Goal: Task Accomplishment & Management: Manage account settings

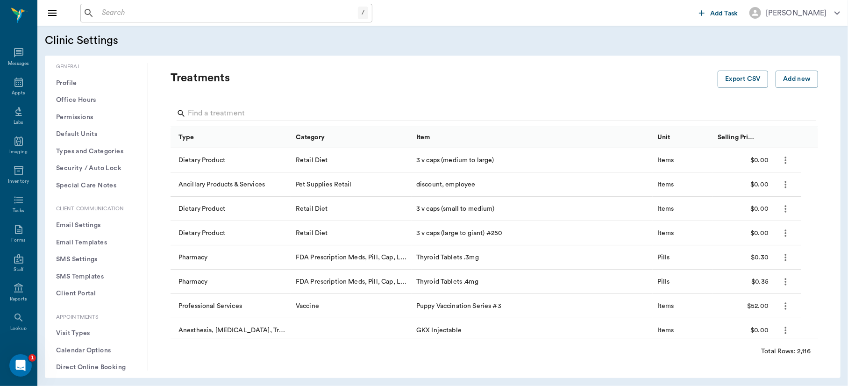
scroll to position [203, 0]
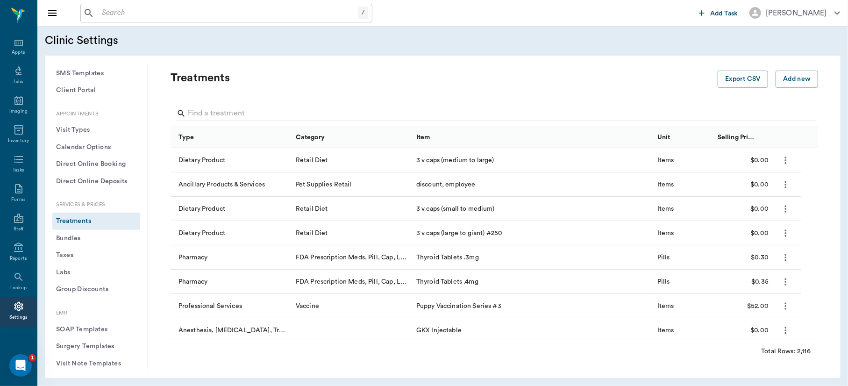
click at [492, 67] on div "Treatments Export CSV Add new Type Category Item Unit Selling Price/Unit Dietar…" at bounding box center [494, 216] width 693 height 307
click at [13, 44] on icon at bounding box center [18, 41] width 11 height 11
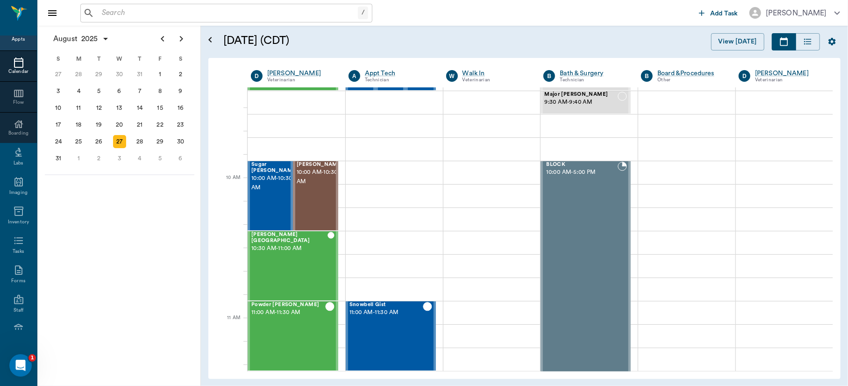
scroll to position [194, 0]
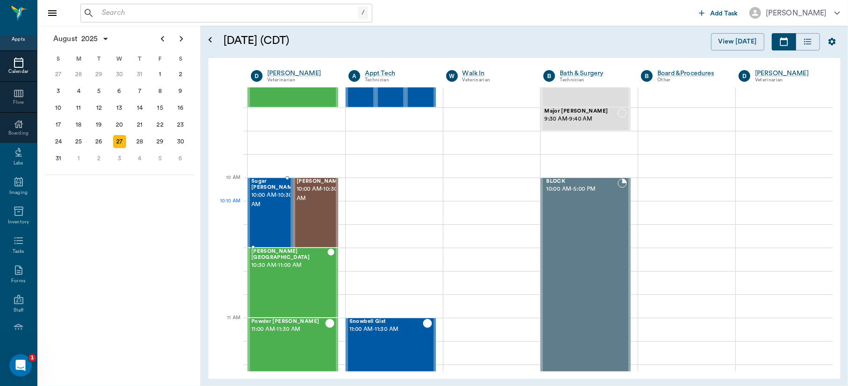
click at [268, 204] on span "10:00 AM - 10:30 AM" at bounding box center [274, 200] width 47 height 19
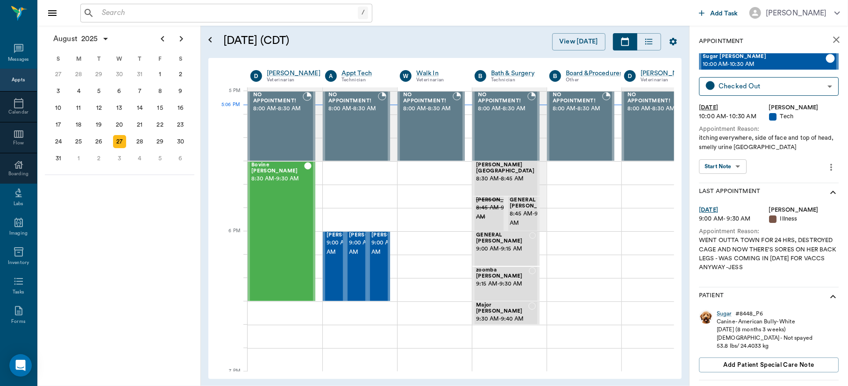
scroll to position [1262, 0]
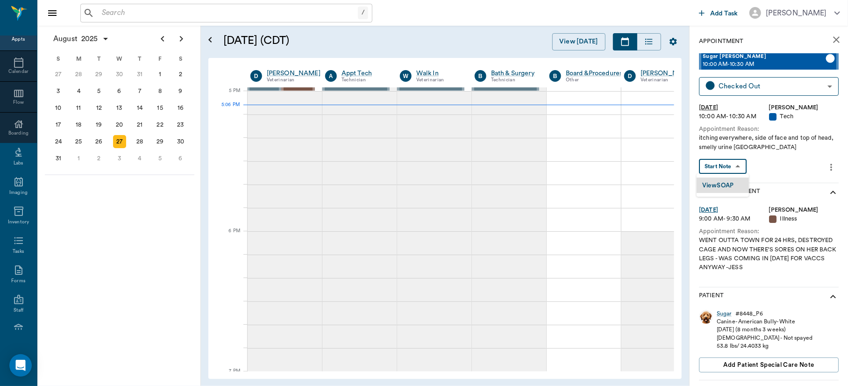
click at [728, 165] on body "/ ​ Add Task [PERSON_NAME] Nectar Messages Appts Calendar Flow Boarding Labs Im…" at bounding box center [424, 193] width 848 height 386
click at [731, 182] on button "View SOAP" at bounding box center [718, 185] width 32 height 11
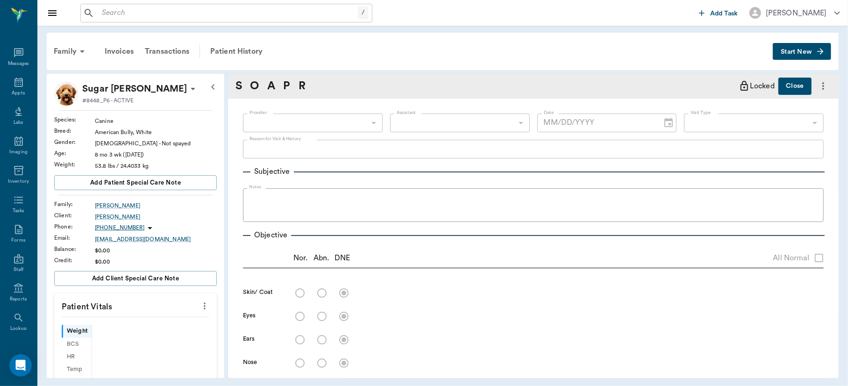
scroll to position [41, 0]
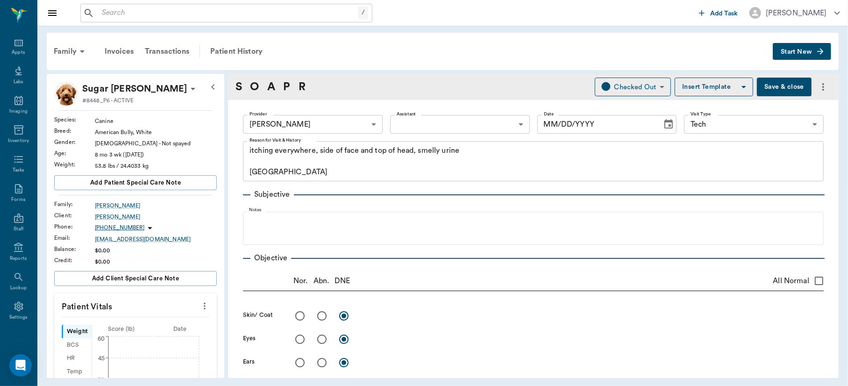
type input "63ec2f075fda476ae8351a4d"
type input "65d2be4f46e3a538d89b8c1a"
type textarea "itching everywhere, side of face and top of head, smelly urine [GEOGRAPHIC_DATA]"
type input "[DATE]"
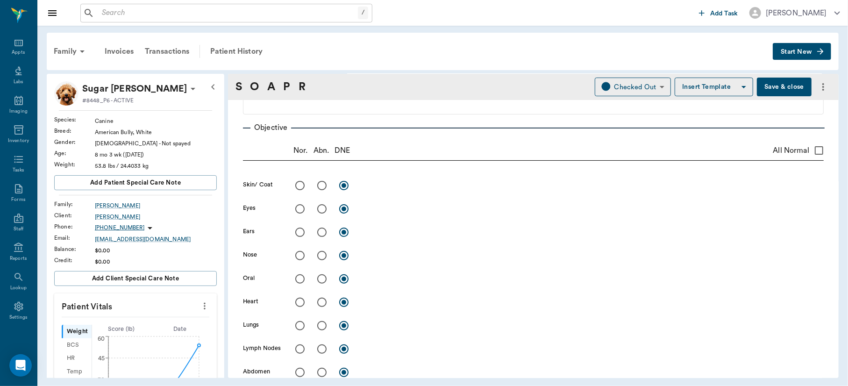
scroll to position [133, 0]
click at [320, 181] on input "radio" at bounding box center [322, 183] width 20 height 20
radio input "true"
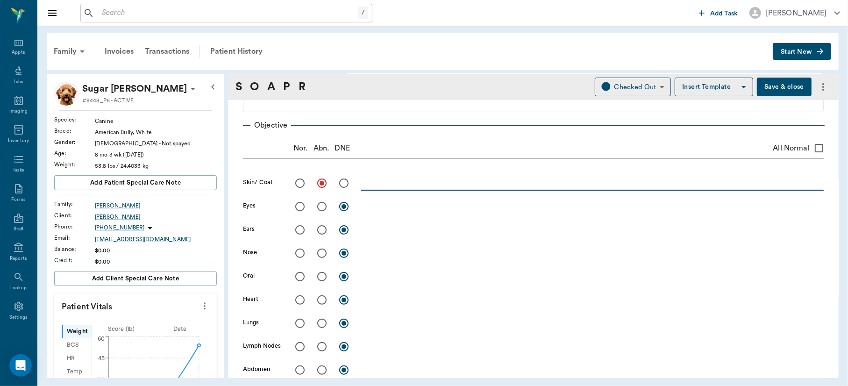
click at [382, 181] on textarea at bounding box center [592, 183] width 463 height 11
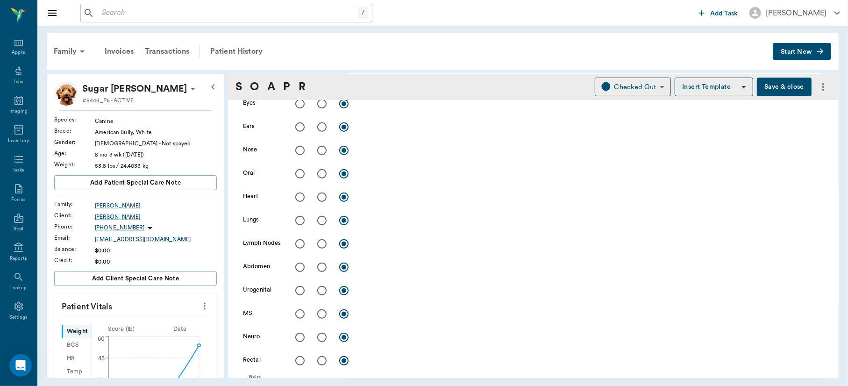
scroll to position [244, 0]
type textarea "Had patches of matted, oozy hair around face. Not pruritic per o. [PERSON_NAME]…"
click at [321, 293] on input "radio" at bounding box center [322, 293] width 20 height 20
radio input "true"
click at [398, 298] on div "x" at bounding box center [592, 293] width 463 height 14
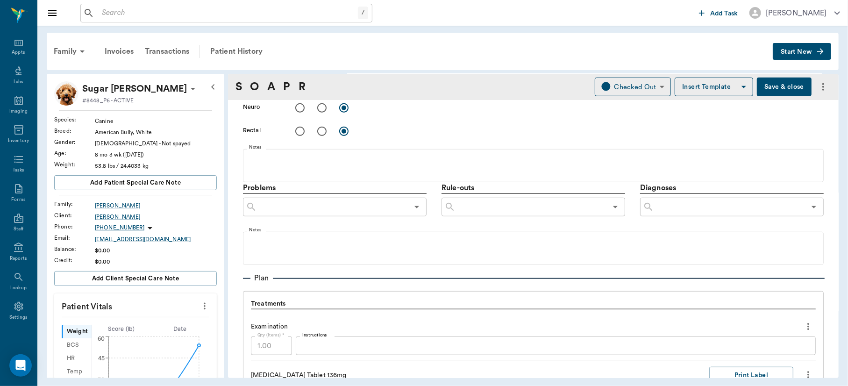
scroll to position [479, 0]
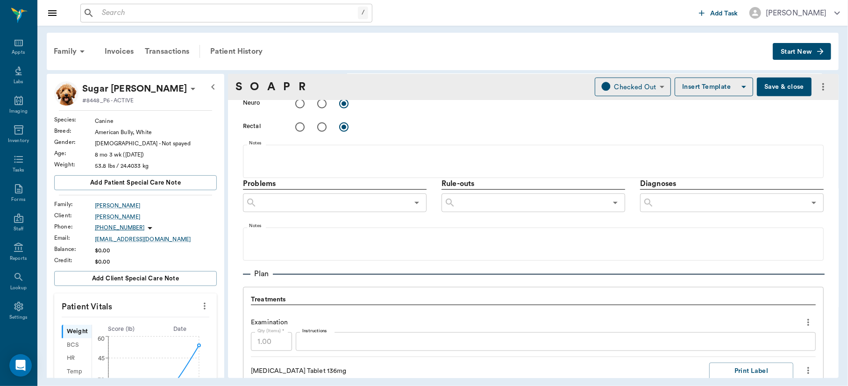
type textarea "US of Bladder showed some hyperechocities ventrally and thickened bladder wall"
click at [658, 202] on input "text" at bounding box center [729, 202] width 151 height 13
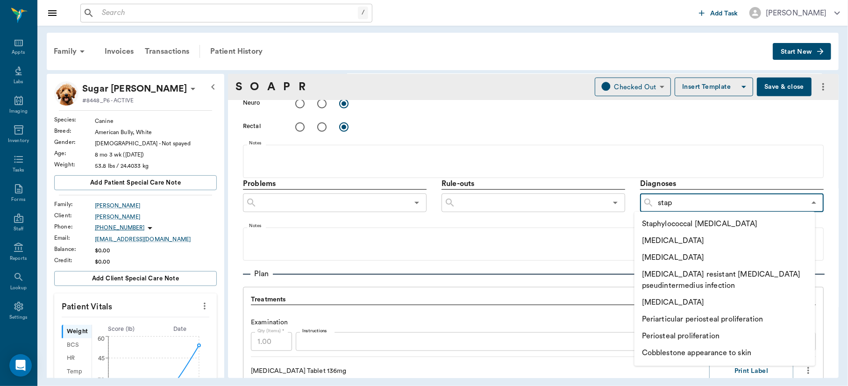
type input "[MEDICAL_DATA]"
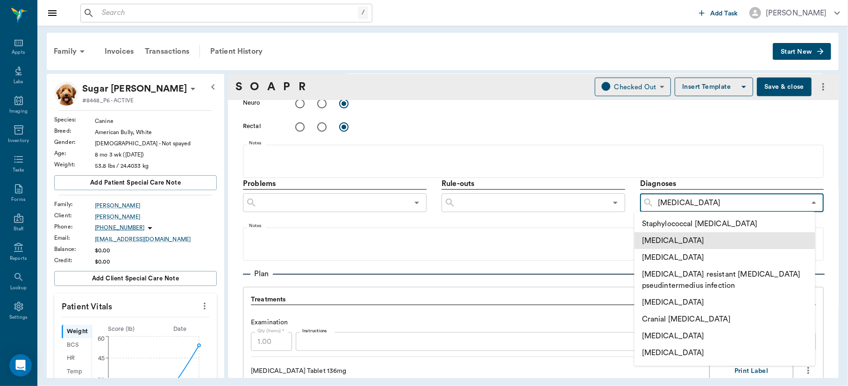
click at [690, 236] on li "[MEDICAL_DATA]" at bounding box center [725, 240] width 181 height 17
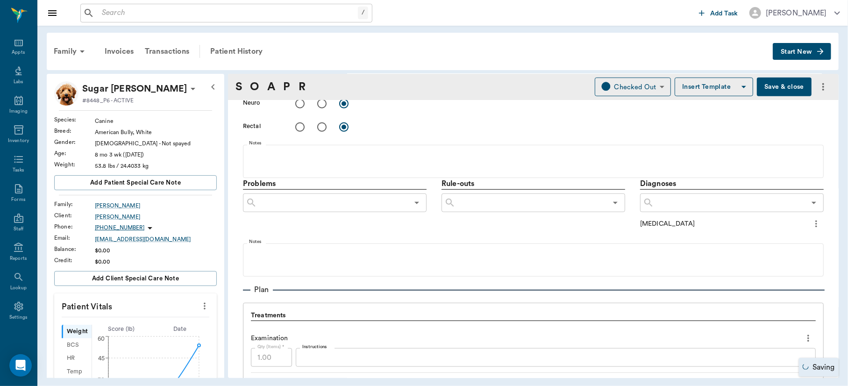
click at [688, 203] on input "text" at bounding box center [729, 202] width 151 height 13
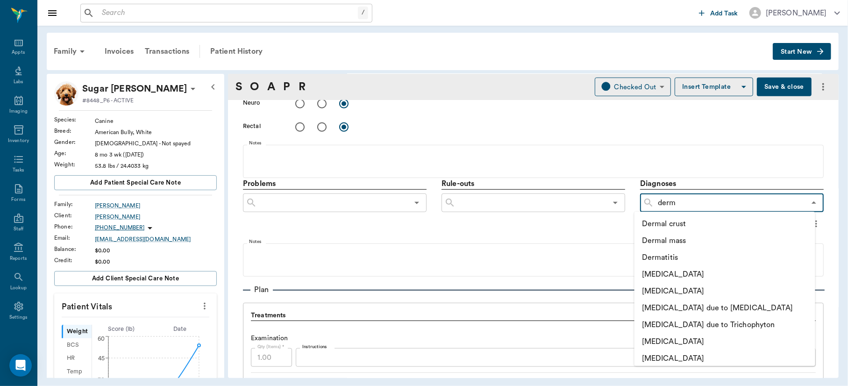
type input "derma"
click at [671, 252] on li "Dermatitis" at bounding box center [725, 257] width 181 height 17
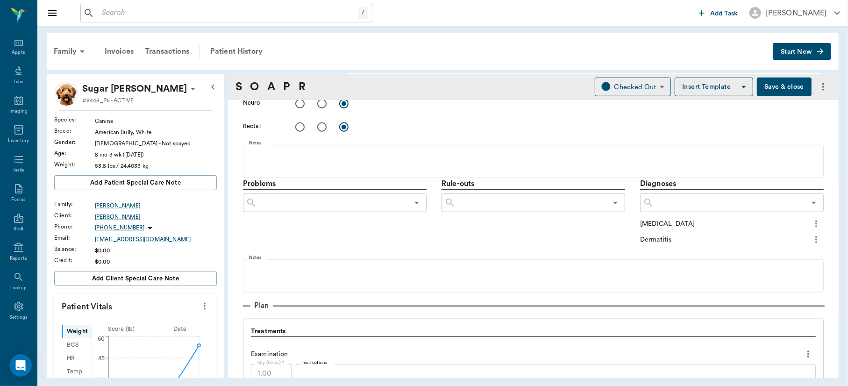
click at [681, 206] on input "text" at bounding box center [729, 202] width 151 height 13
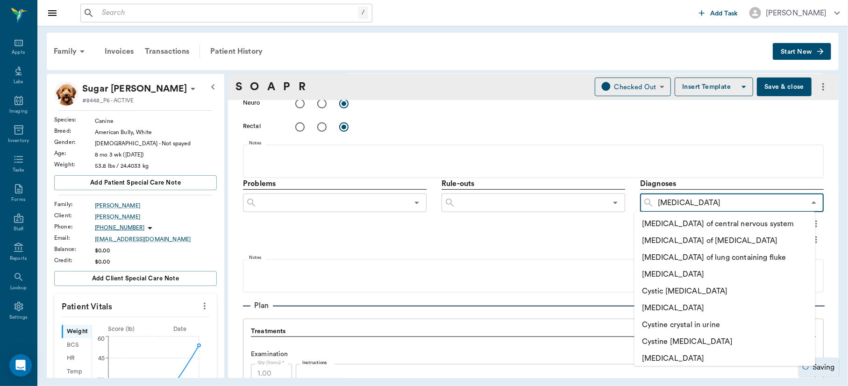
type input "cysti"
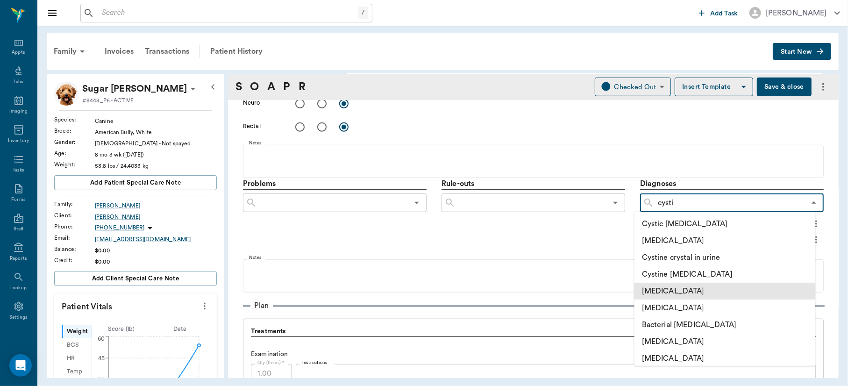
click at [677, 291] on li "[MEDICAL_DATA]" at bounding box center [725, 291] width 181 height 17
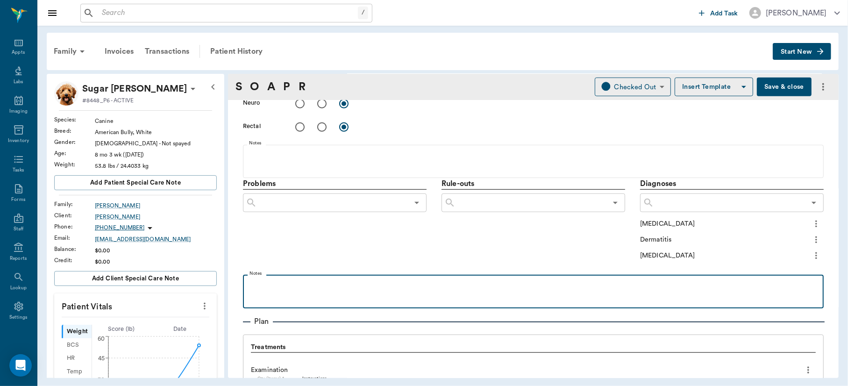
drag, startPoint x: 677, startPoint y: 291, endPoint x: 604, endPoint y: 255, distance: 81.3
click at [604, 255] on div "Problems ​ Rule-outs ​ Diagnoses ​ [MEDICAL_DATA] Dermatitis [MEDICAL_DATA] Not…" at bounding box center [533, 243] width 581 height 130
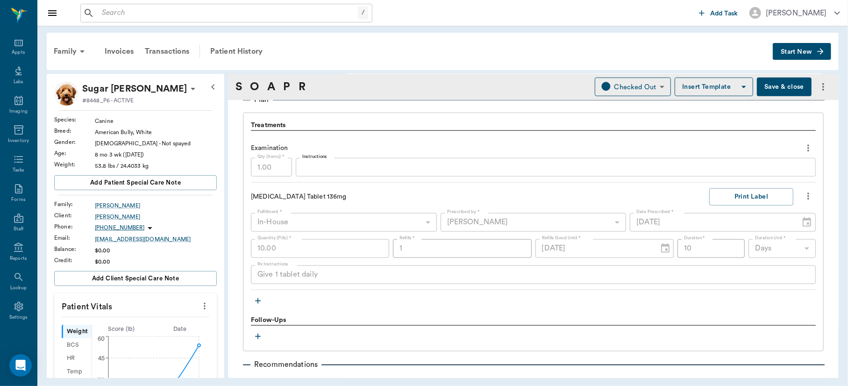
scroll to position [703, 0]
click at [765, 86] on button "Save & close" at bounding box center [784, 87] width 55 height 19
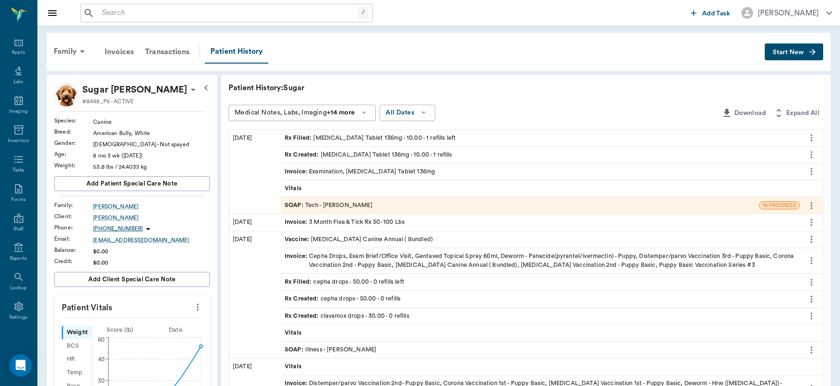
click at [15, 51] on div "Appts" at bounding box center [18, 52] width 13 height 7
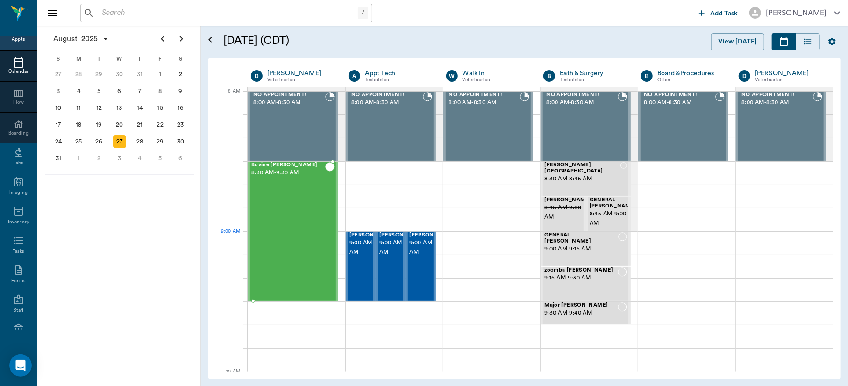
click at [304, 236] on div "Bovine [PERSON_NAME] 8:30 AM - 9:30 AM" at bounding box center [288, 231] width 74 height 138
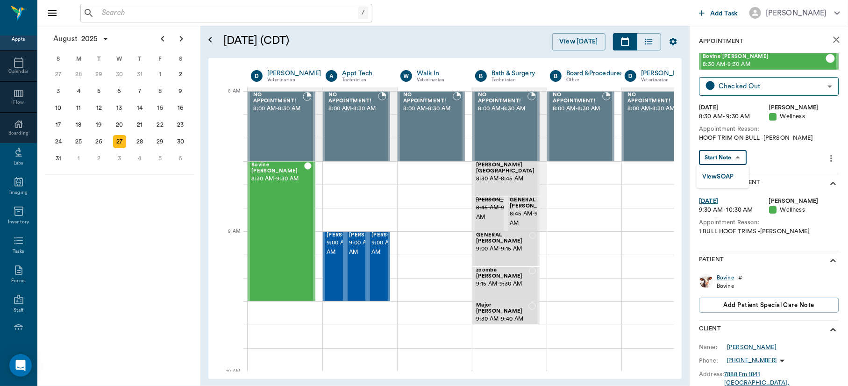
click at [723, 152] on body "/ ​ Add Task [PERSON_NAME] Nectar Messages Appts Calendar Flow Boarding Labs Im…" at bounding box center [424, 193] width 848 height 386
click at [722, 178] on button "View SOAP" at bounding box center [718, 177] width 32 height 11
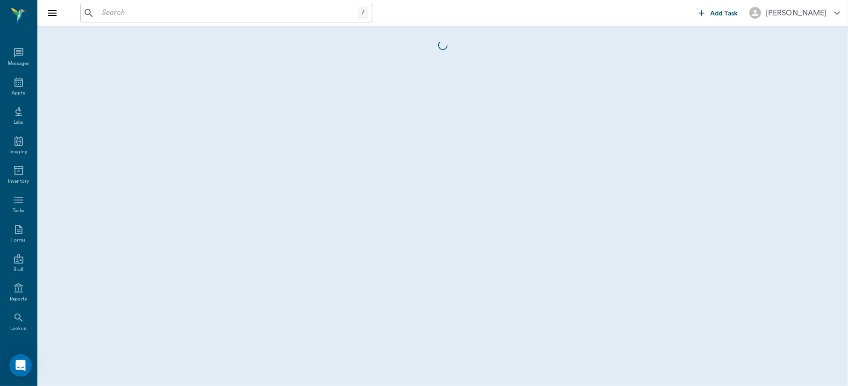
click at [722, 178] on div at bounding box center [442, 206] width 811 height 360
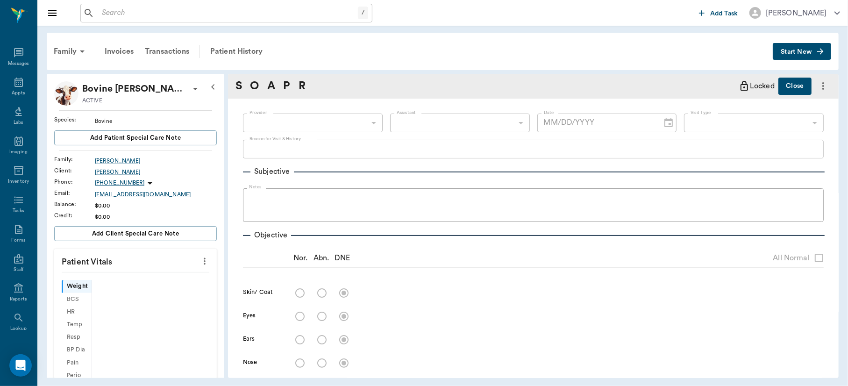
scroll to position [41, 0]
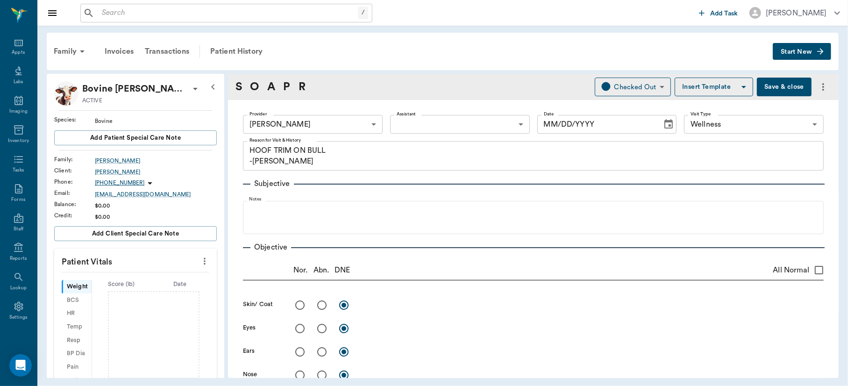
type input "63ec2f075fda476ae8351a4d"
type input "65d2be4f46e3a538d89b8c14"
type textarea "HOOF TRIM ON BULL -[PERSON_NAME]"
type input "[DATE]"
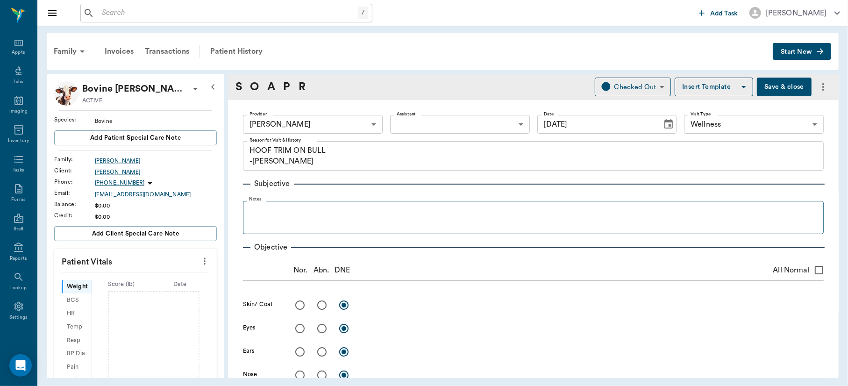
click at [298, 204] on fieldset "Notes" at bounding box center [533, 215] width 581 height 37
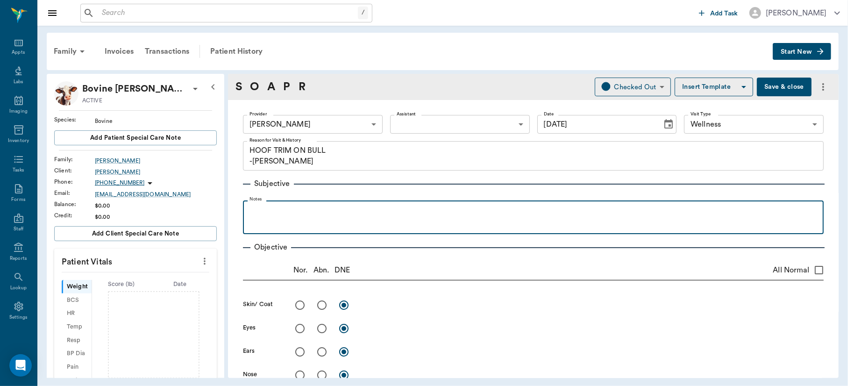
click at [289, 206] on p at bounding box center [534, 210] width 572 height 11
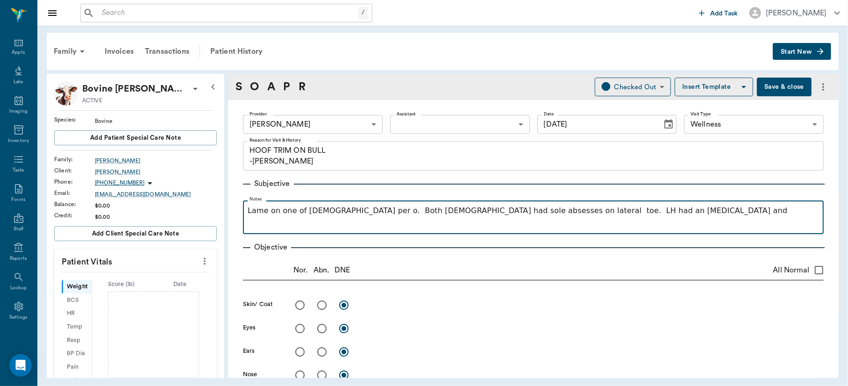
click at [457, 213] on p "Lame on one of [DEMOGRAPHIC_DATA] per o. Both [DEMOGRAPHIC_DATA] had sole abses…" at bounding box center [534, 210] width 572 height 11
click at [619, 213] on p "Lame on one of [DEMOGRAPHIC_DATA] per o. Both [DEMOGRAPHIC_DATA] had sole absce…" at bounding box center [534, 210] width 572 height 11
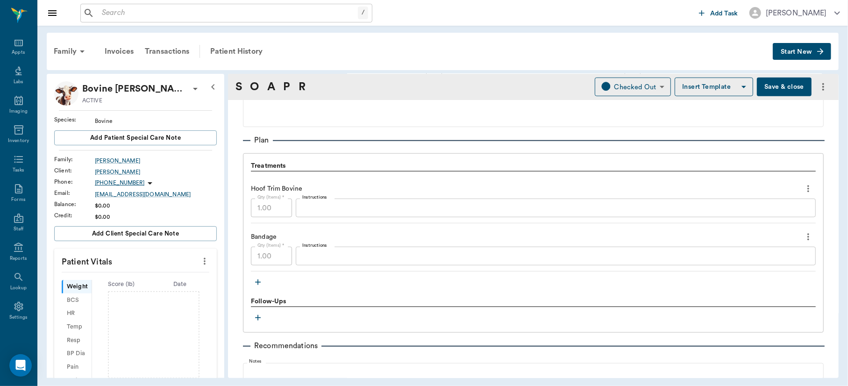
scroll to position [594, 0]
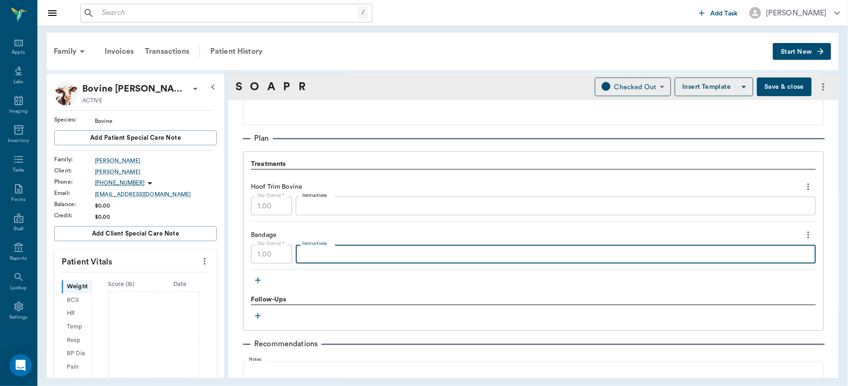
click at [341, 257] on textarea "Instructions" at bounding box center [555, 254] width 507 height 11
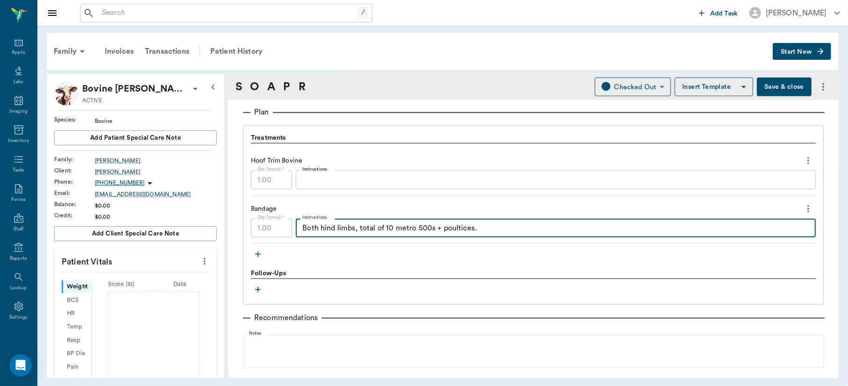
scroll to position [506, 0]
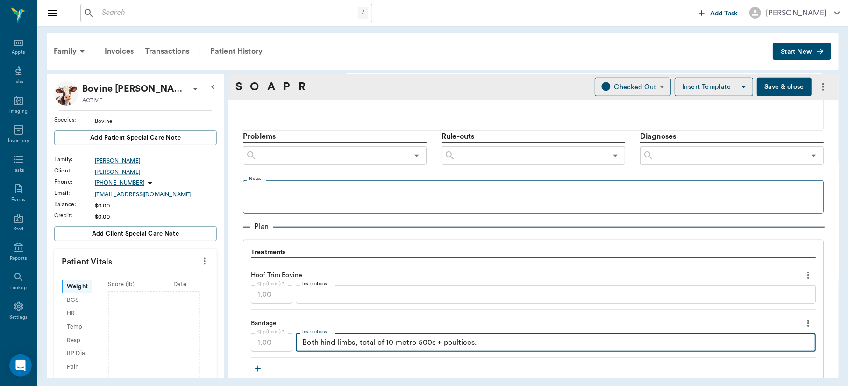
type textarea "Both hind limbs, total of 10 metro 500s + poultices."
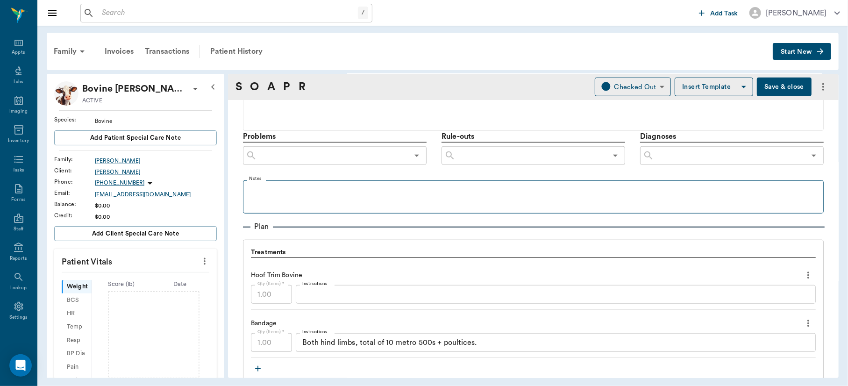
click at [364, 183] on fieldset "Notes" at bounding box center [533, 194] width 581 height 37
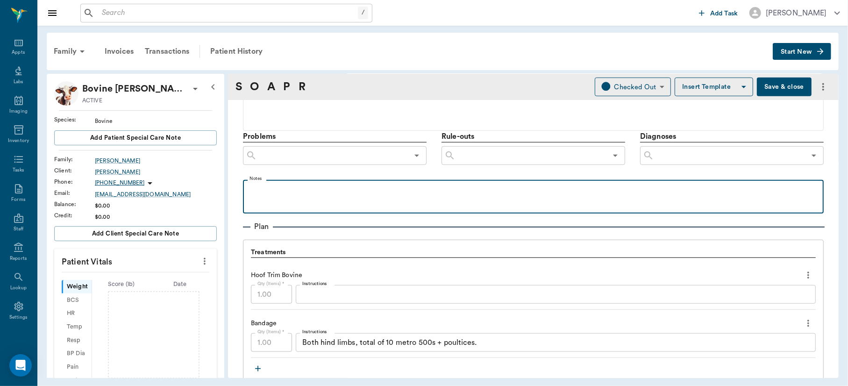
click at [312, 199] on div at bounding box center [534, 196] width 572 height 23
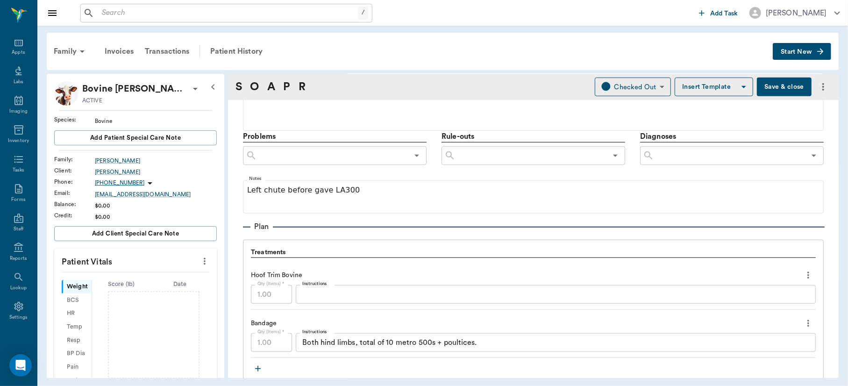
click at [772, 82] on button "Save & close" at bounding box center [784, 87] width 55 height 19
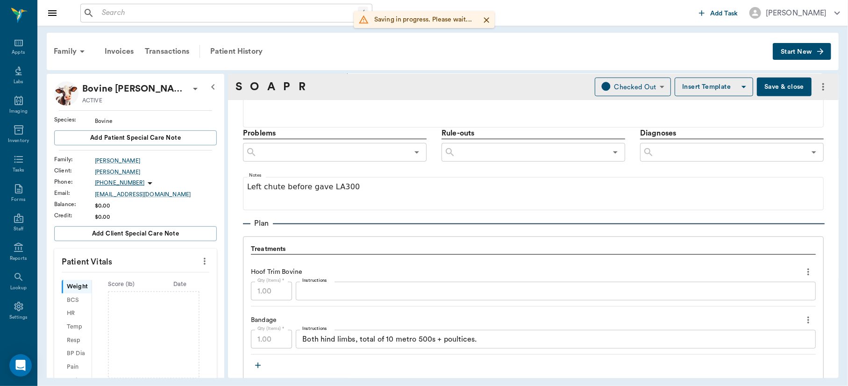
scroll to position [509, 0]
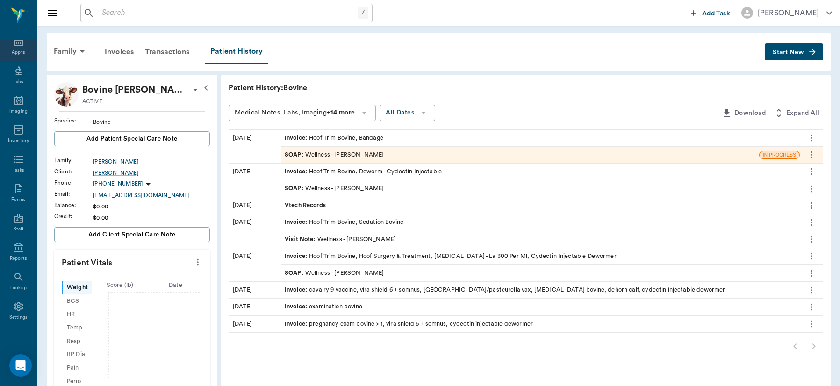
click at [18, 45] on icon at bounding box center [18, 41] width 8 height 9
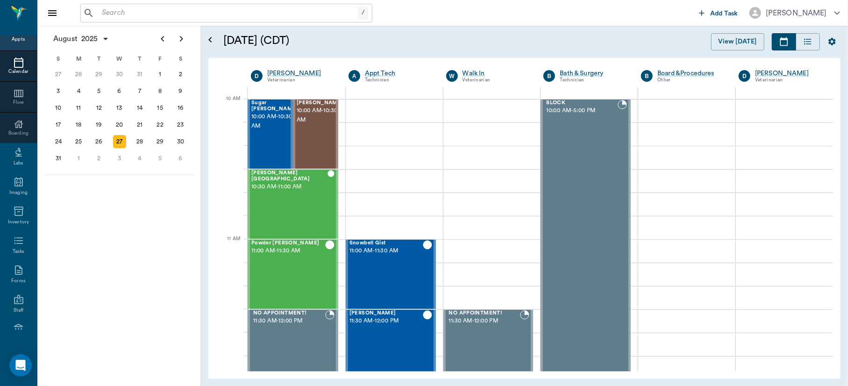
scroll to position [245, 0]
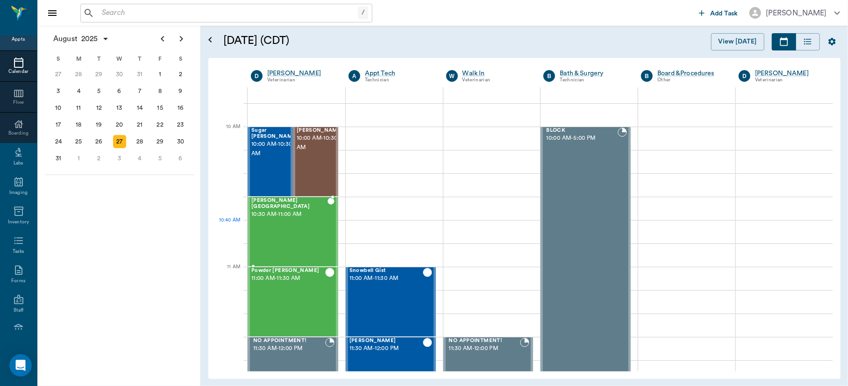
click at [307, 237] on div "[PERSON_NAME][GEOGRAPHIC_DATA] 10:30 AM - 11:00 AM" at bounding box center [289, 232] width 76 height 68
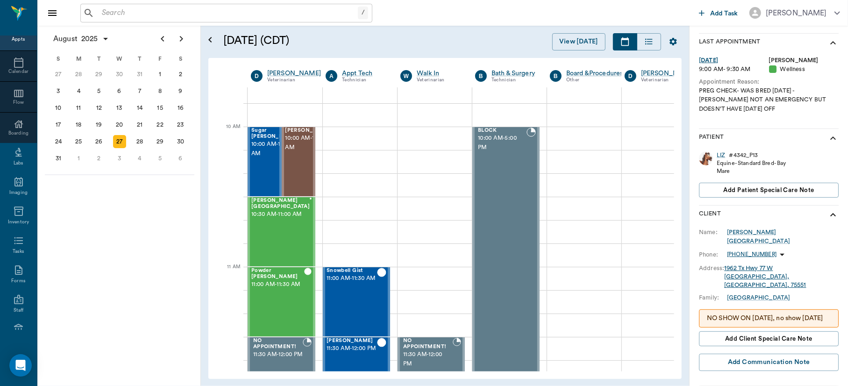
scroll to position [140, 0]
click at [271, 294] on div "Powder [PERSON_NAME] 11:00 AM - 11:30 AM" at bounding box center [277, 302] width 53 height 68
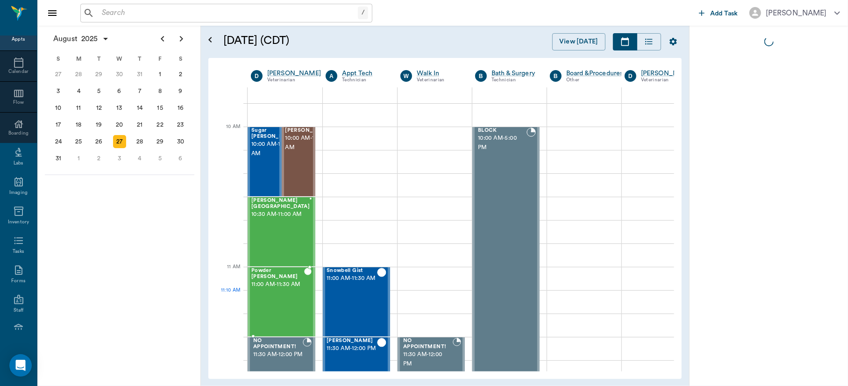
scroll to position [0, 0]
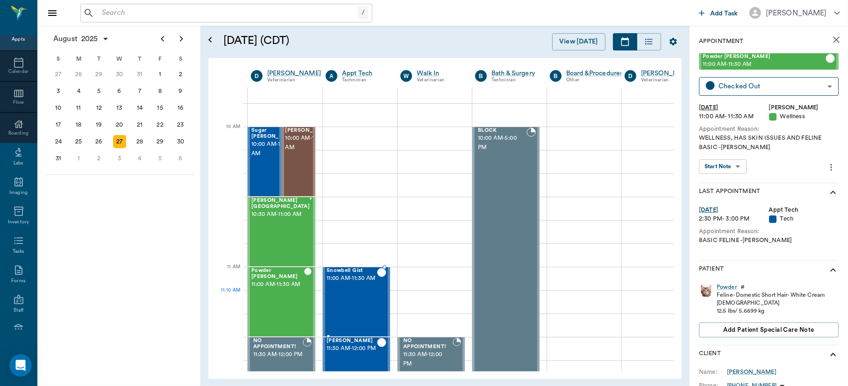
click at [353, 300] on div "[MEDICAL_DATA] Gist 11:00 AM - 11:30 AM" at bounding box center [352, 302] width 50 height 68
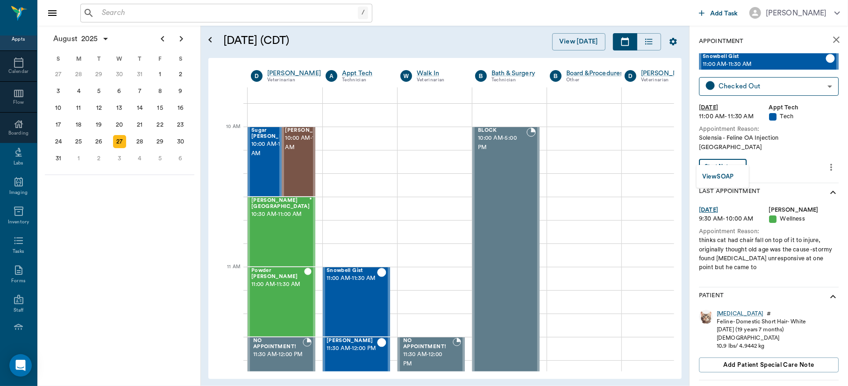
click at [740, 157] on body "/ ​ Add Task [PERSON_NAME] Nectar Messages Appts Calendar Flow Boarding Labs Im…" at bounding box center [424, 193] width 848 height 386
click at [722, 177] on button "View SOAP" at bounding box center [718, 177] width 32 height 11
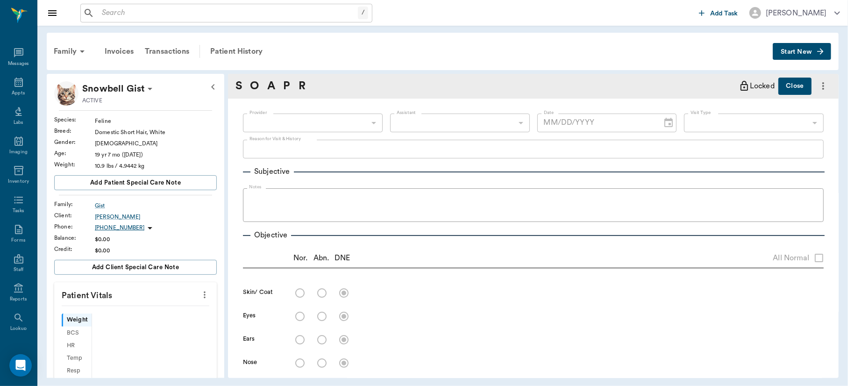
scroll to position [41, 0]
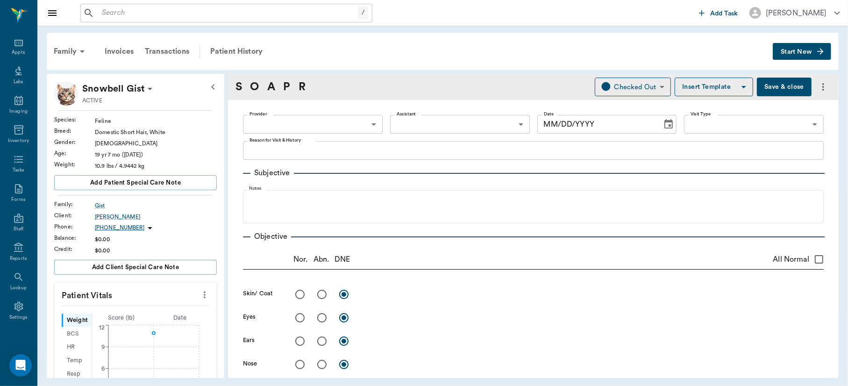
type input "642ef10e332a41444de2bad1"
type input "682b670d8bdc6f7f8feef3db"
type input "65d2be4f46e3a538d89b8c1a"
type textarea "Solensia - Feline OA Injection [GEOGRAPHIC_DATA]"
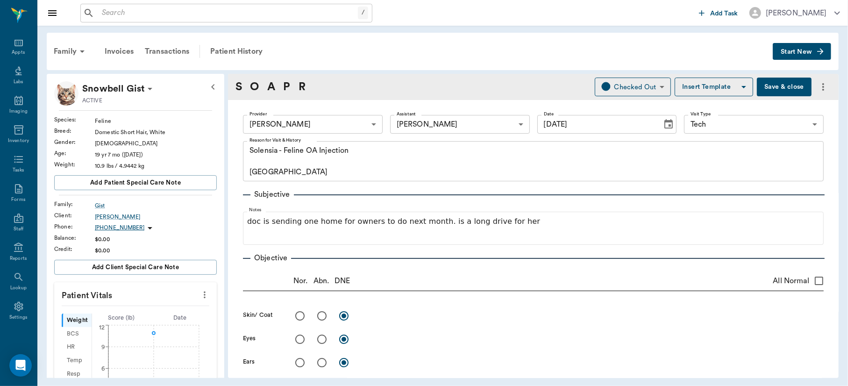
type input "[DATE]"
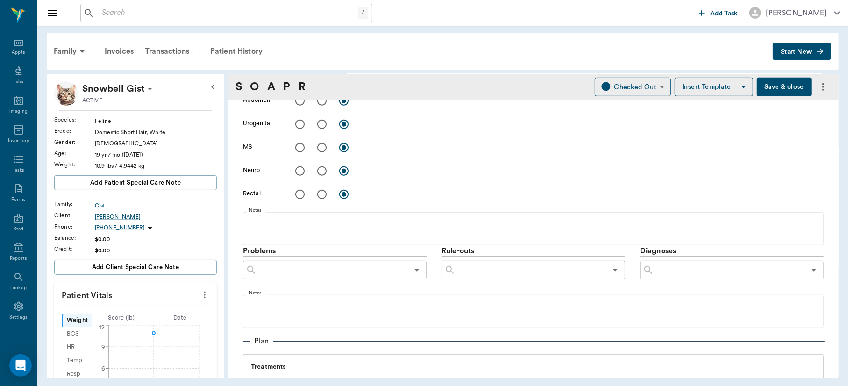
scroll to position [410, 0]
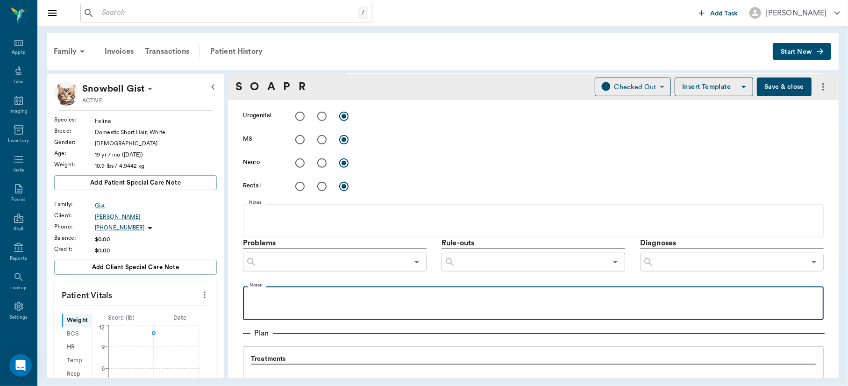
click at [391, 297] on p at bounding box center [534, 296] width 572 height 11
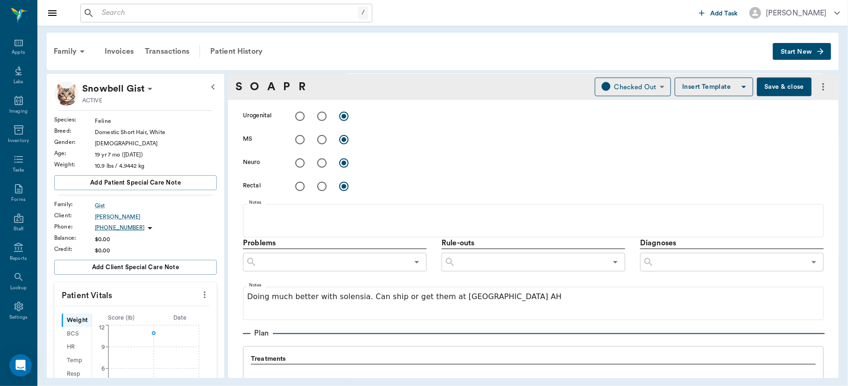
click at [772, 86] on button "Save & close" at bounding box center [784, 87] width 55 height 19
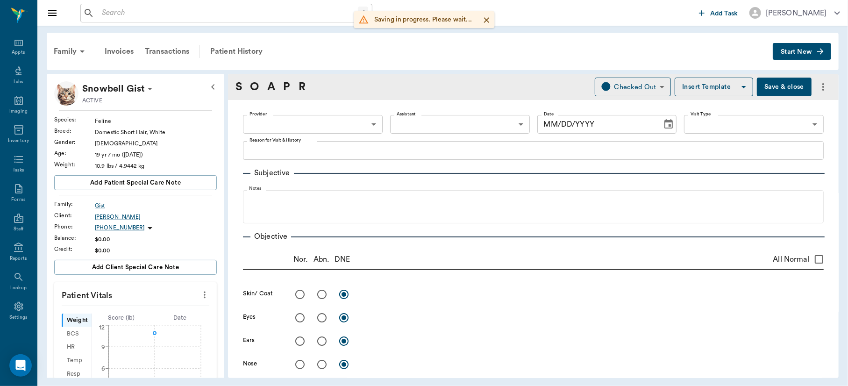
type input "642ef10e332a41444de2bad1"
type input "682b670d8bdc6f7f8feef3db"
type input "65d2be4f46e3a538d89b8c1a"
type textarea "Solensia - Feline OA Injection [GEOGRAPHIC_DATA]"
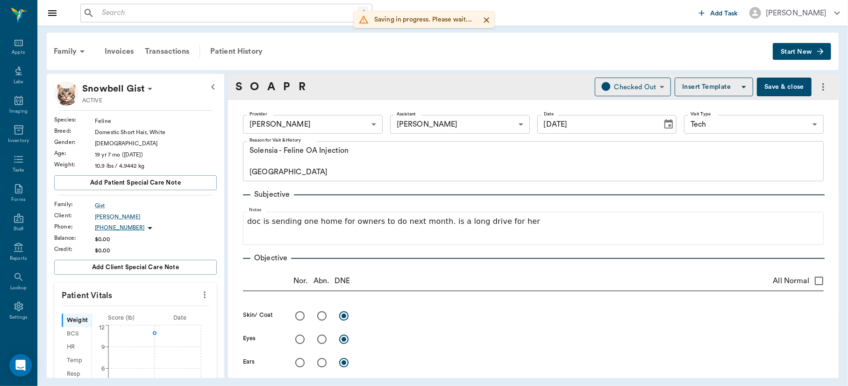
type input "[DATE]"
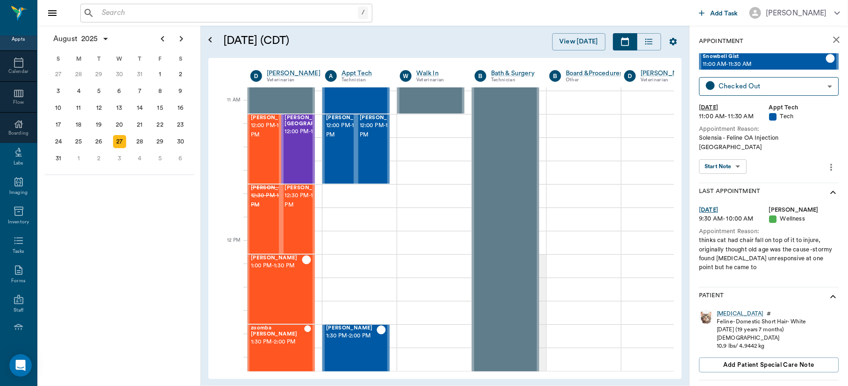
scroll to position [297, 0]
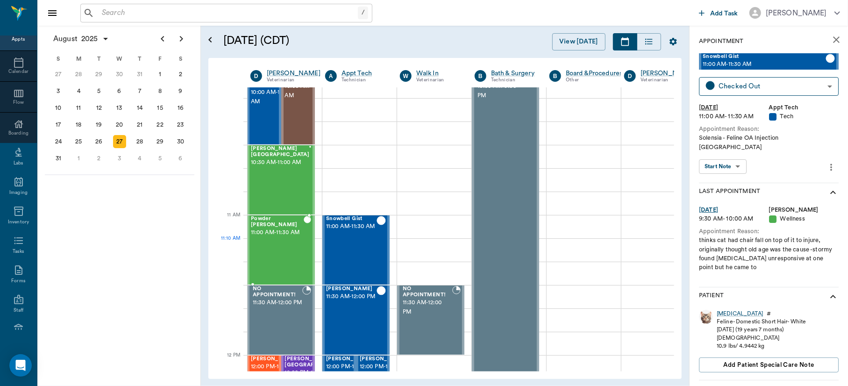
click at [283, 260] on div "Powder [PERSON_NAME] 11:00 AM - 11:30 AM" at bounding box center [277, 250] width 53 height 68
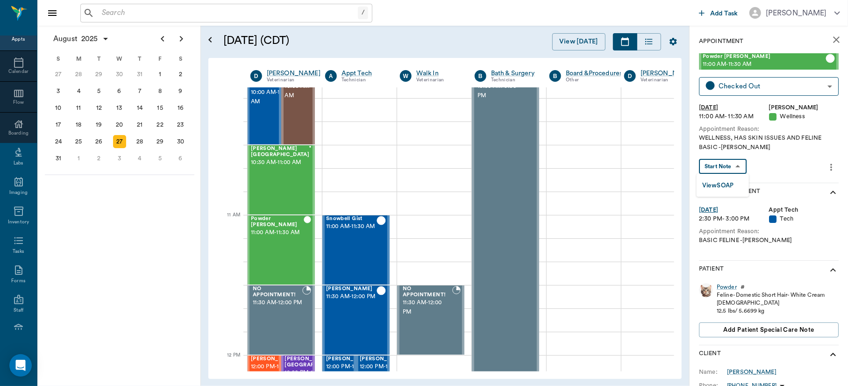
click at [727, 168] on body "/ ​ Add Task [PERSON_NAME] Nectar Messages Appts Calendar Flow Boarding Labs Im…" at bounding box center [424, 193] width 848 height 386
click at [727, 186] on button "View SOAP" at bounding box center [718, 185] width 32 height 11
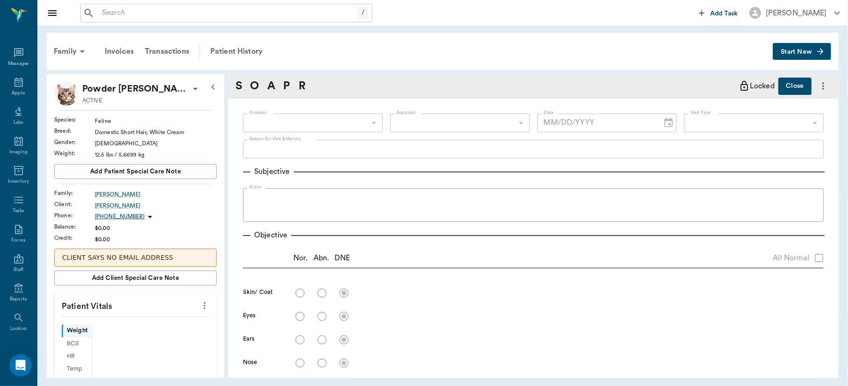
scroll to position [41, 0]
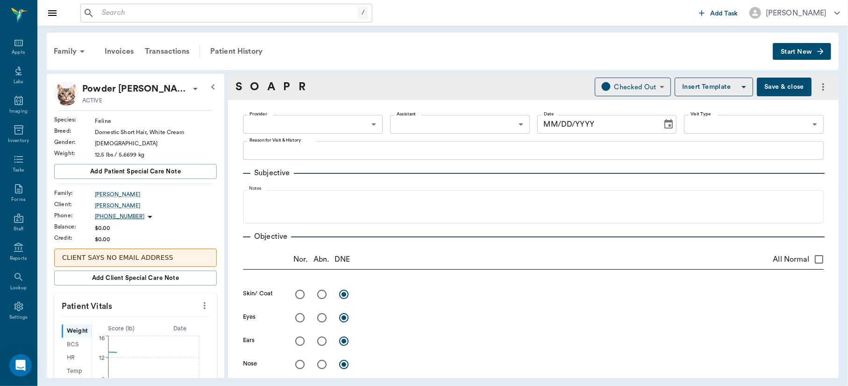
type input "63ec2f075fda476ae8351a4d"
type input "63ec2e7e52e12b0ba117b124"
type input "65d2be4f46e3a538d89b8c14"
type textarea "WELLNESS, HAS SKIN ISSUES AND FELINE BASIC -[PERSON_NAME]"
radio input "true"
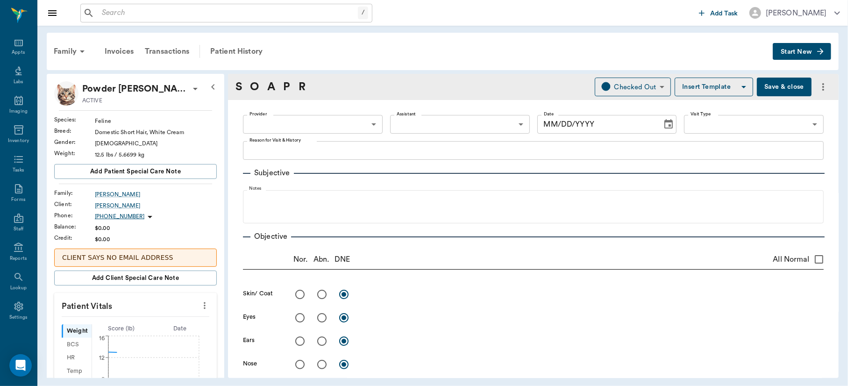
type textarea "Still itching per o, but better. Sores haven't healed yet, has some feline acne…"
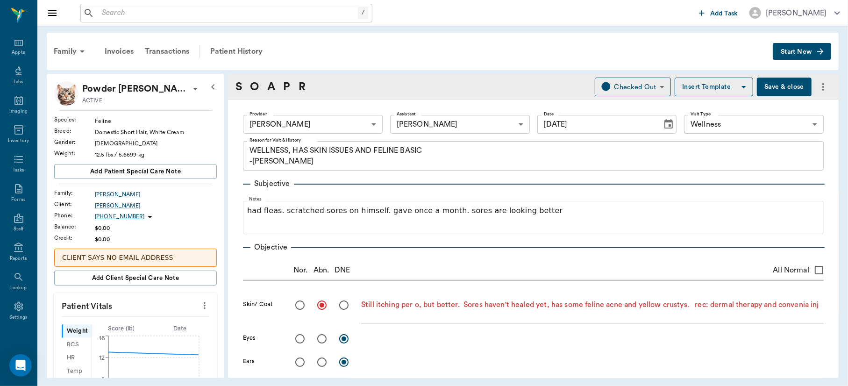
type input "[DATE]"
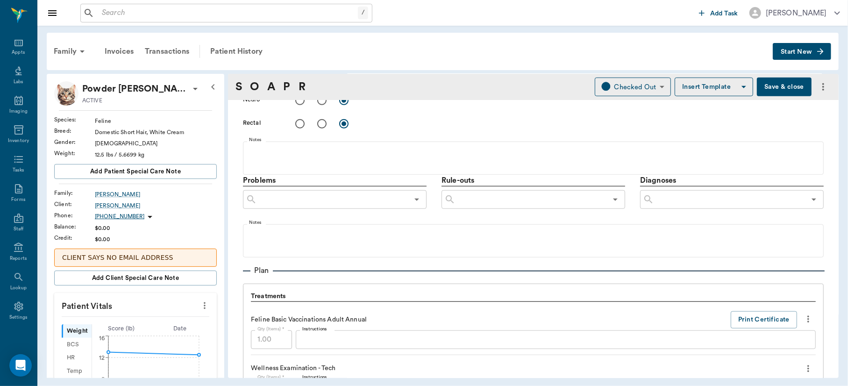
scroll to position [459, 0]
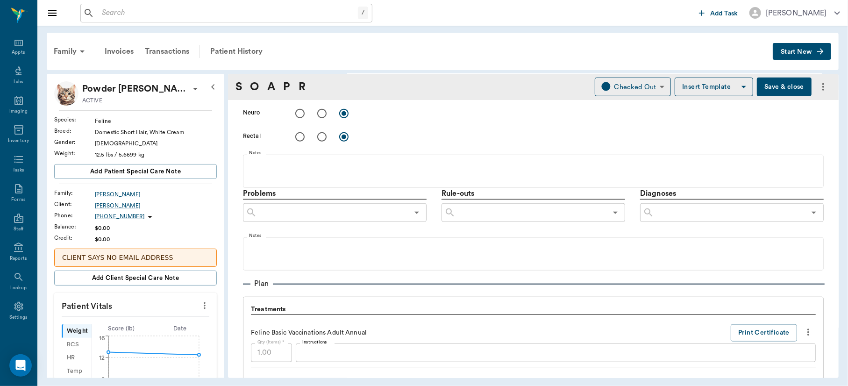
click at [694, 206] on input "text" at bounding box center [729, 212] width 151 height 13
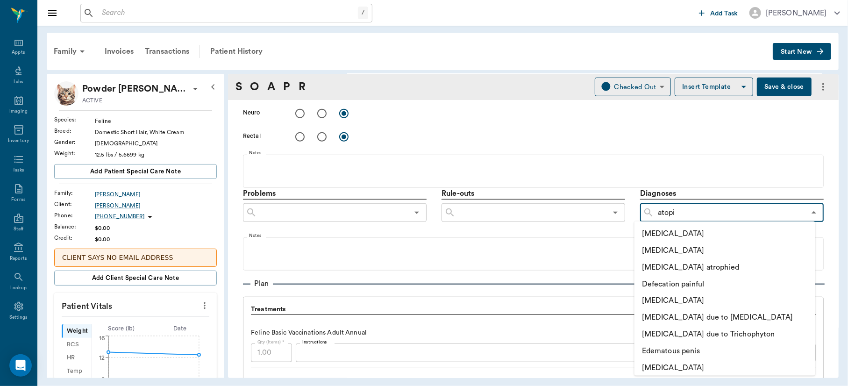
type input "atopic"
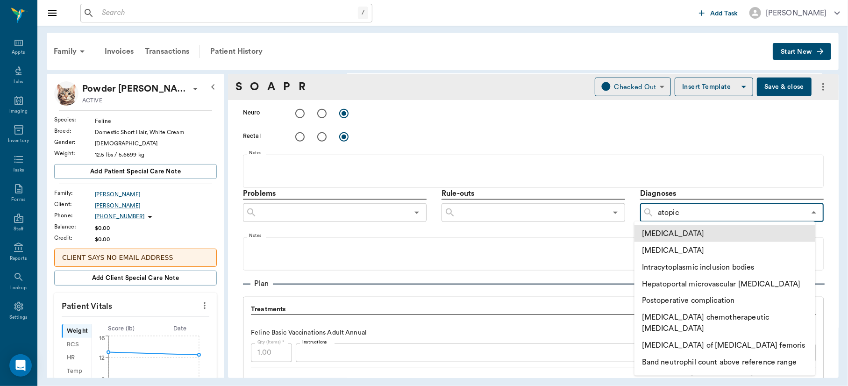
click at [685, 229] on li "[MEDICAL_DATA]" at bounding box center [725, 233] width 181 height 17
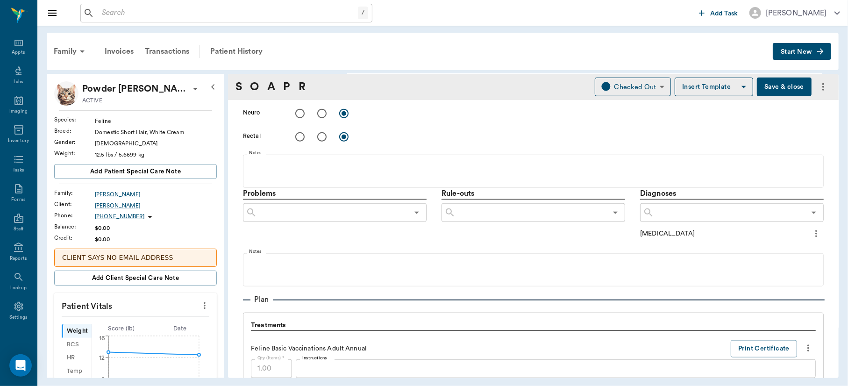
click at [788, 89] on button "Save & close" at bounding box center [784, 87] width 55 height 19
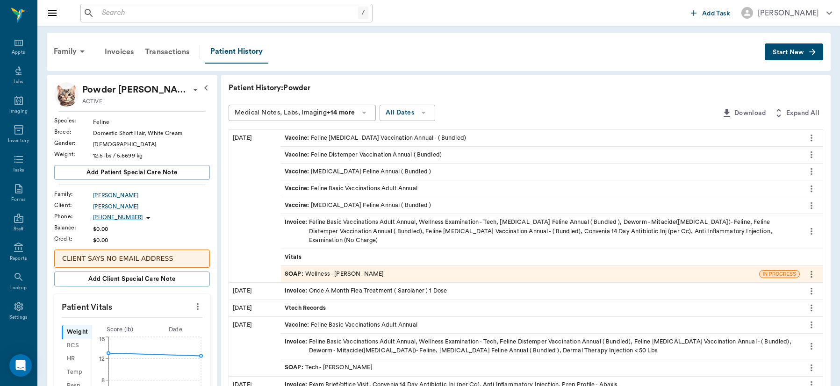
click at [343, 270] on div "SOAP : Wellness - [PERSON_NAME]" at bounding box center [334, 274] width 99 height 9
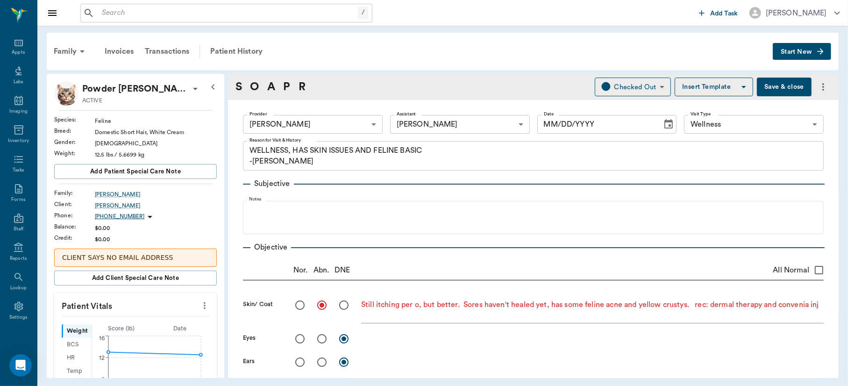
type input "63ec2f075fda476ae8351a4d"
type input "63ec2e7e52e12b0ba117b124"
type input "65d2be4f46e3a538d89b8c14"
type textarea "WELLNESS, HAS SKIN ISSUES AND FELINE BASIC -[PERSON_NAME]"
radio input "true"
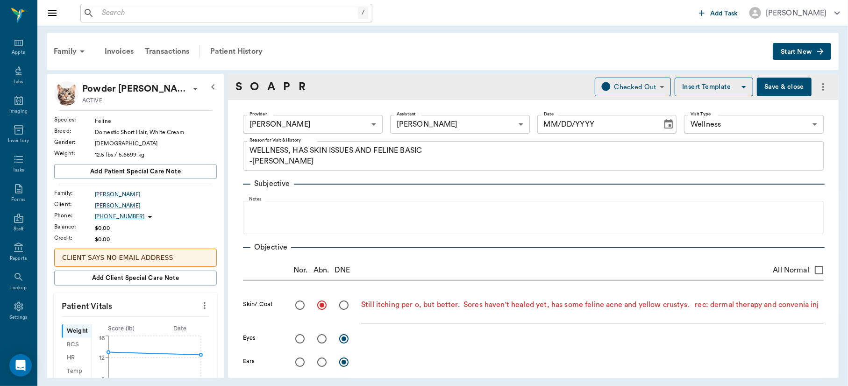
type textarea "Still itching per o, but better. Sores haven't healed yet, has some feline acne…"
type input "[DATE]"
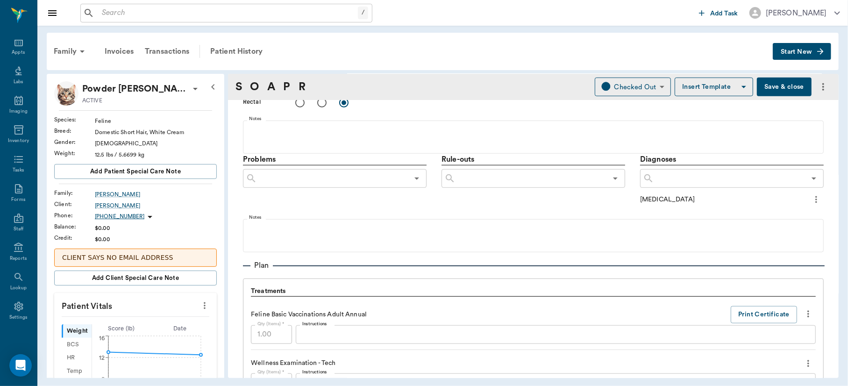
scroll to position [490, 0]
click at [668, 183] on input "text" at bounding box center [729, 181] width 151 height 13
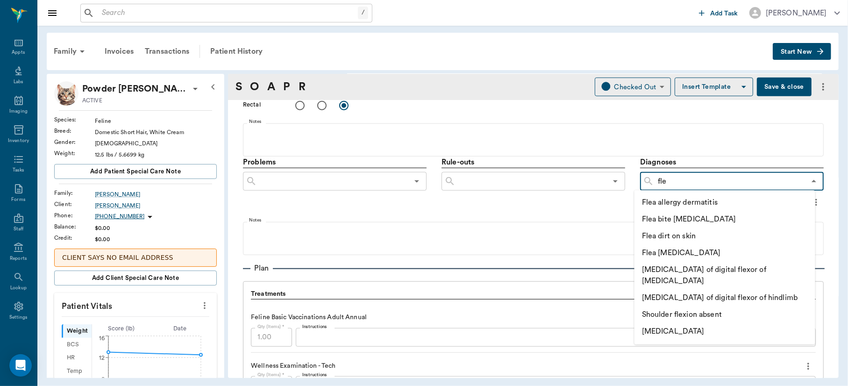
type input "flea"
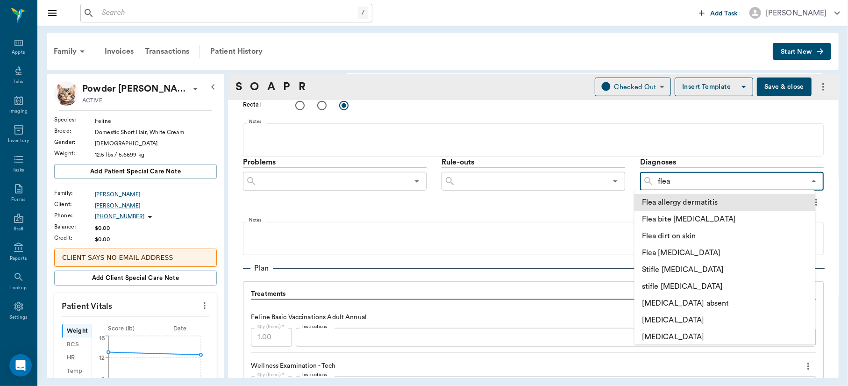
click at [685, 196] on li "Flea allergy dermatitis" at bounding box center [725, 202] width 181 height 17
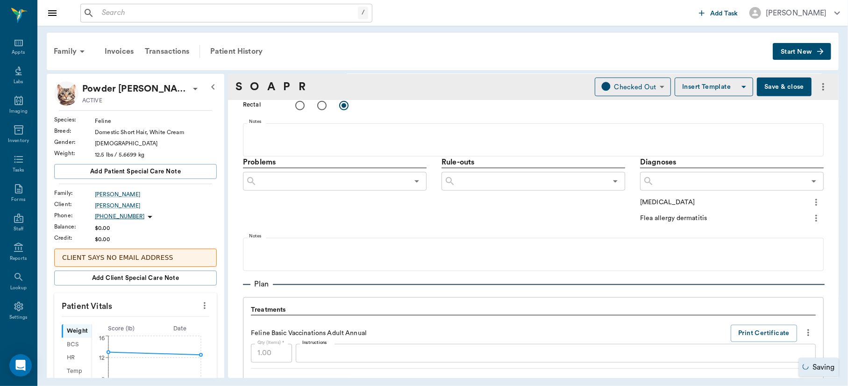
click at [811, 220] on icon "more" at bounding box center [816, 218] width 10 height 11
click at [791, 231] on span "Add to ongoing diagnosis" at bounding box center [768, 234] width 79 height 10
click at [766, 78] on button "Save & close" at bounding box center [784, 87] width 55 height 19
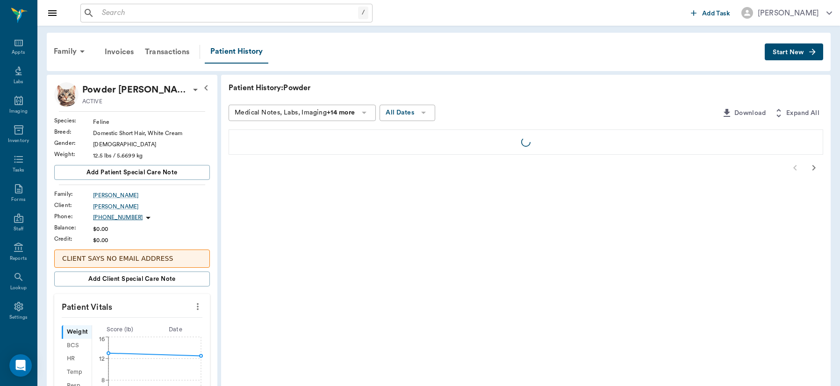
click at [766, 78] on div "Patient History: Powder Medical Notes, Labs, Imaging +14 more All Dates Downloa…" at bounding box center [525, 389] width 609 height 629
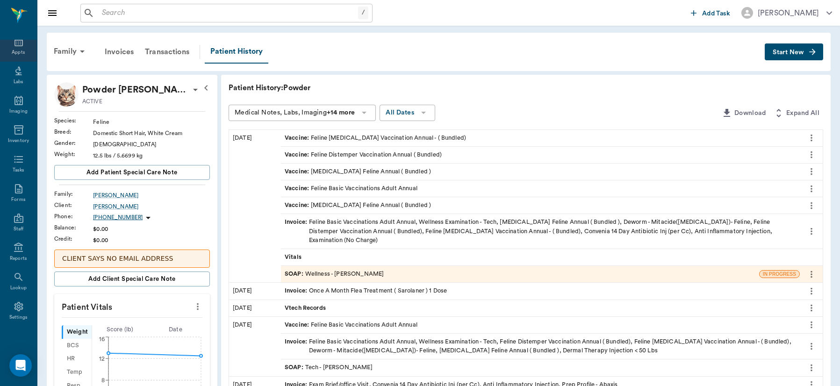
click at [13, 51] on div "Appts" at bounding box center [18, 52] width 13 height 7
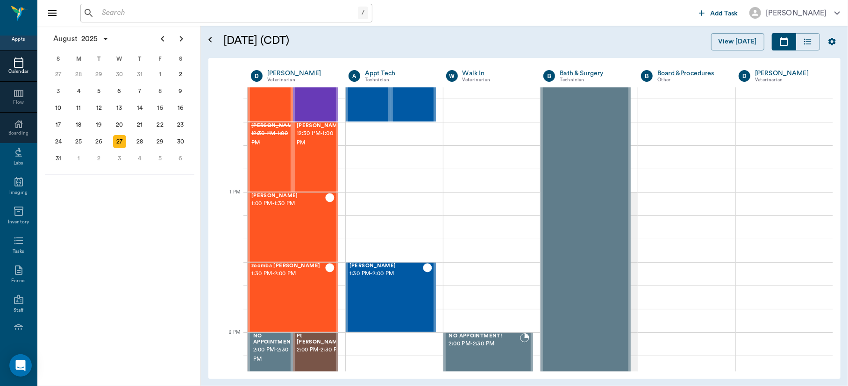
scroll to position [618, 0]
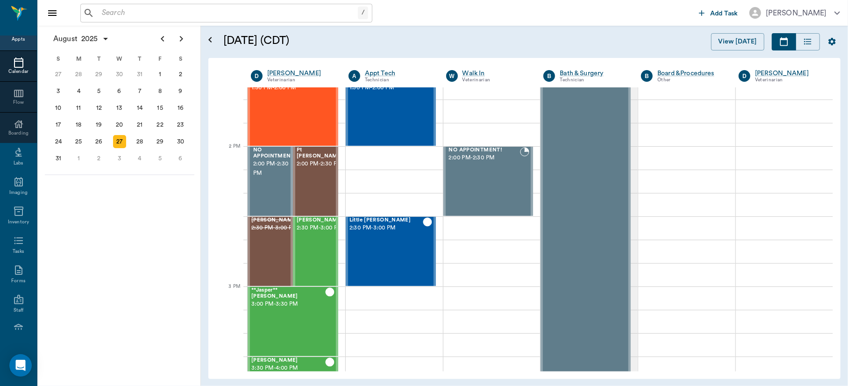
scroll to position [790, 0]
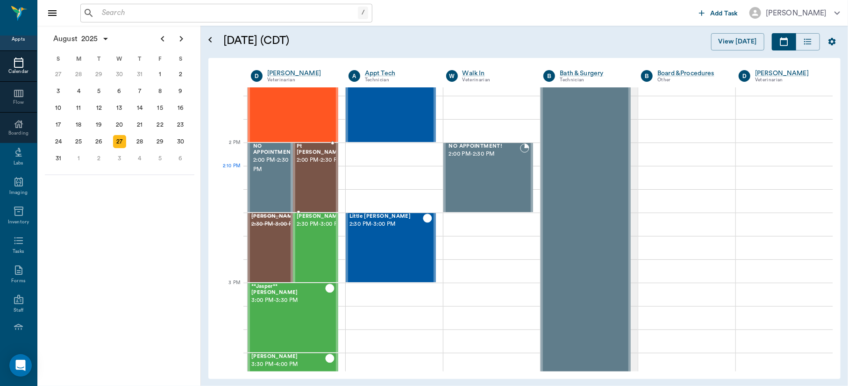
click at [343, 168] on div at bounding box center [343, 177] width 0 height 68
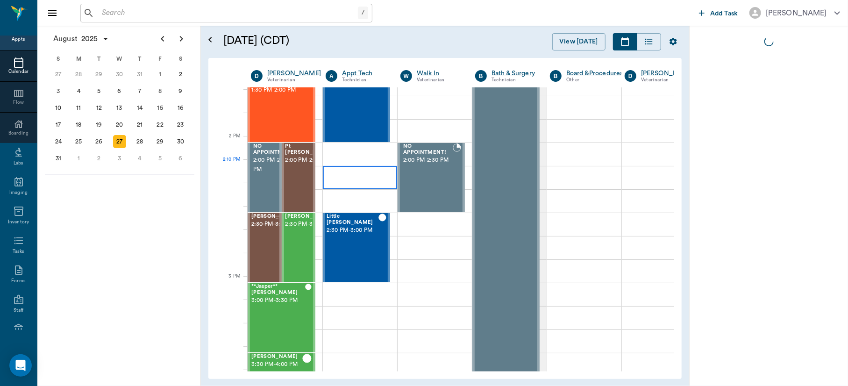
scroll to position [796, 0]
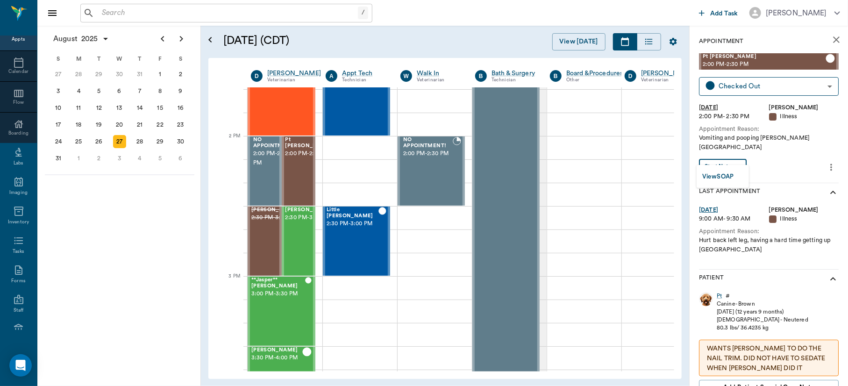
click at [733, 156] on body "/ ​ Add Task Dr. Bert Ellsworth Nectar Messages Appts Calendar Flow Boarding La…" at bounding box center [424, 193] width 848 height 386
click at [734, 174] on button "View SOAP" at bounding box center [718, 177] width 32 height 11
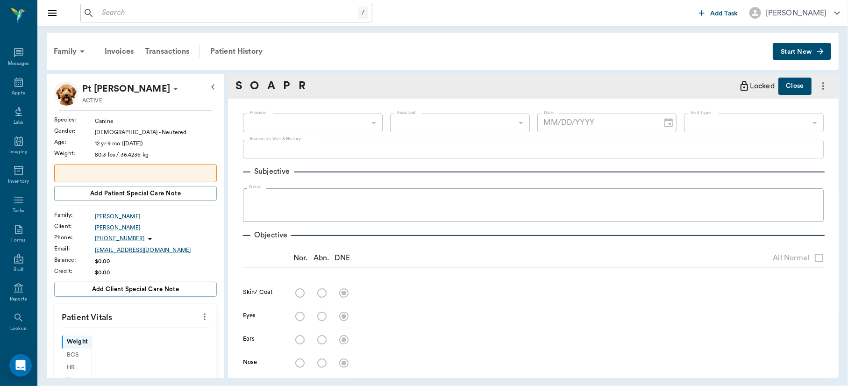
scroll to position [41, 0]
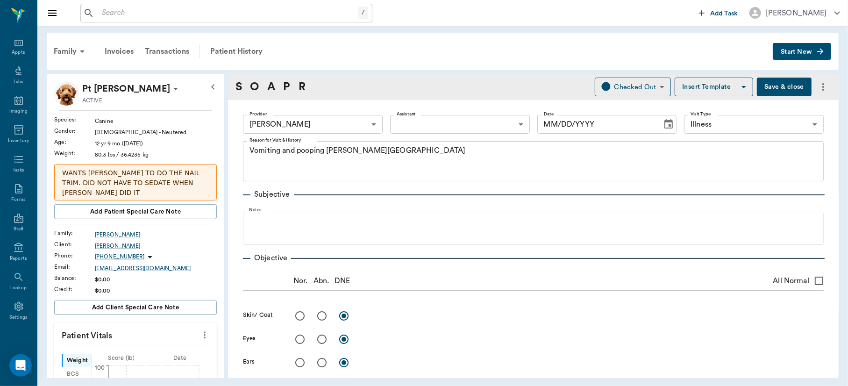
type input "63ec2f075fda476ae8351a4d"
type input "65d2be4f46e3a538d89b8c15"
type textarea "Vomiting and pooping black Caryn"
type input "[DATE]"
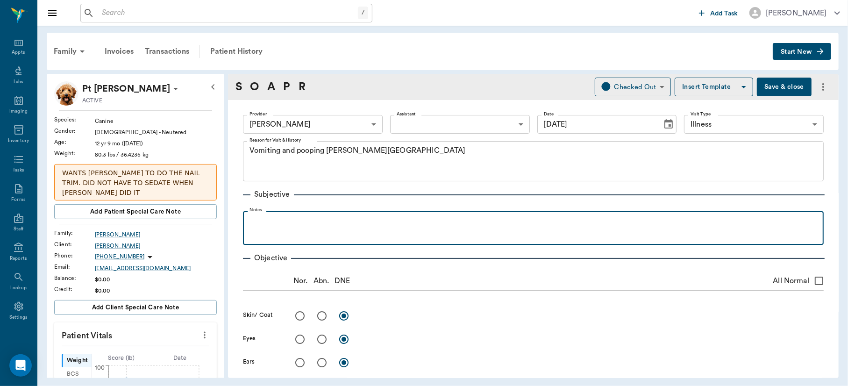
click at [279, 217] on p at bounding box center [534, 221] width 572 height 11
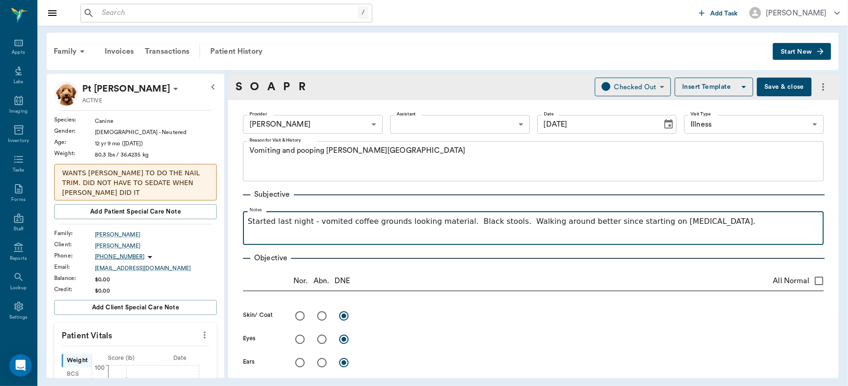
click at [719, 229] on div "Started last night - vomited coffee grounds looking material. Black stools. Wal…" at bounding box center [534, 227] width 572 height 23
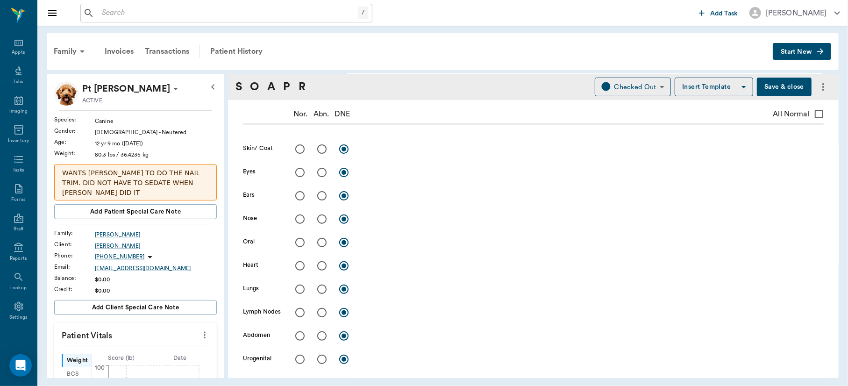
scroll to position [170, 0]
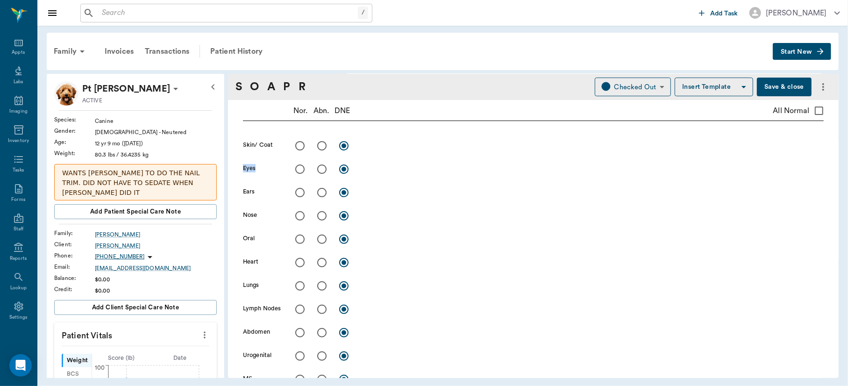
drag, startPoint x: 841, startPoint y: 150, endPoint x: 842, endPoint y: 162, distance: 12.2
click at [841, 161] on div "Family Invoices Transactions Patient History Start New Pt Valentin ACTIVE Speci…" at bounding box center [442, 205] width 811 height 359
drag, startPoint x: 842, startPoint y: 162, endPoint x: 833, endPoint y: 192, distance: 31.2
click at [833, 192] on div "Family Invoices Transactions Patient History Start New Pt Valentin ACTIVE Speci…" at bounding box center [442, 205] width 811 height 359
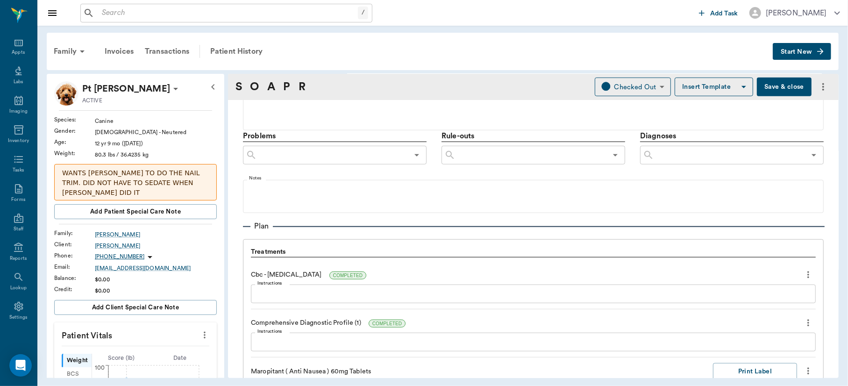
scroll to position [548, 0]
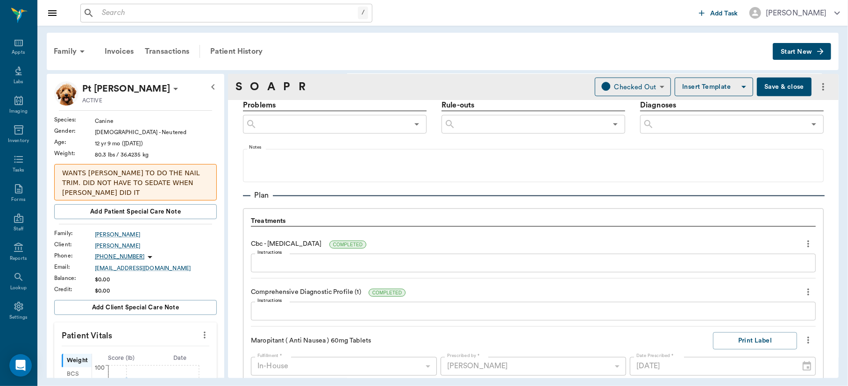
click at [359, 265] on textarea "Instructions" at bounding box center [533, 263] width 552 height 11
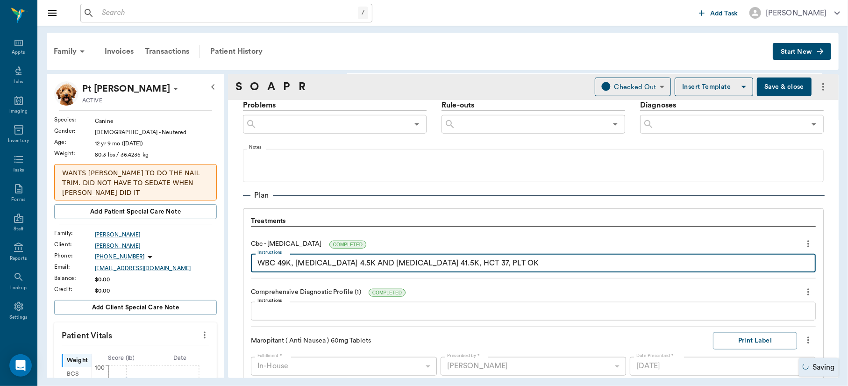
type textarea "WBC 49K, MONOCYTOSIS 4.5K AND LEUKOCYTOSIS 41.5K, HCT 37, PLT OK"
click at [300, 306] on textarea "Instructions" at bounding box center [533, 311] width 552 height 11
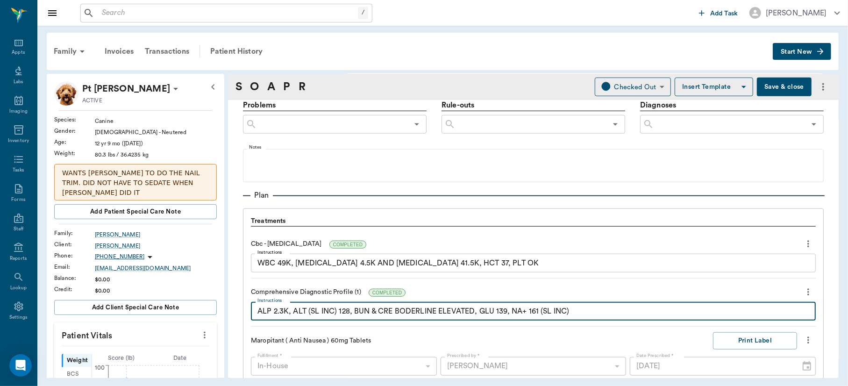
type textarea "ALP 2.3K, ALT (SL INC) 128, BUN & CRE BODERLINE ELEVATED, GLU 139, NA+ 161 (SL …"
click at [478, 126] on input "text" at bounding box center [531, 124] width 151 height 13
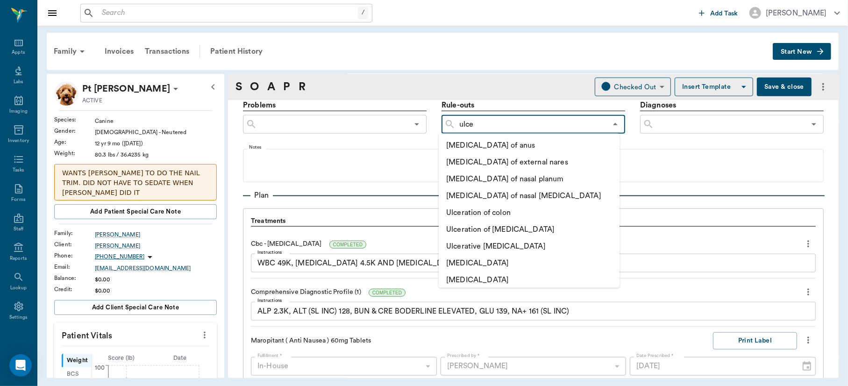
type input "ulcer"
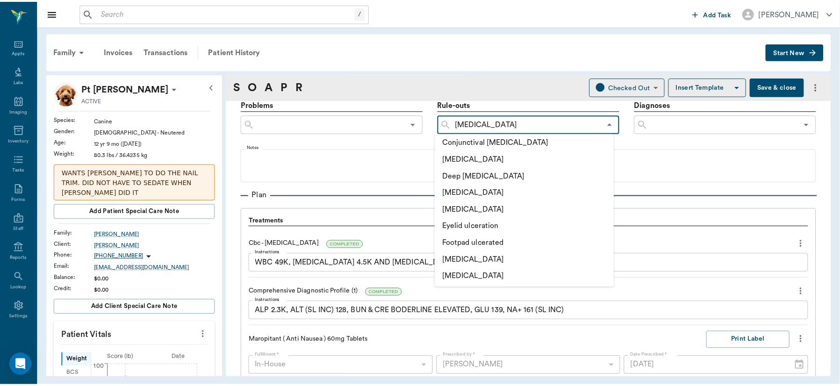
scroll to position [259, 0]
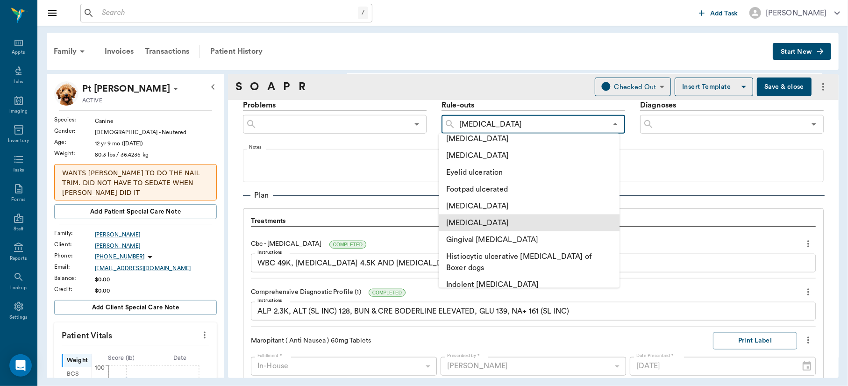
click at [482, 222] on li "[MEDICAL_DATA]" at bounding box center [529, 223] width 181 height 17
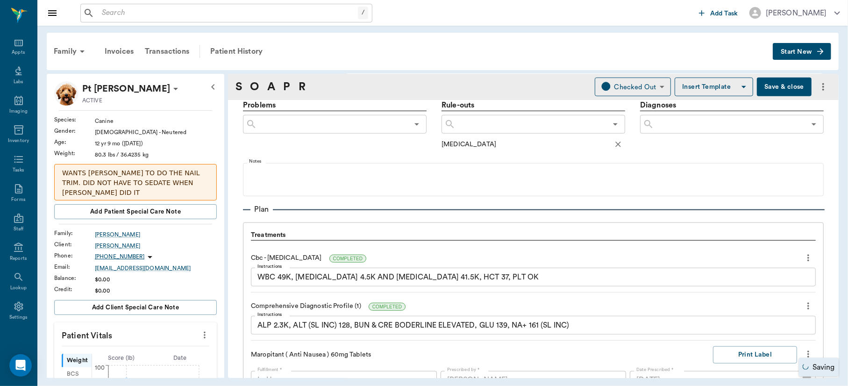
click at [501, 122] on input "text" at bounding box center [531, 124] width 151 height 13
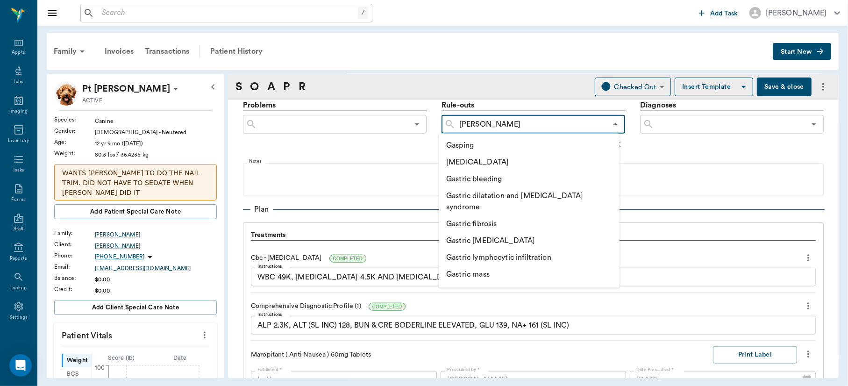
type input "gastr"
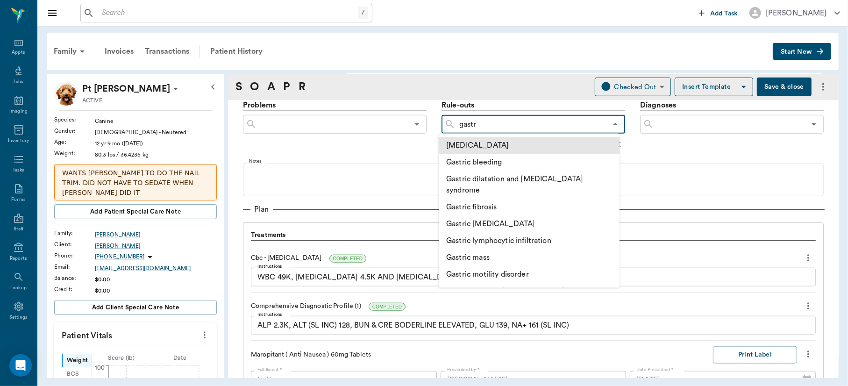
click at [502, 143] on li "[MEDICAL_DATA]" at bounding box center [529, 145] width 181 height 17
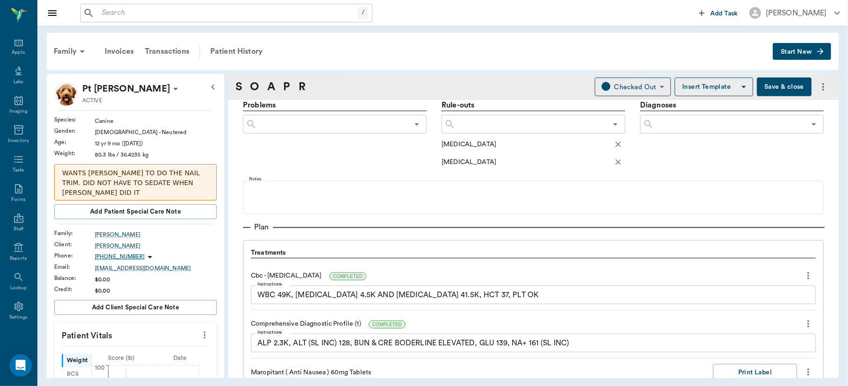
click at [689, 124] on input "text" at bounding box center [729, 124] width 151 height 13
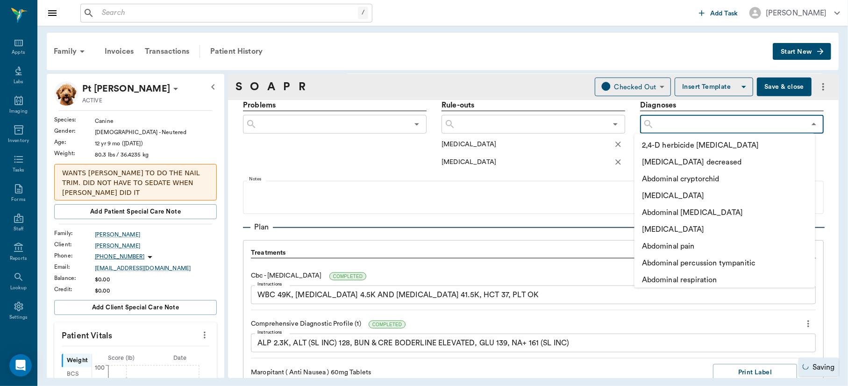
click at [689, 124] on input "text" at bounding box center [729, 124] width 151 height 13
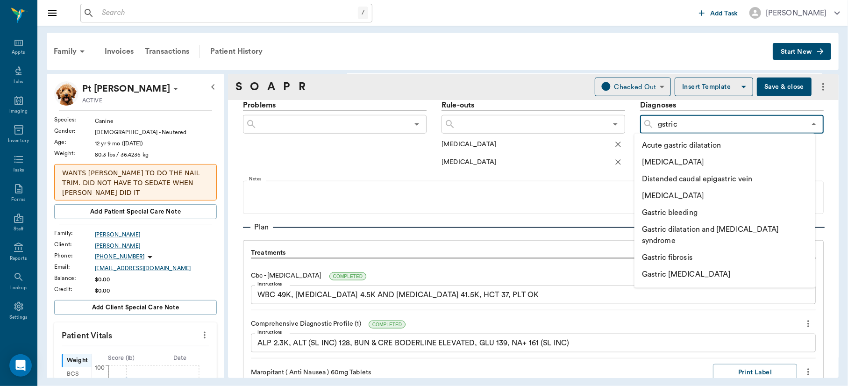
type input "gstric b"
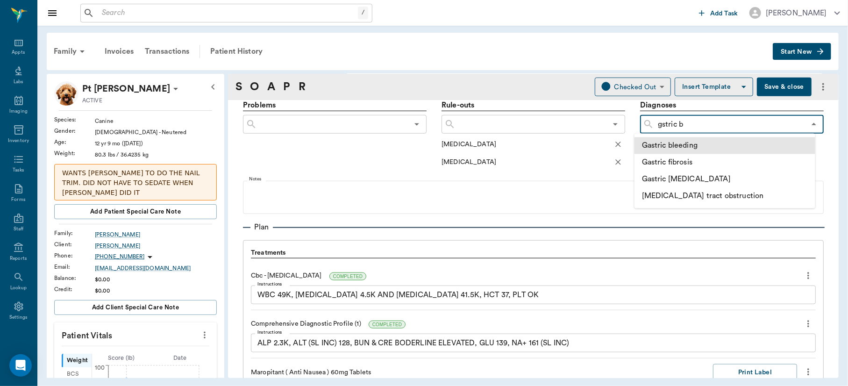
click at [689, 143] on li "Gastric bleeding" at bounding box center [725, 145] width 181 height 17
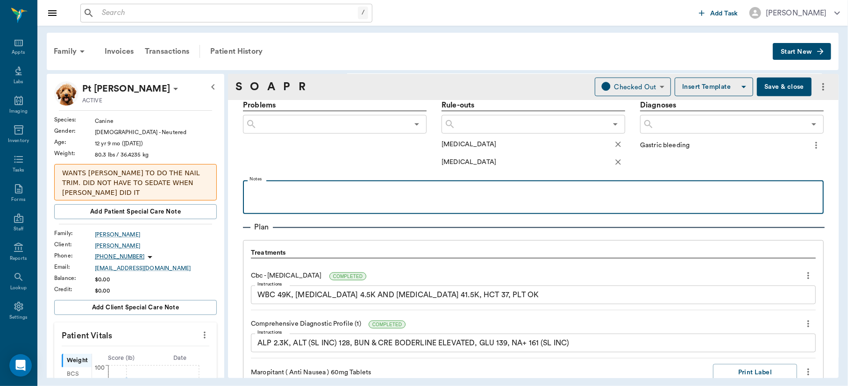
click at [276, 193] on p at bounding box center [534, 190] width 572 height 11
click at [393, 191] on p "Rx as ulcer with infection. suspicious of neolasia" at bounding box center [534, 190] width 572 height 11
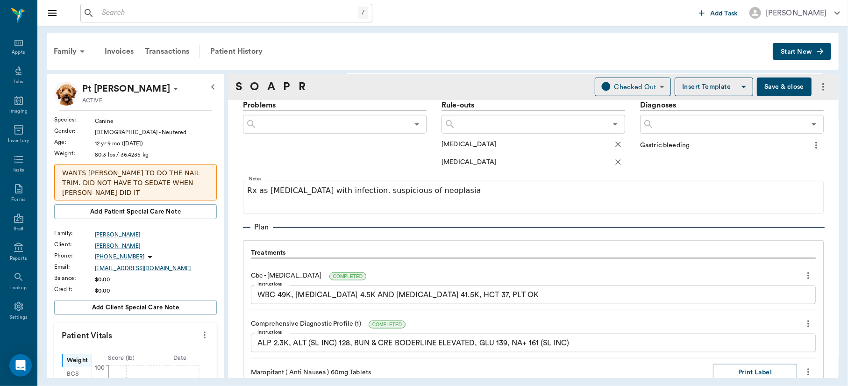
click at [763, 89] on button "Save & close" at bounding box center [784, 87] width 55 height 19
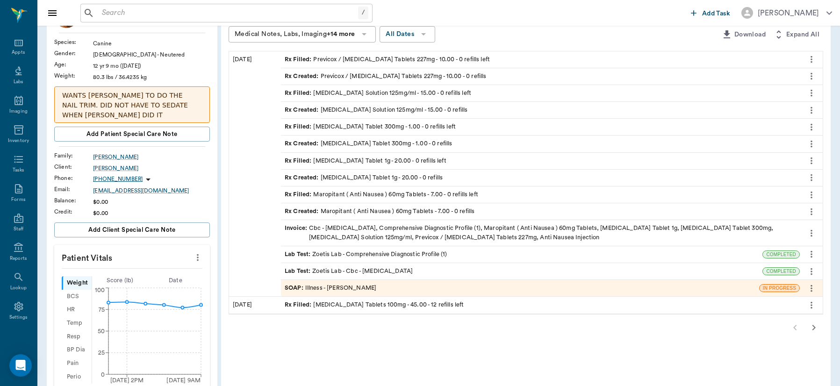
scroll to position [81, 0]
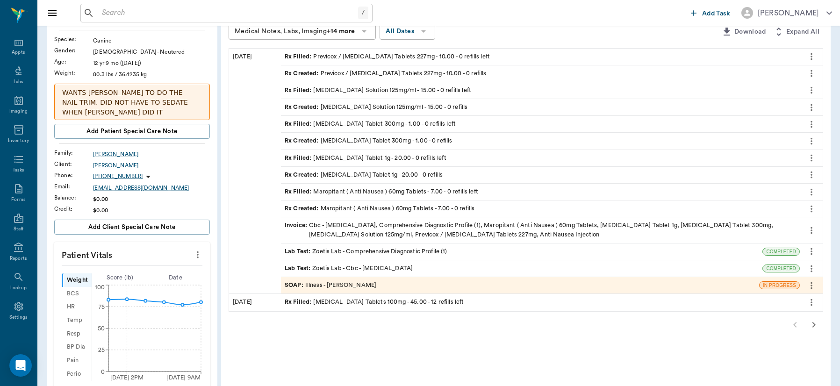
click at [198, 251] on icon "more" at bounding box center [198, 254] width 2 height 7
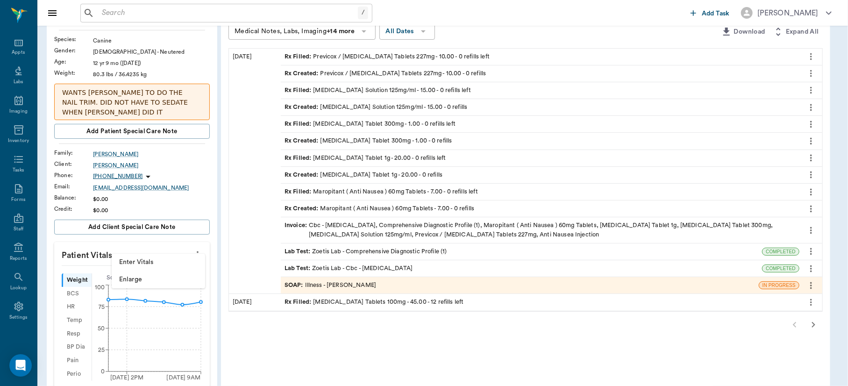
click at [153, 262] on span "Enter Vitals" at bounding box center [158, 262] width 79 height 10
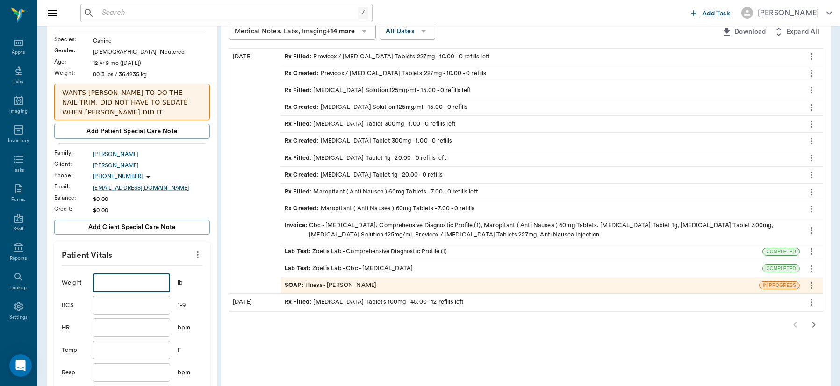
click at [137, 281] on input "text" at bounding box center [131, 282] width 77 height 19
type input "64.7"
click at [134, 343] on input "text" at bounding box center [131, 350] width 77 height 19
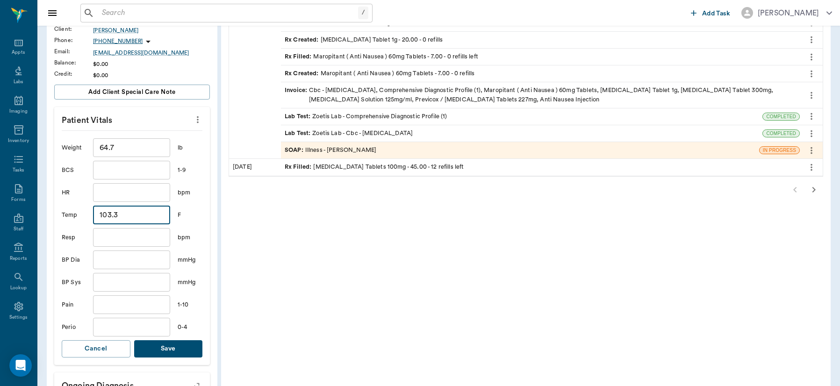
scroll to position [221, 0]
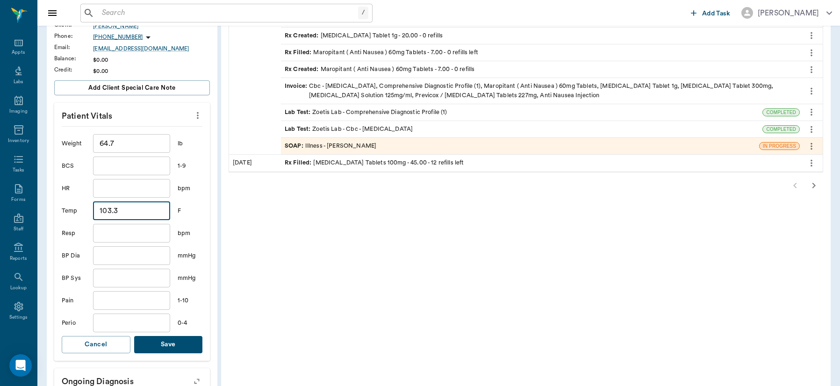
type input "103.3"
click at [157, 336] on button "Save" at bounding box center [168, 344] width 69 height 17
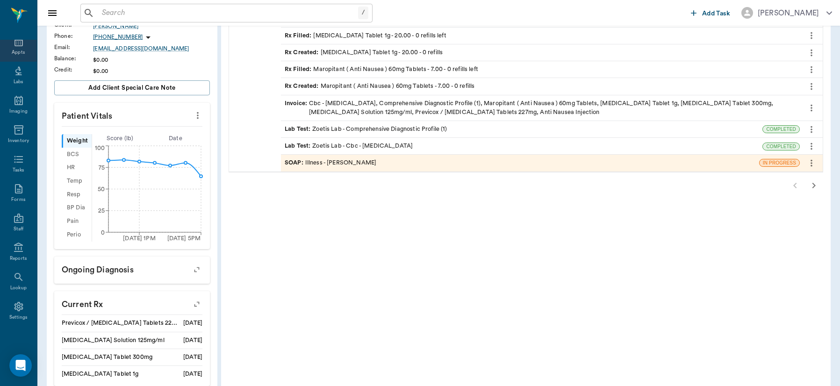
click at [13, 41] on icon at bounding box center [18, 41] width 11 height 11
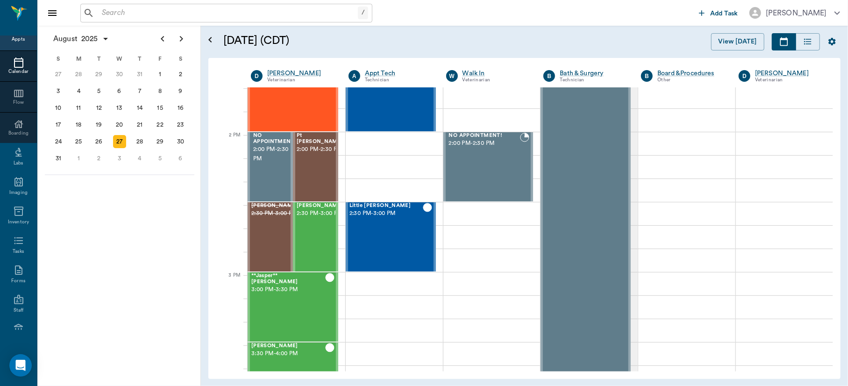
scroll to position [797, 0]
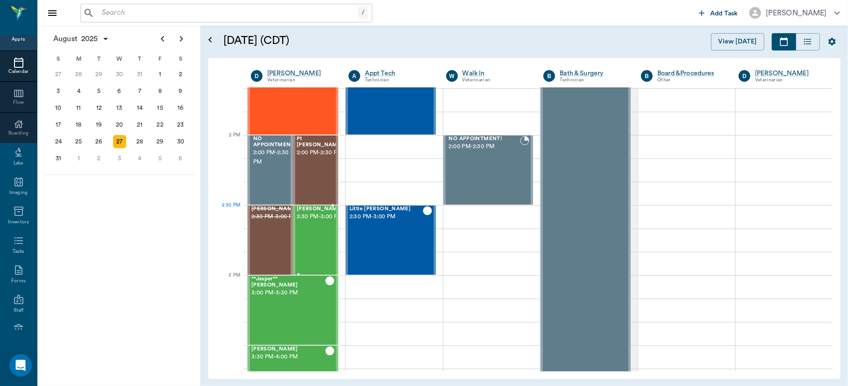
click at [316, 214] on span "2:30 PM - 3:00 PM" at bounding box center [320, 216] width 47 height 9
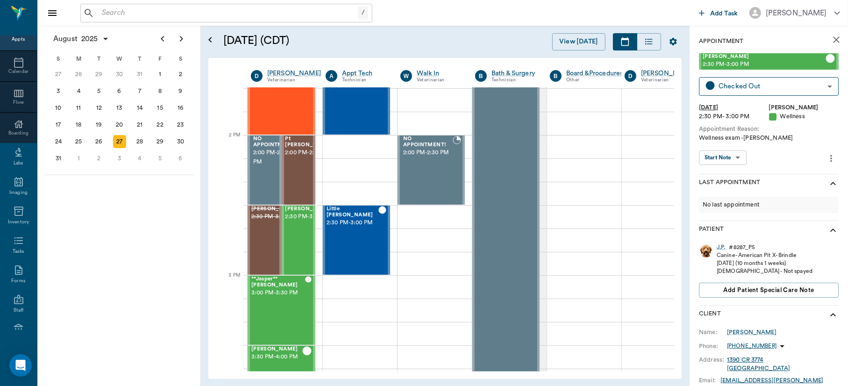
click at [736, 155] on body "/ ​ Add Task Dr. Bert Ellsworth Nectar Messages Appts Calendar Flow Boarding La…" at bounding box center [424, 193] width 848 height 386
click at [724, 176] on button "View SOAP" at bounding box center [718, 177] width 32 height 11
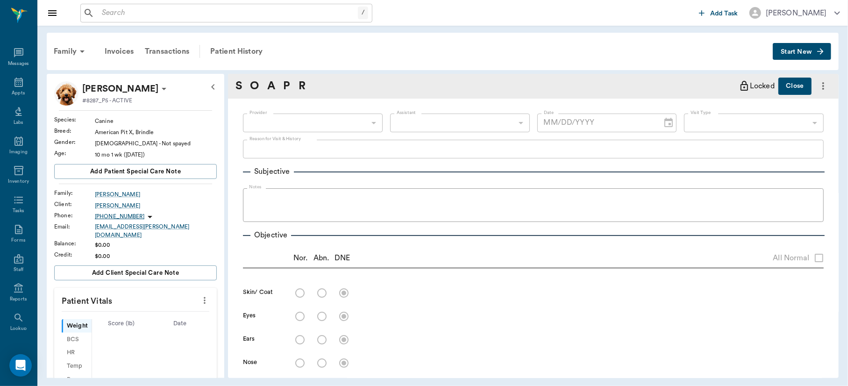
type input "63ec2f075fda476ae8351a4d"
type input "642ef10e332a41444de2bad1"
type input "65d2be4f46e3a538d89b8c14"
type textarea "Wellness exam -Jess"
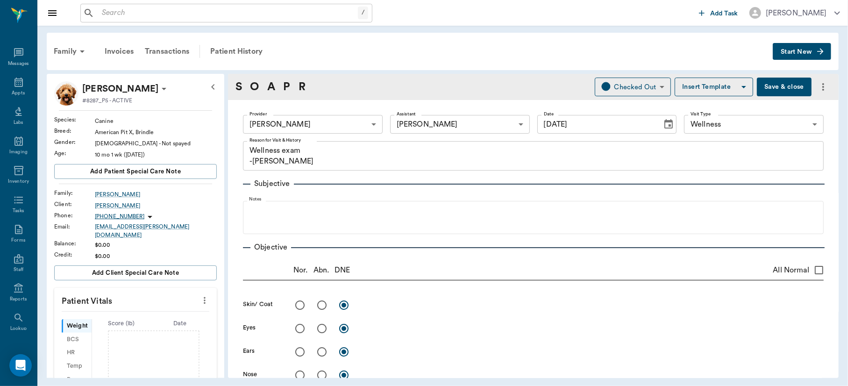
type input "[DATE]"
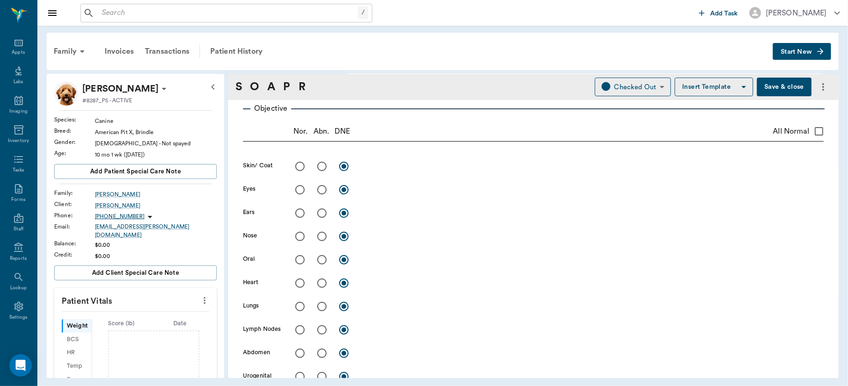
scroll to position [136, 0]
click at [320, 168] on input "radio" at bounding box center [322, 169] width 20 height 20
radio input "true"
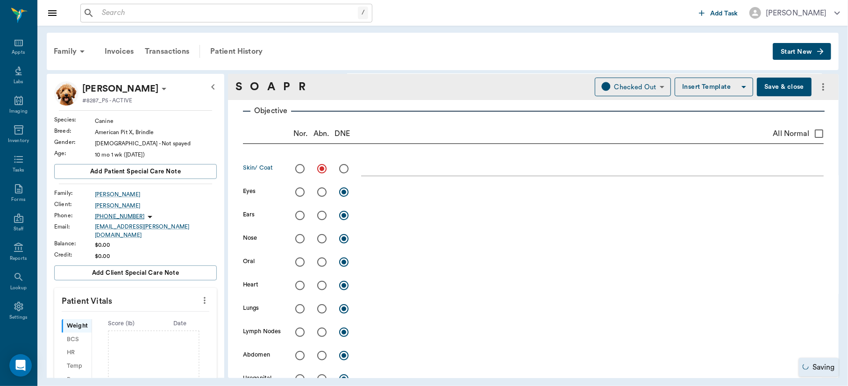
click at [298, 193] on input "radio" at bounding box center [300, 192] width 20 height 20
radio input "true"
click at [299, 214] on input "radio" at bounding box center [300, 216] width 20 height 20
radio input "true"
click at [301, 238] on input "radio" at bounding box center [300, 239] width 20 height 20
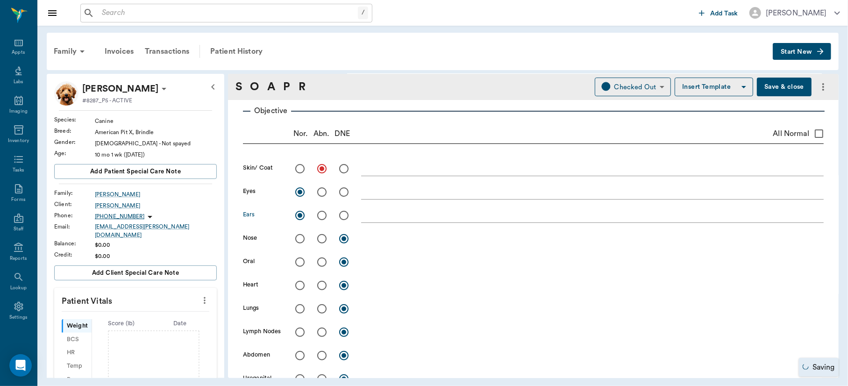
radio input "true"
drag, startPoint x: 308, startPoint y: 256, endPoint x: 300, endPoint y: 264, distance: 11.2
click at [300, 264] on input "radio" at bounding box center [300, 262] width 20 height 20
radio input "true"
click at [300, 264] on input "radio" at bounding box center [300, 262] width 20 height 20
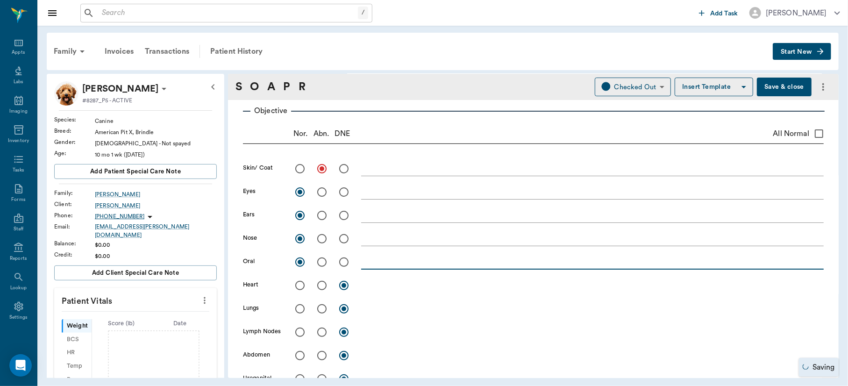
click at [386, 263] on textarea at bounding box center [592, 262] width 463 height 11
click at [534, 268] on div "white teeth except for a couple of molars stained alot x" at bounding box center [592, 263] width 463 height 14
click at [534, 265] on textarea "white teeth except for a couple of molars stained alot" at bounding box center [592, 262] width 463 height 11
type textarea "white teeth except for a couple of molars stained a lot"
click at [298, 278] on input "radio" at bounding box center [300, 286] width 20 height 20
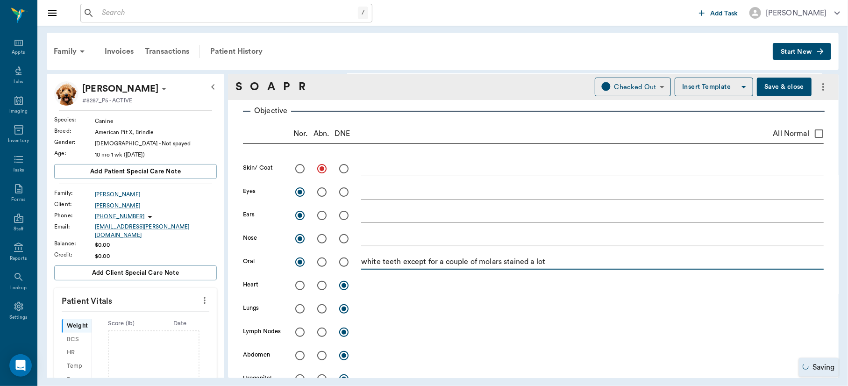
radio input "true"
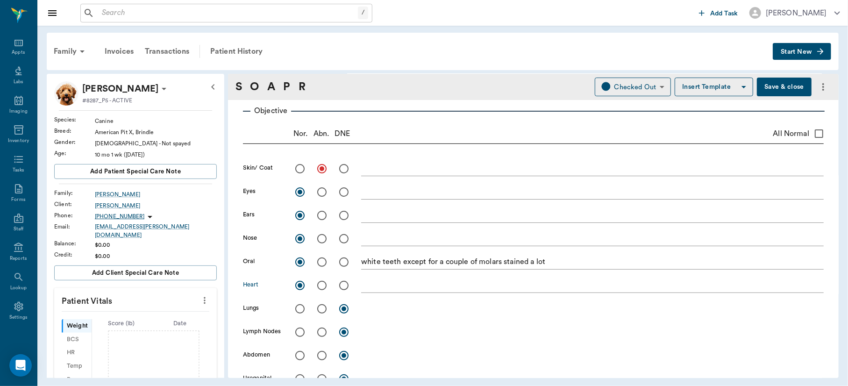
click at [302, 308] on input "radio" at bounding box center [300, 309] width 20 height 20
radio input "true"
click at [302, 333] on input "radio" at bounding box center [300, 332] width 20 height 20
radio input "true"
click at [300, 352] on input "radio" at bounding box center [300, 356] width 20 height 20
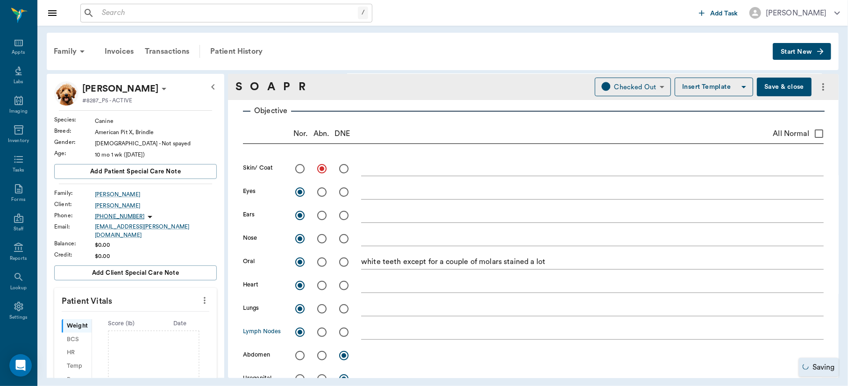
radio input "true"
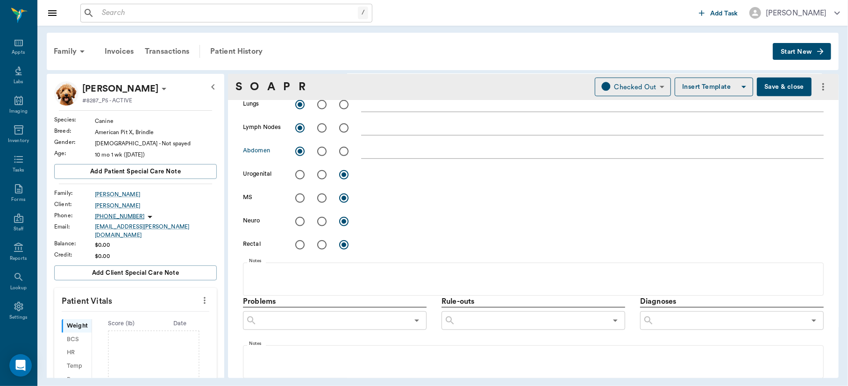
scroll to position [362, 0]
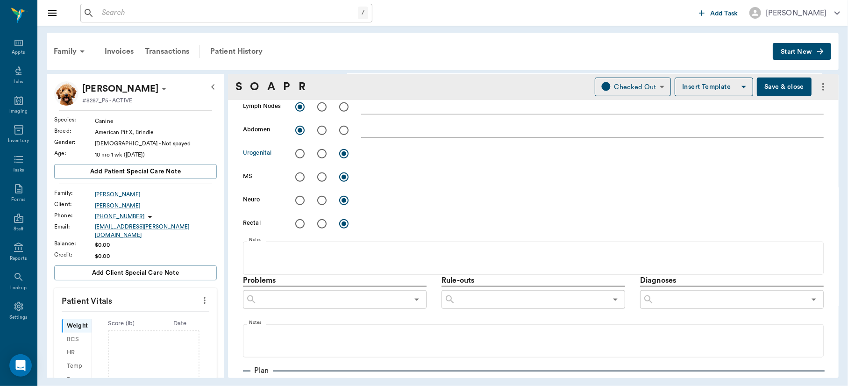
click at [300, 152] on input "radio" at bounding box center [300, 154] width 20 height 20
radio input "true"
click at [300, 178] on input "radio" at bounding box center [300, 177] width 20 height 20
radio input "true"
click at [323, 174] on input "radio" at bounding box center [322, 177] width 20 height 20
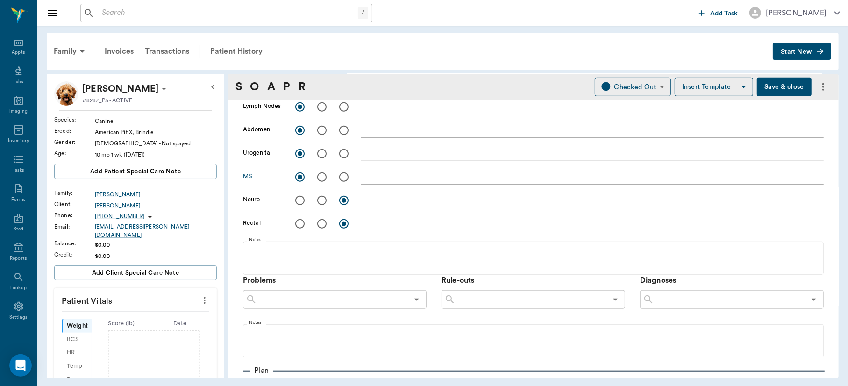
radio input "true"
click at [371, 179] on textarea at bounding box center [592, 177] width 463 height 11
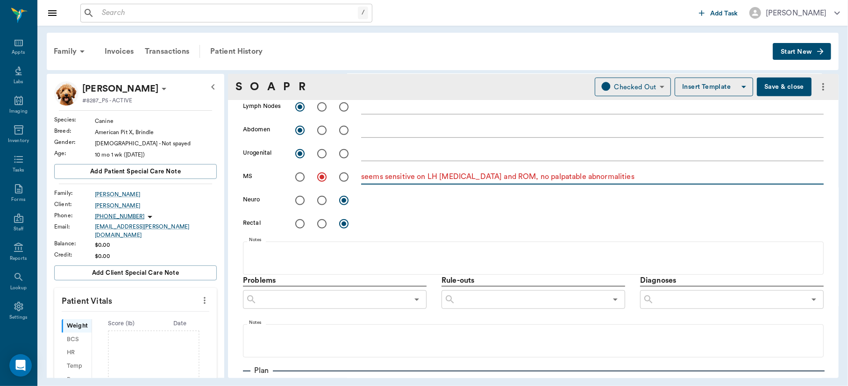
type textarea "seems sensitive on LH palpation and ROM, no palpatable abnormalities"
click at [299, 199] on input "radio" at bounding box center [300, 201] width 20 height 20
radio input "true"
click at [301, 225] on input "radio" at bounding box center [300, 224] width 20 height 20
radio input "true"
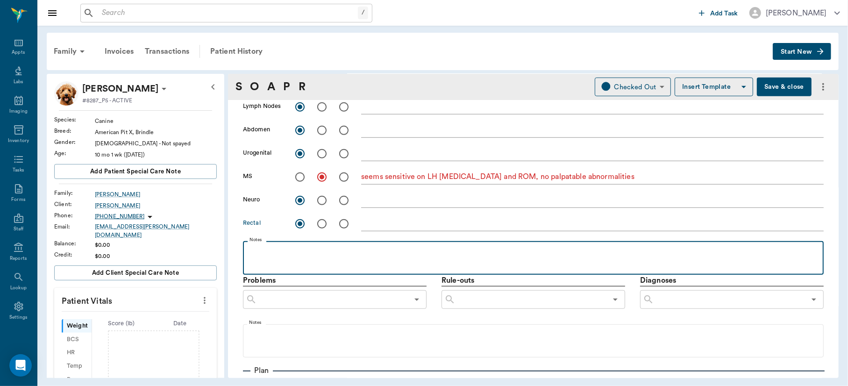
click at [274, 252] on p at bounding box center [534, 251] width 572 height 11
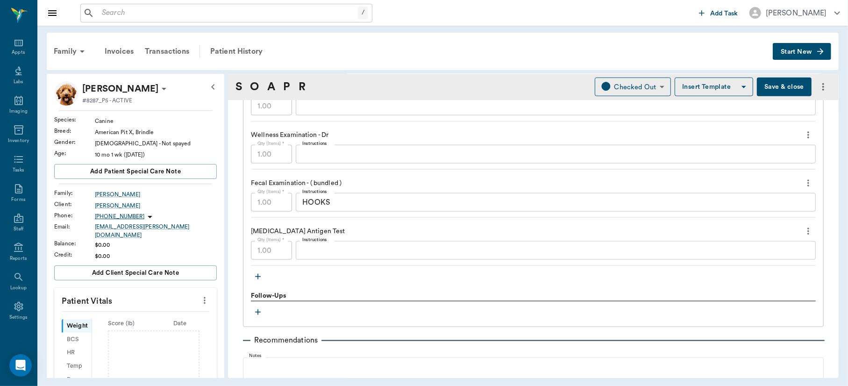
scroll to position [795, 0]
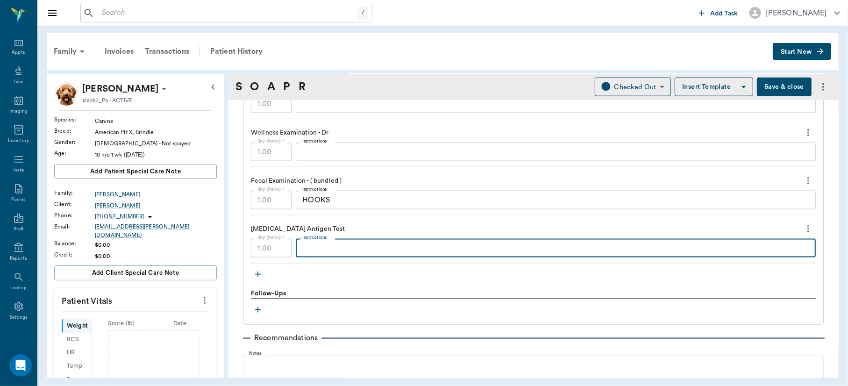
click at [392, 246] on textarea "Instructions" at bounding box center [555, 248] width 507 height 11
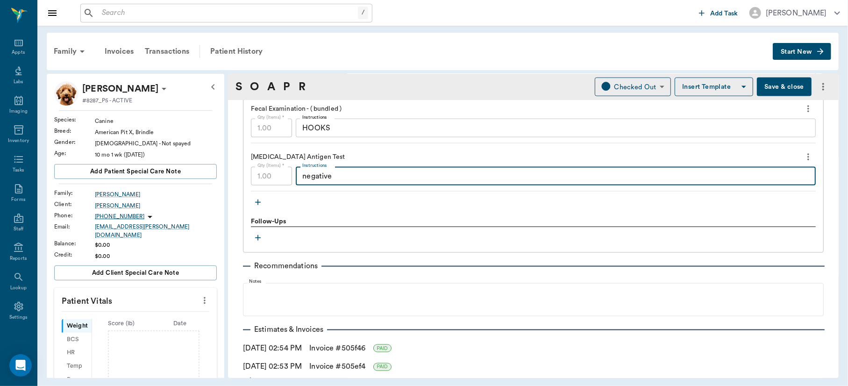
scroll to position [887, 0]
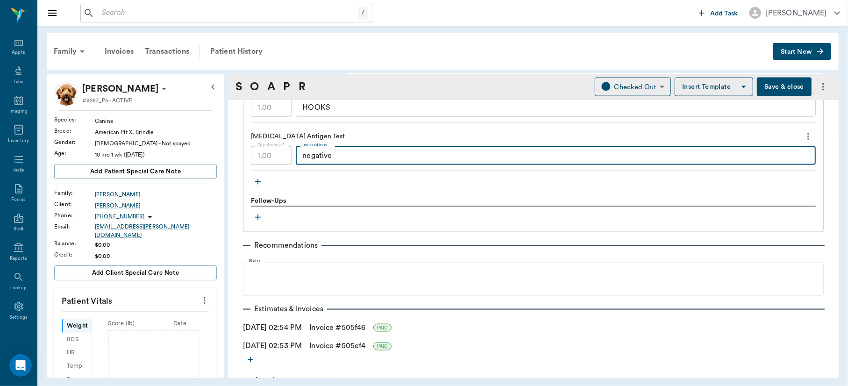
type textarea "negative"
click at [847, 307] on div "Family Invoices Transactions Patient History Start New J.P. O'brien #8287_P5 - …" at bounding box center [442, 205] width 811 height 359
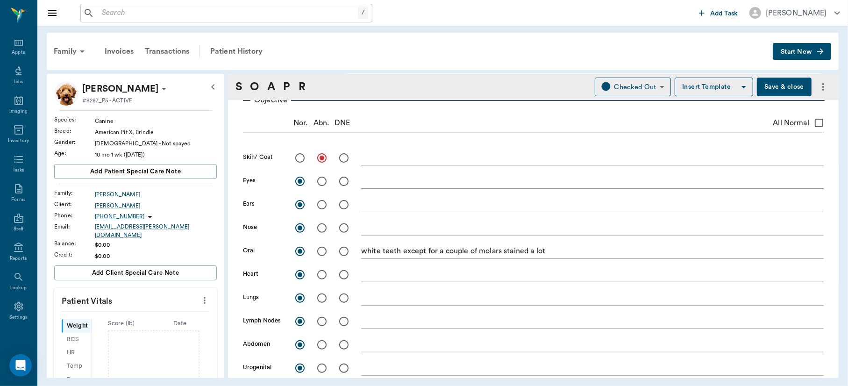
scroll to position [0, 0]
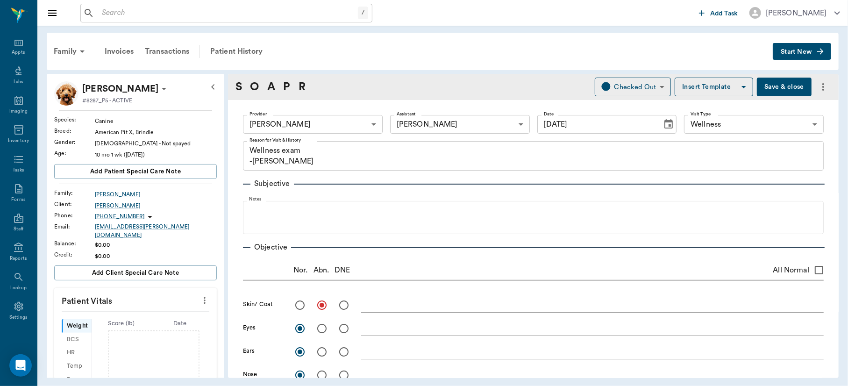
click at [200, 295] on icon "more" at bounding box center [205, 300] width 10 height 11
click at [165, 311] on span "Enter Vitals" at bounding box center [157, 312] width 79 height 10
click at [154, 319] on input "text" at bounding box center [134, 328] width 81 height 19
type input "26.8"
click at [133, 342] on input "text" at bounding box center [134, 351] width 81 height 19
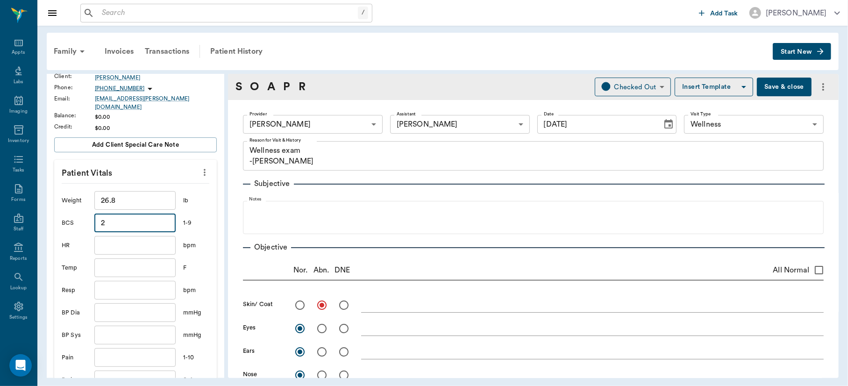
scroll to position [129, 0]
type input "2"
click at [118, 259] on input "text" at bounding box center [134, 266] width 81 height 19
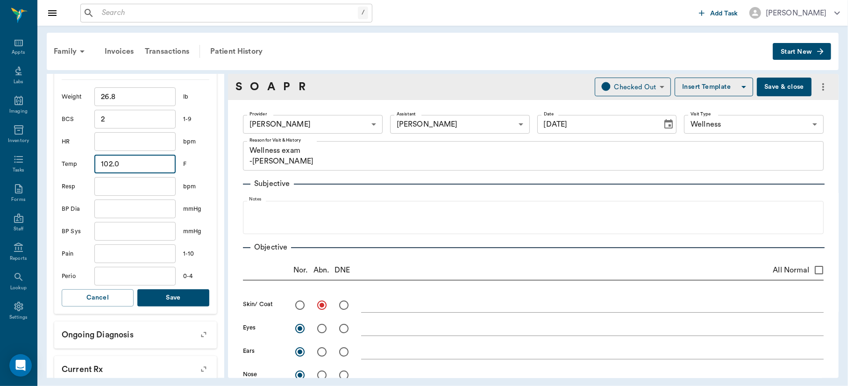
scroll to position [262, 0]
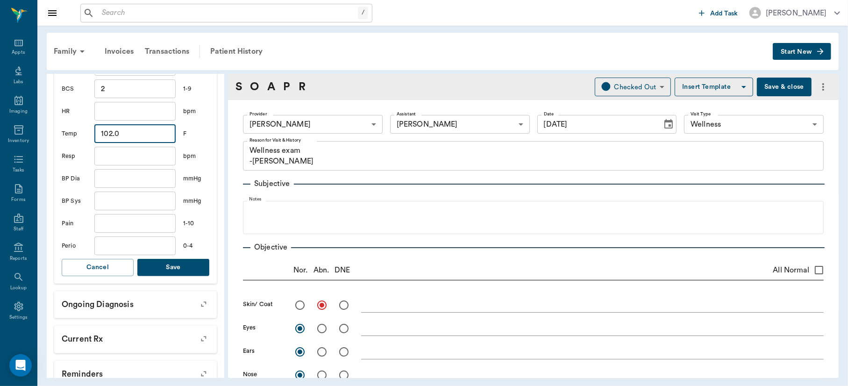
type input "102"
click at [182, 261] on button "Save" at bounding box center [173, 267] width 72 height 17
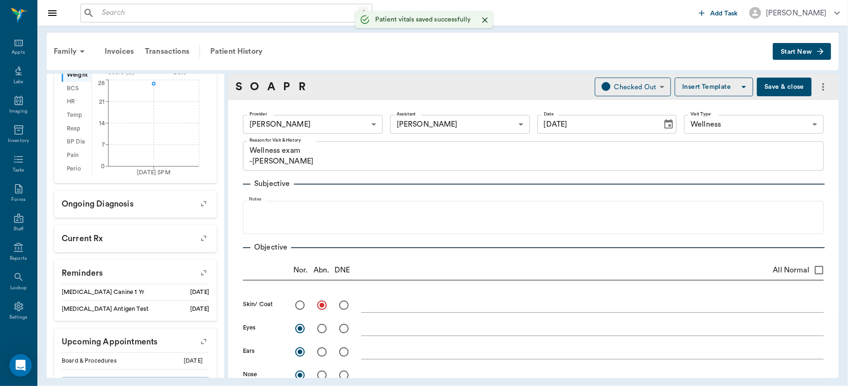
scroll to position [274, 0]
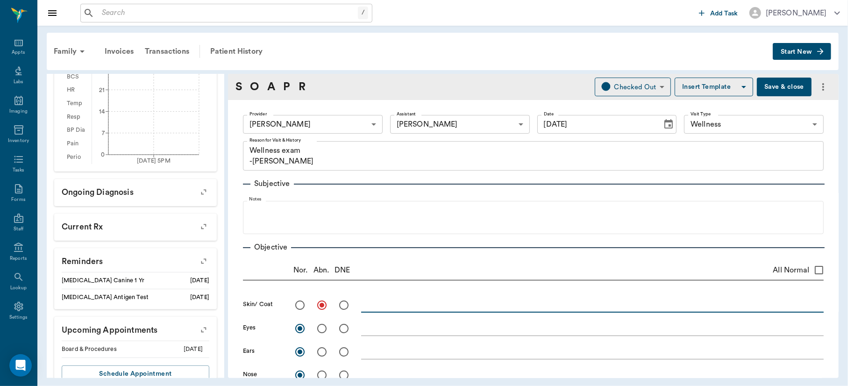
click at [374, 304] on textarea at bounding box center [592, 305] width 463 height 11
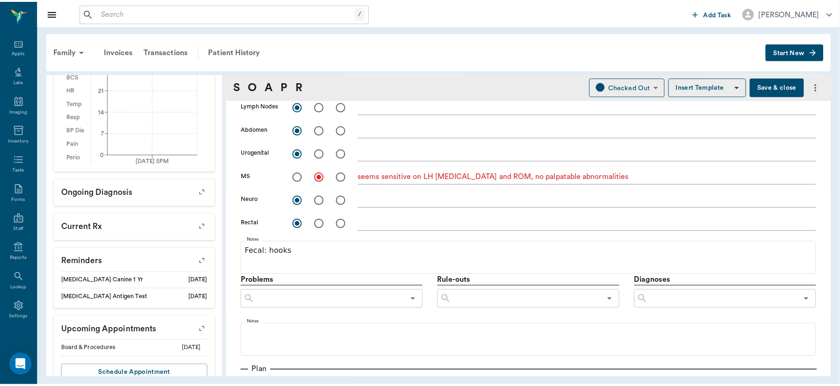
scroll to position [0, 0]
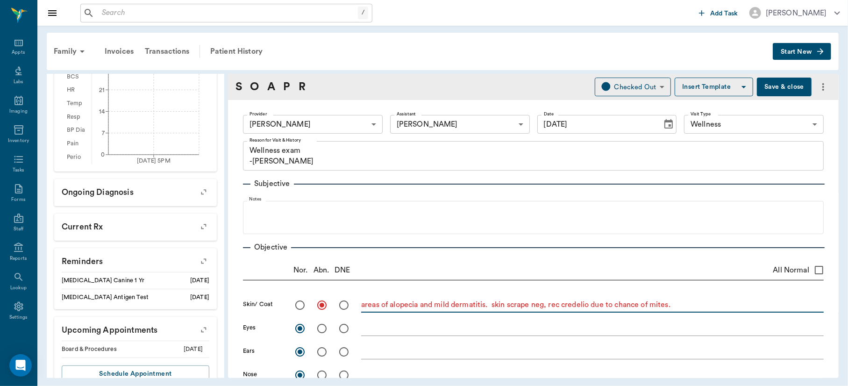
type textarea "areas of alopecia and mild dermatitis. skin scrape neg, rec credelio due to cha…"
click at [779, 84] on button "Save & close" at bounding box center [784, 87] width 55 height 19
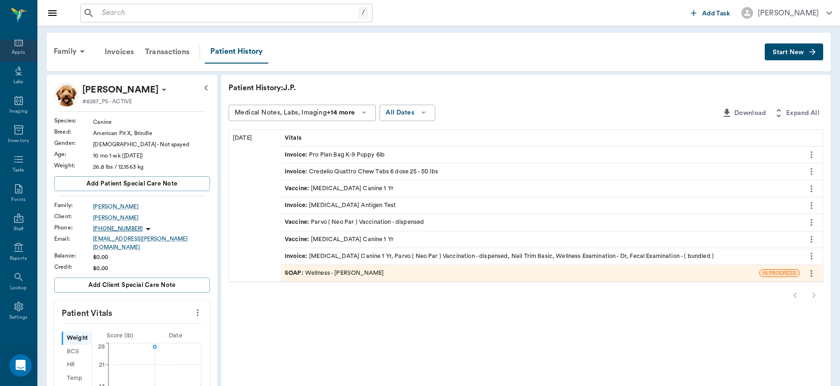
click at [14, 51] on div "Appts" at bounding box center [18, 52] width 13 height 7
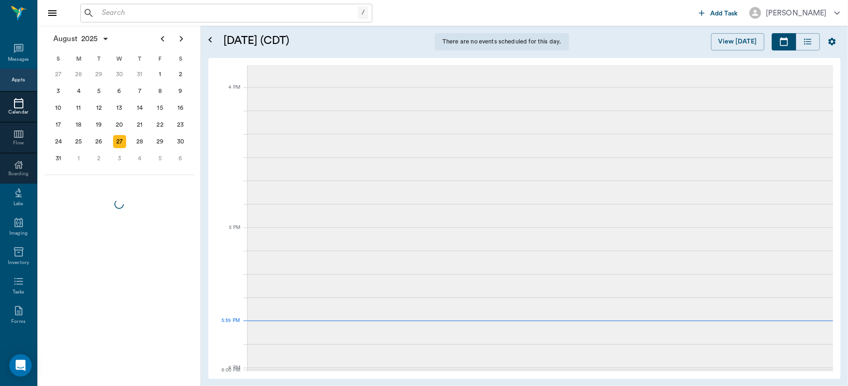
scroll to position [41, 0]
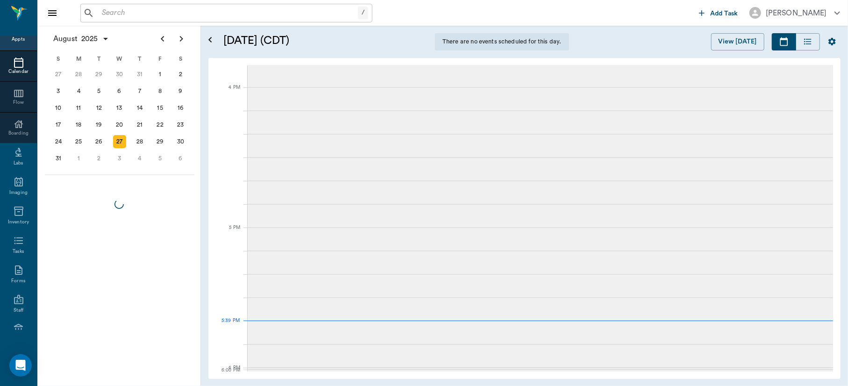
click at [14, 51] on div "Calendar" at bounding box center [18, 65] width 37 height 31
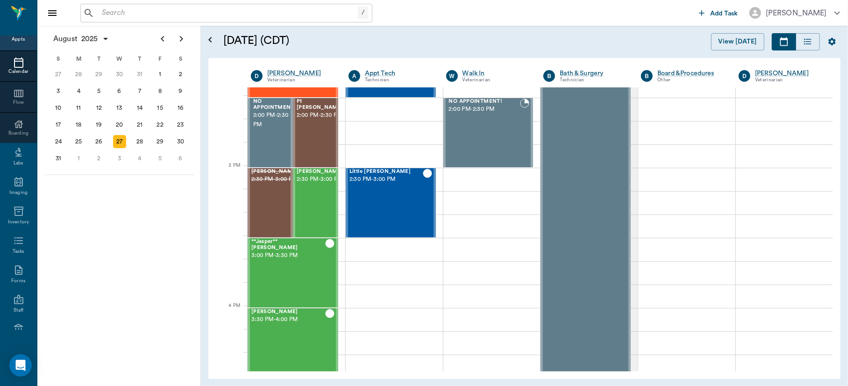
scroll to position [907, 0]
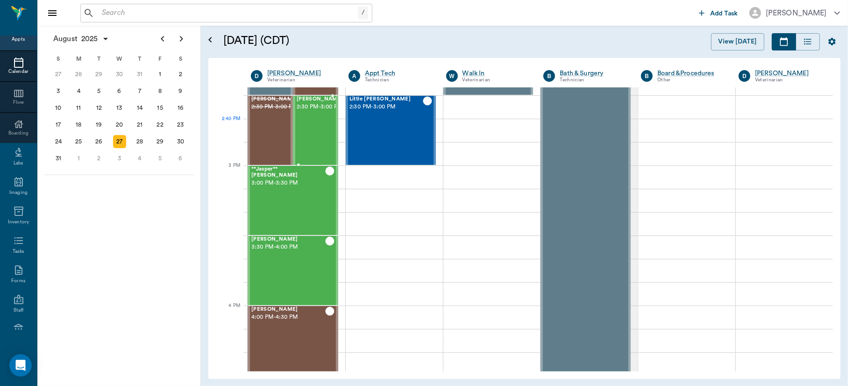
click at [307, 130] on div "J.P. O'brien 2:30 PM - 3:00 PM" at bounding box center [320, 130] width 47 height 68
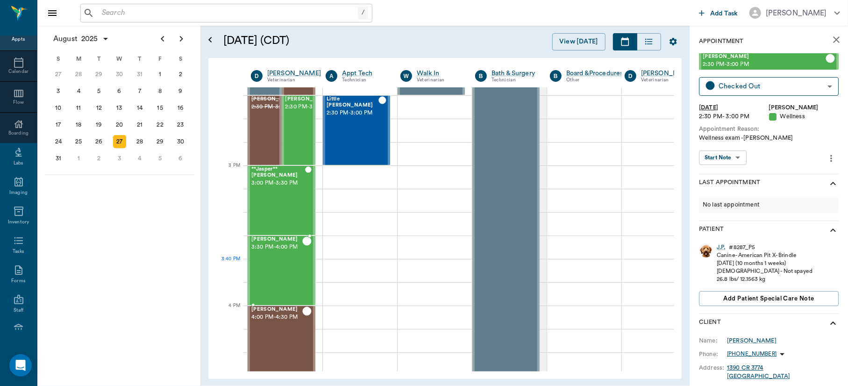
click at [271, 278] on div "June Brackman 3:30 PM - 4:00 PM" at bounding box center [276, 270] width 51 height 68
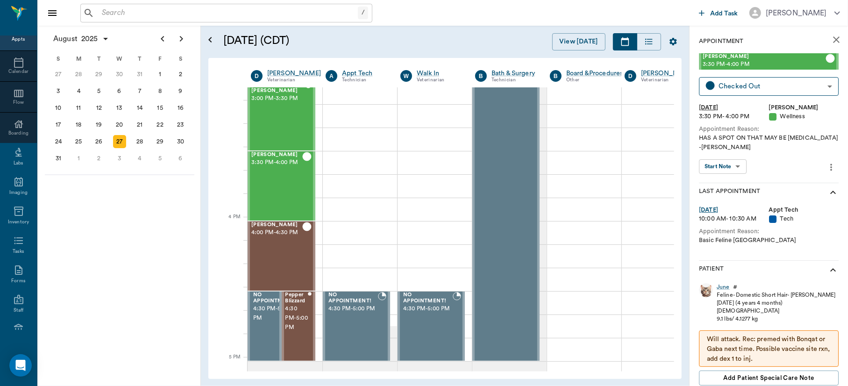
scroll to position [995, 0]
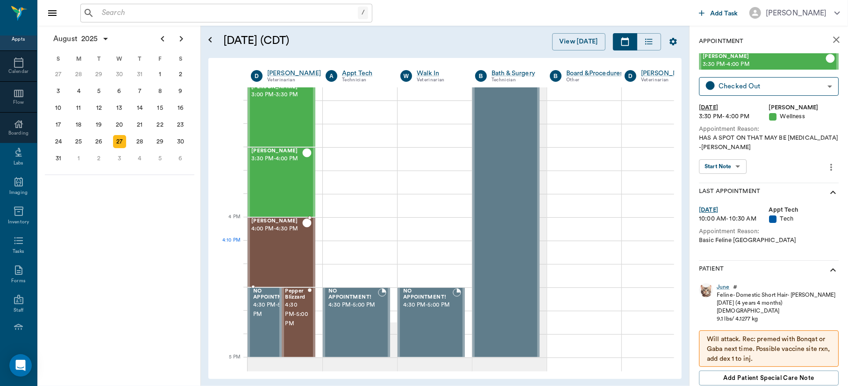
click at [280, 245] on div "Gracie Benson 4:00 PM - 4:30 PM" at bounding box center [276, 252] width 51 height 68
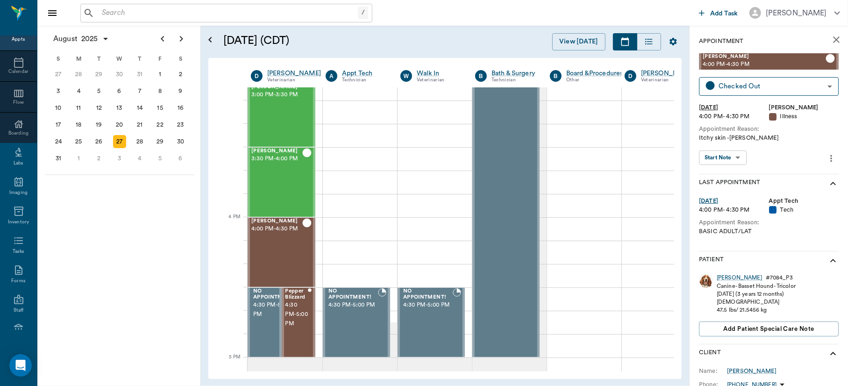
click at [737, 157] on body "/ ​ Add Task Dr. Bert Ellsworth Nectar Messages Appts Calendar Flow Boarding La…" at bounding box center [424, 193] width 848 height 386
click at [727, 172] on button "View SOAP" at bounding box center [718, 177] width 32 height 11
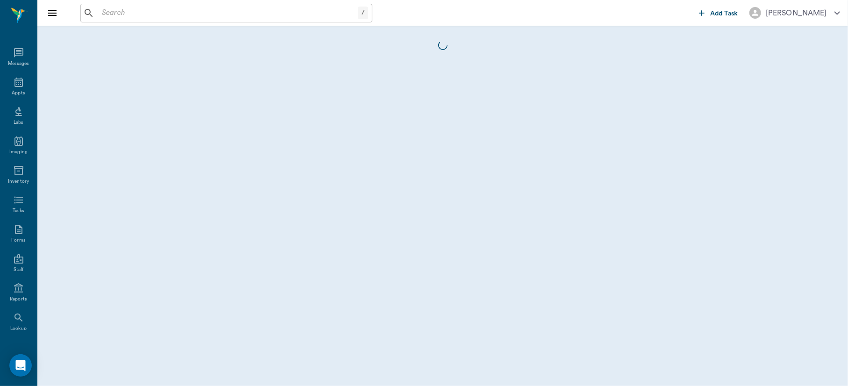
scroll to position [41, 0]
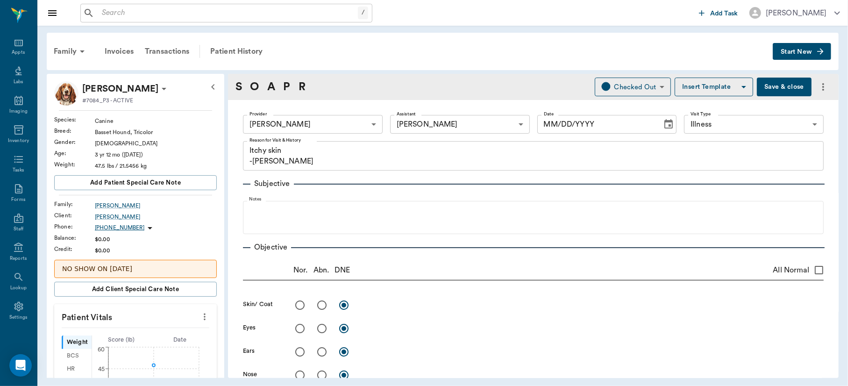
type input "63ec2f075fda476ae8351a4d"
type input "642ef10e332a41444de2bad1"
type input "65d2be4f46e3a538d89b8c15"
type textarea "Itchy skin -jess"
type input "[DATE]"
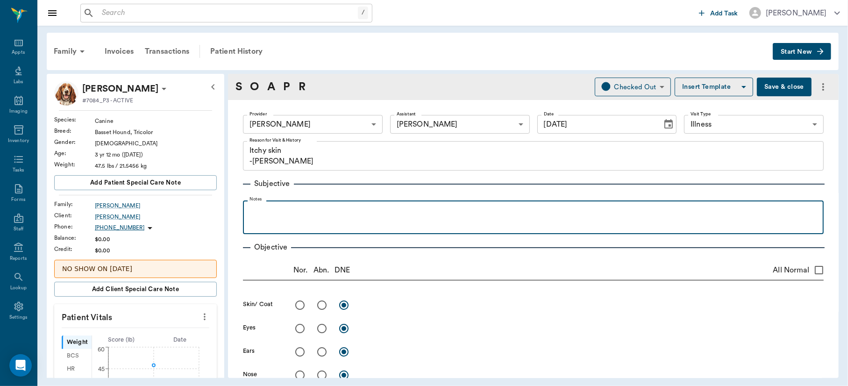
click at [276, 208] on p at bounding box center [534, 210] width 572 height 11
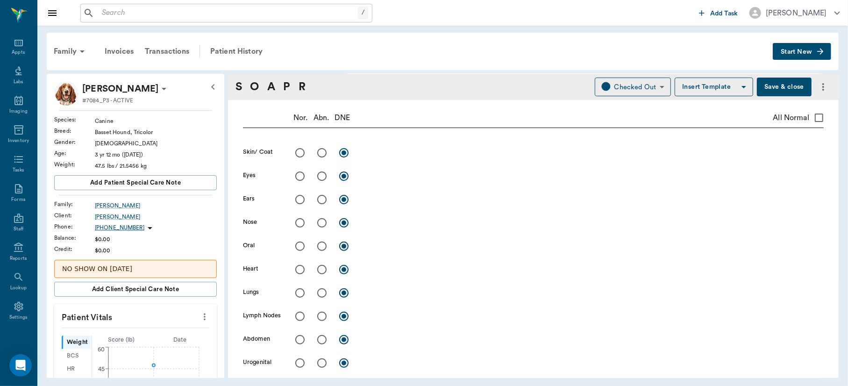
scroll to position [156, 0]
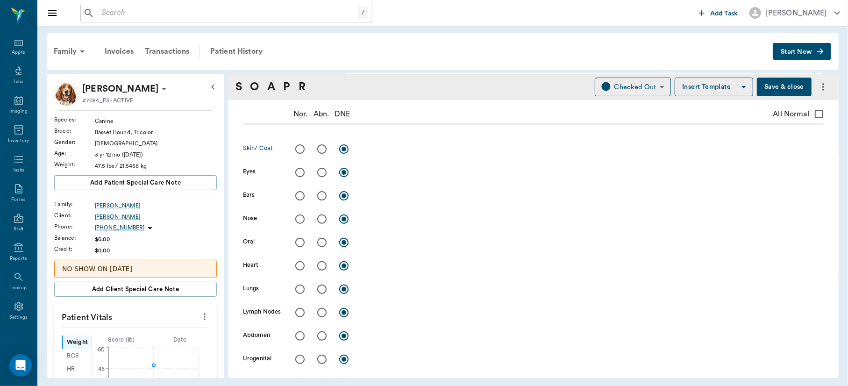
click at [322, 150] on input "radio" at bounding box center [322, 149] width 20 height 20
radio input "true"
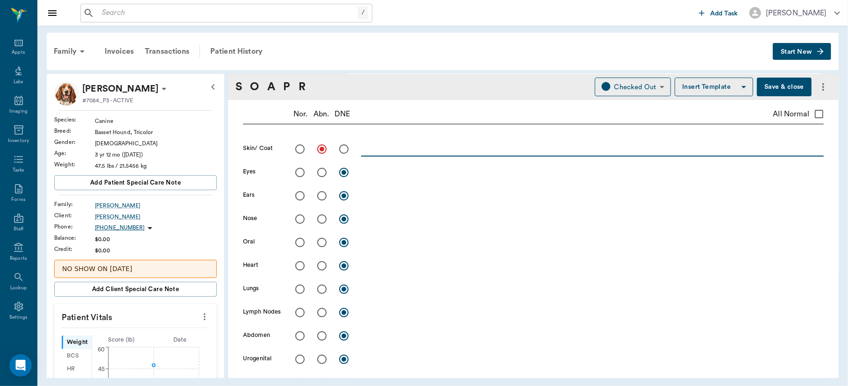
click at [392, 152] on textarea at bounding box center [592, 148] width 463 height 11
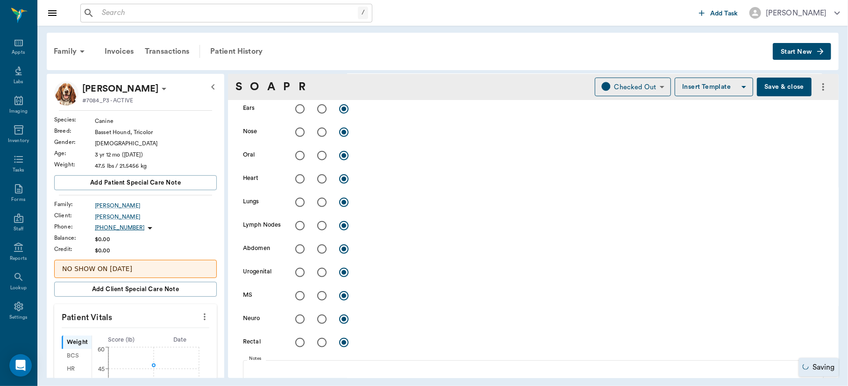
scroll to position [417, 0]
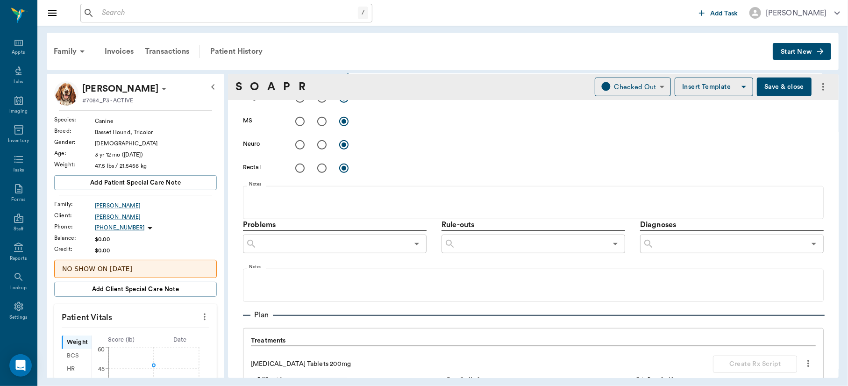
type textarea "Belly is red and raw in areas from excoriations. Rest looks good. Usually gets …"
click at [701, 248] on input "text" at bounding box center [729, 243] width 151 height 13
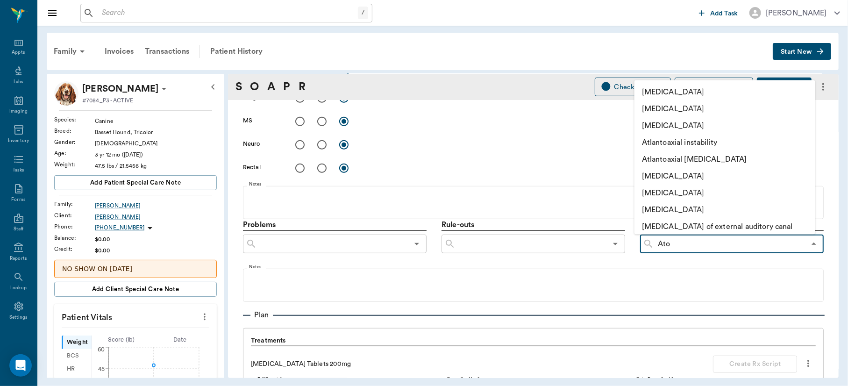
type input "Atop"
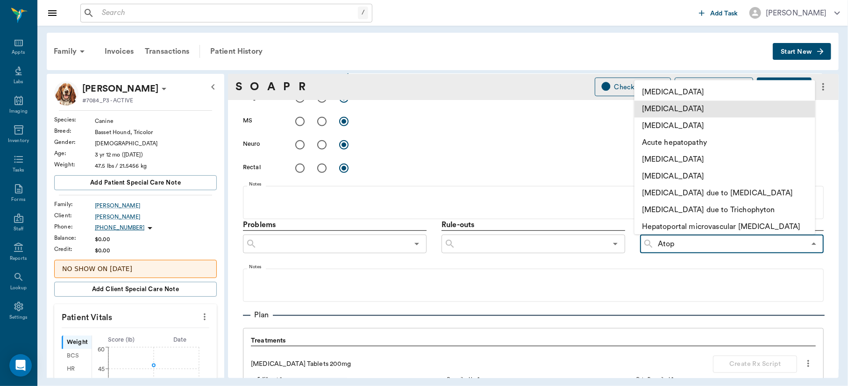
click at [701, 108] on li "[MEDICAL_DATA]" at bounding box center [725, 108] width 181 height 17
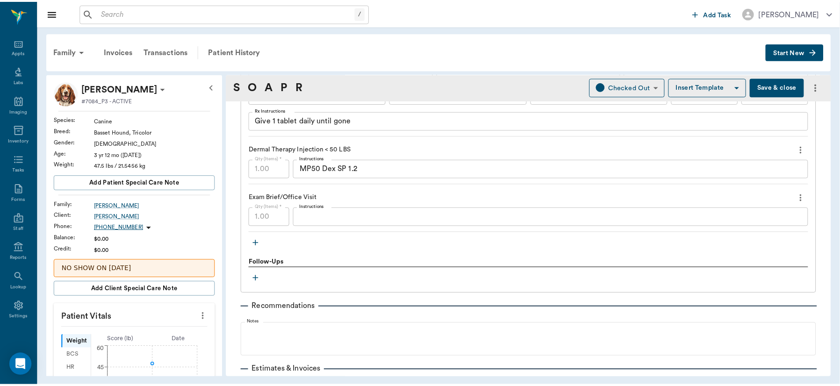
scroll to position [772, 0]
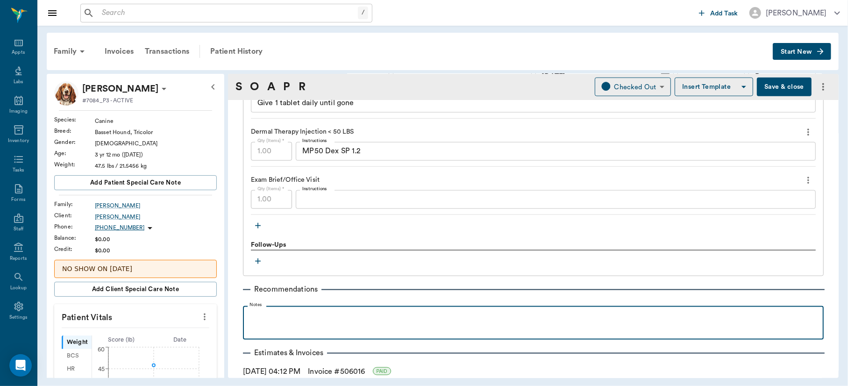
click at [299, 315] on p at bounding box center [534, 316] width 572 height 11
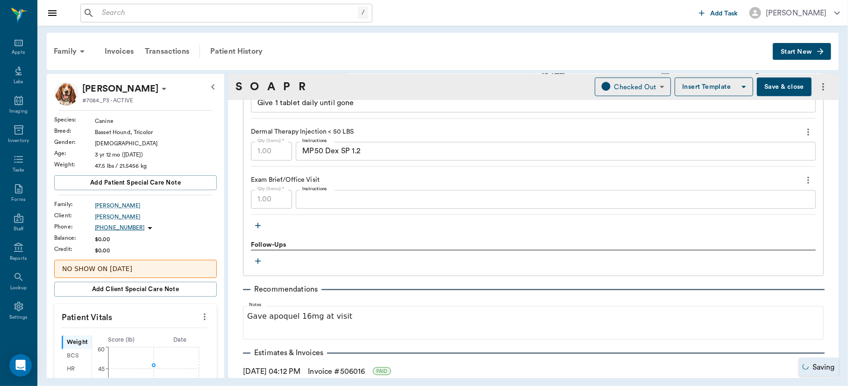
click at [793, 89] on button "Save & close" at bounding box center [784, 87] width 55 height 19
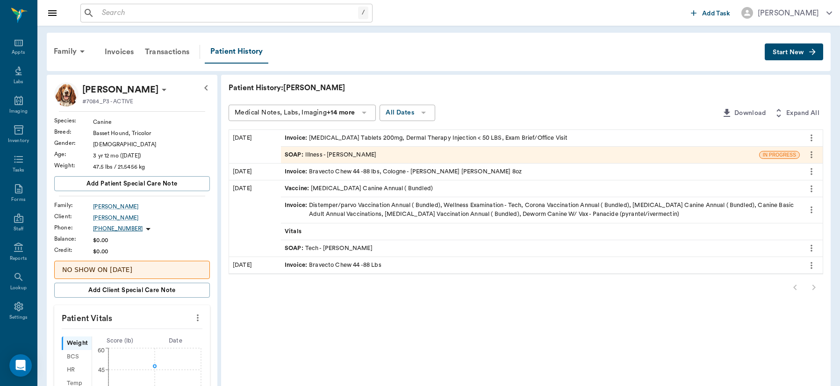
click at [198, 315] on icon "more" at bounding box center [198, 318] width 2 height 7
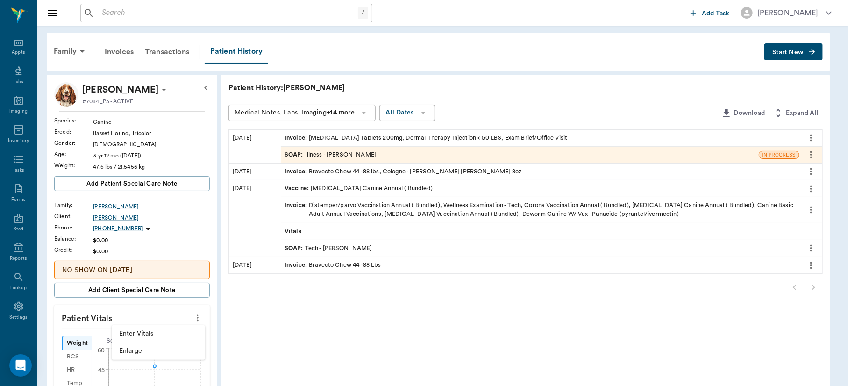
click at [157, 334] on span "Enter Vitals" at bounding box center [158, 334] width 79 height 10
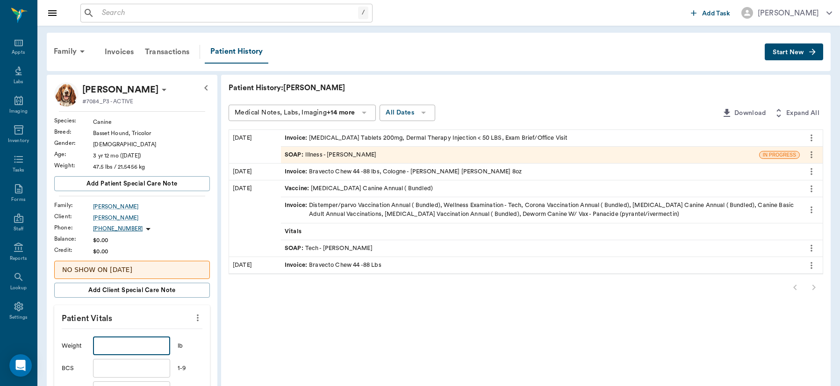
click at [152, 347] on input "text" at bounding box center [131, 345] width 77 height 19
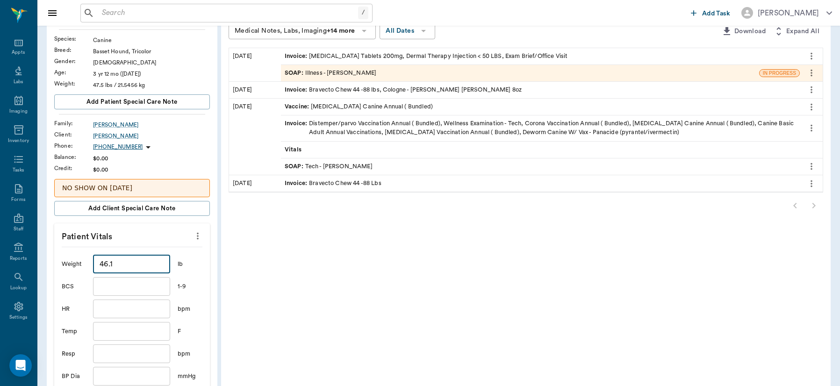
type input "46.1"
click at [138, 336] on input "text" at bounding box center [131, 331] width 77 height 19
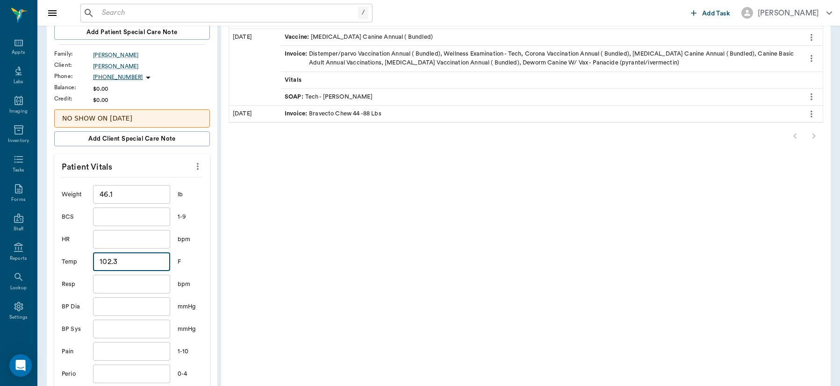
scroll to position [167, 0]
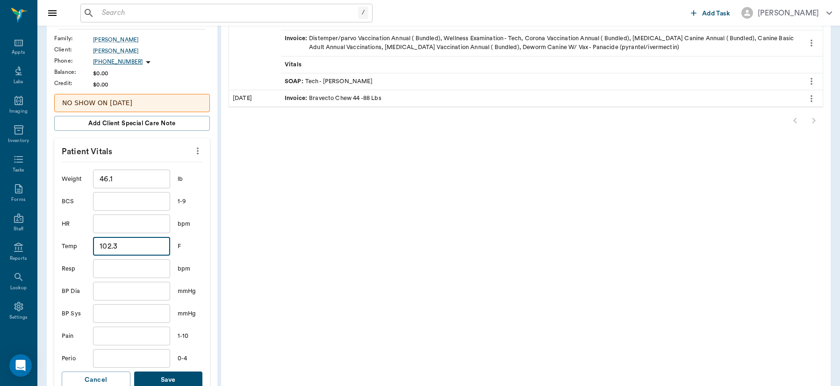
type input "102.3"
click at [838, 238] on div "Family Invoices Transactions Patient History Start New Gracie Benson #7084_P3 -…" at bounding box center [438, 254] width 802 height 791
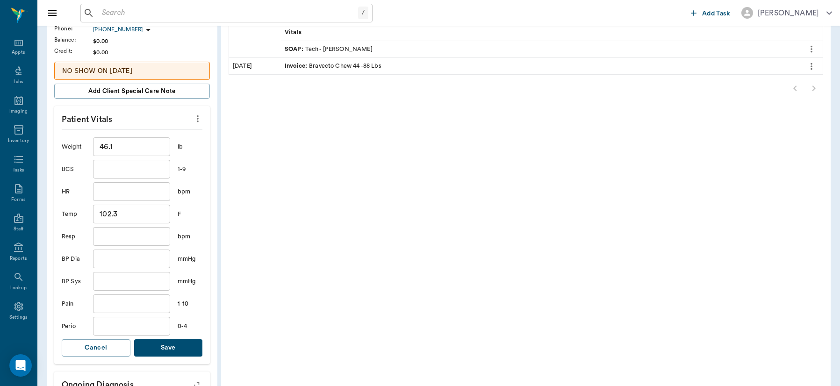
scroll to position [222, 0]
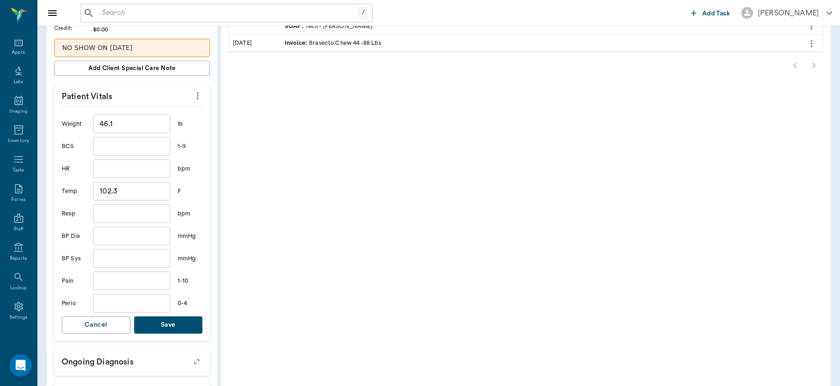
click at [161, 321] on button "Save" at bounding box center [168, 324] width 69 height 17
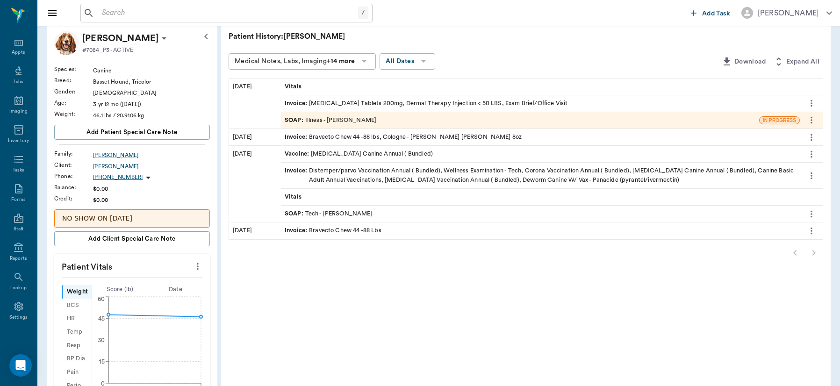
scroll to position [67, 0]
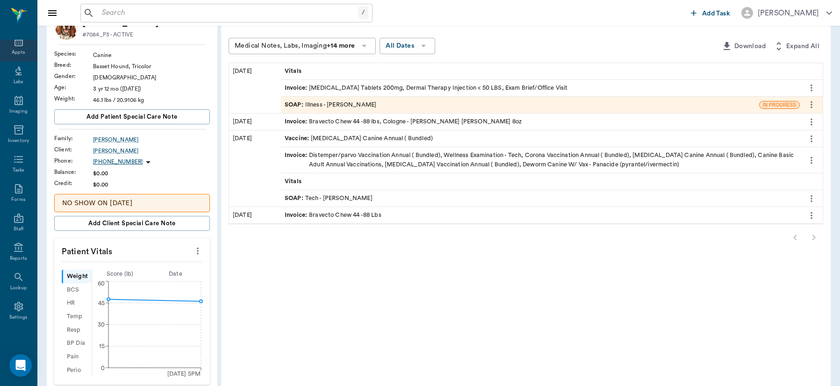
click at [14, 45] on icon at bounding box center [18, 41] width 11 height 11
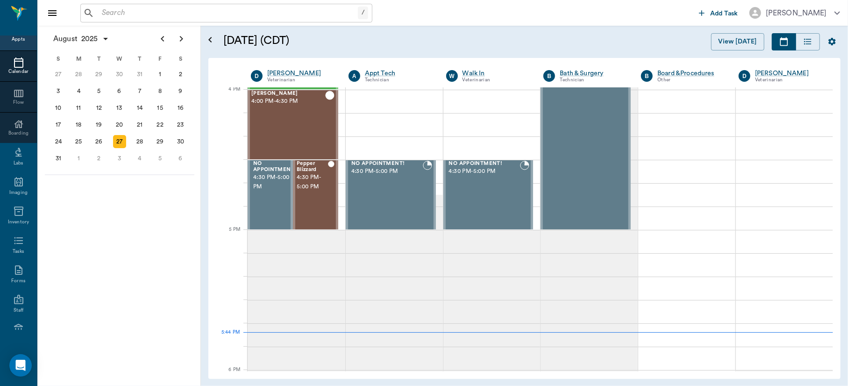
scroll to position [1099, 0]
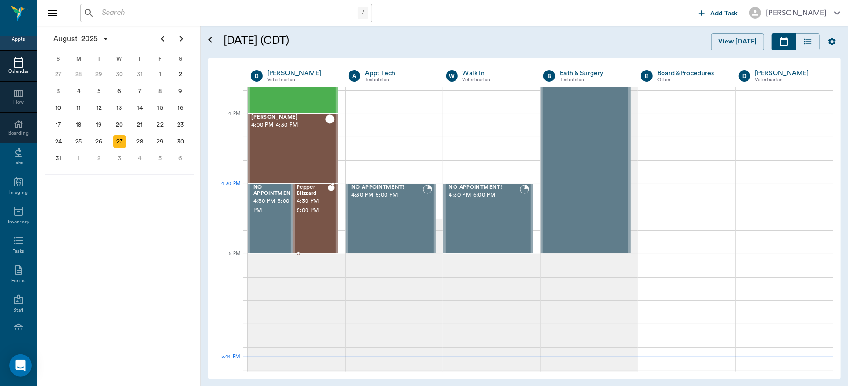
click at [315, 201] on span "4:30 PM - 5:00 PM" at bounding box center [312, 206] width 31 height 19
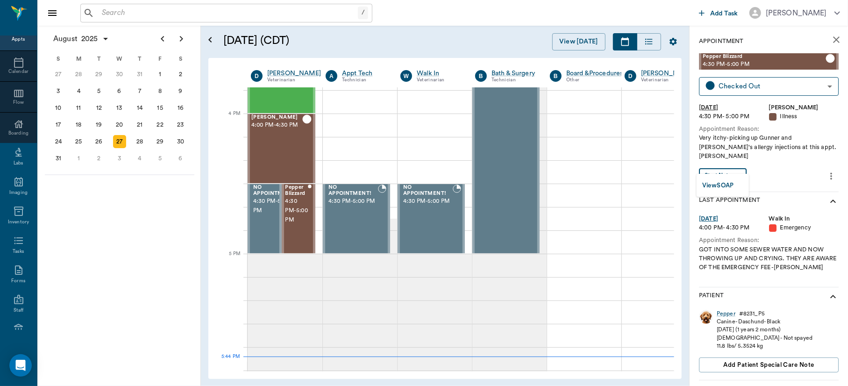
click at [735, 166] on body "/ ​ Add Task Dr. Bert Ellsworth Nectar Messages Appts Calendar Flow Boarding La…" at bounding box center [424, 193] width 848 height 386
click at [720, 181] on button "View SOAP" at bounding box center [718, 185] width 32 height 11
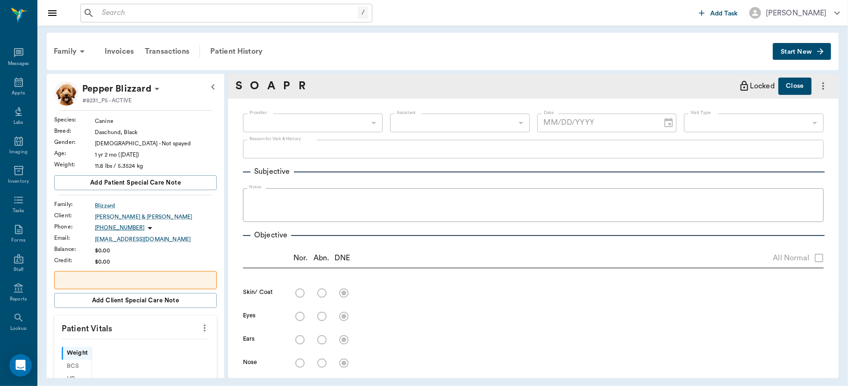
scroll to position [41, 0]
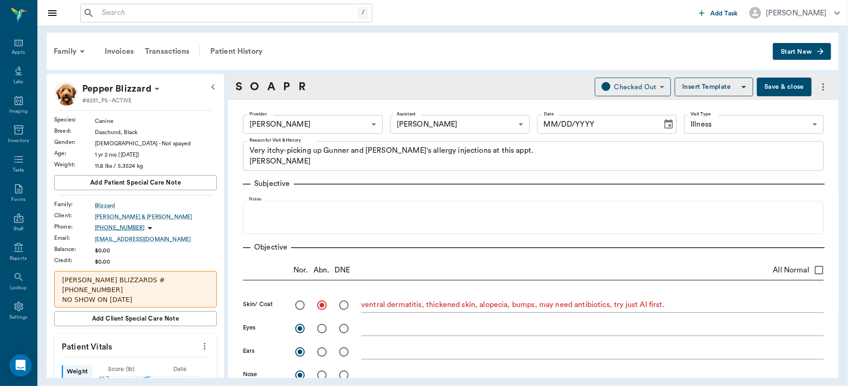
type input "63ec2f075fda476ae8351a4d"
type input "63ec2e7e52e12b0ba117b124"
type input "65d2be4f46e3a538d89b8c15"
type textarea "Very itchy-picking up Gunner and Zoe's allergy injections at this appt. Christy"
radio input "true"
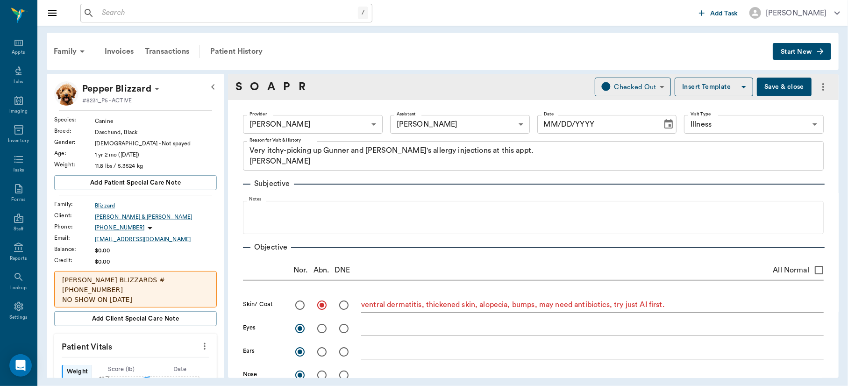
type textarea "ventral dermatitis, thickened skin, alopecia, bumps, may need antibiotics, try …"
radio input "true"
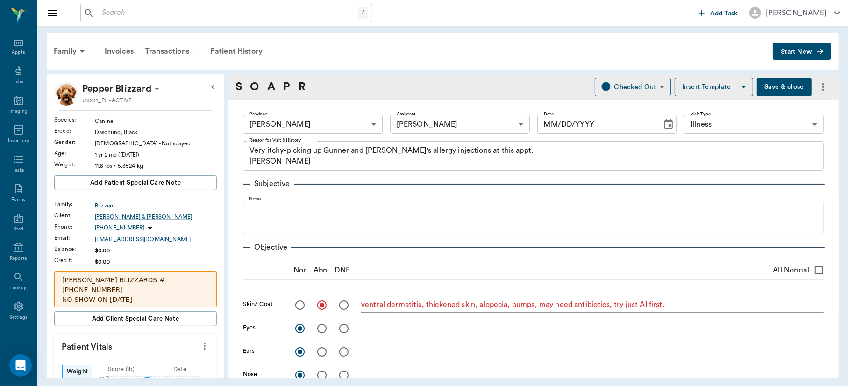
type textarea "Upper retained canines just caudal, not loose"
radio input "true"
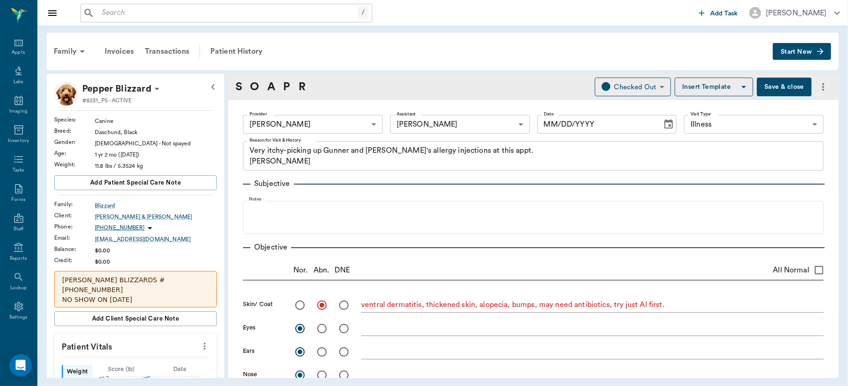
radio input "true"
type input "[DATE]"
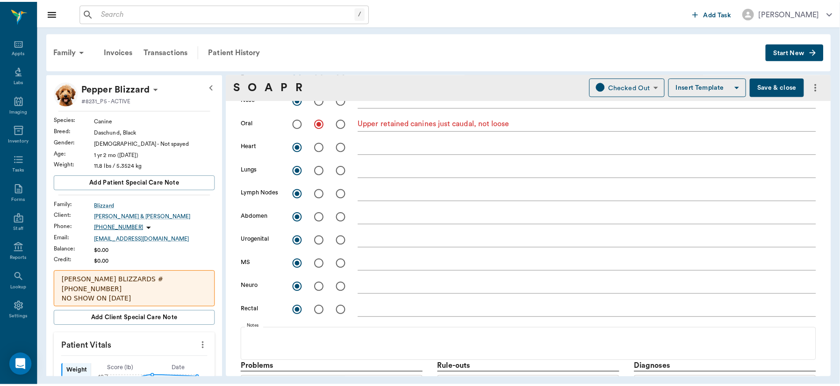
scroll to position [0, 0]
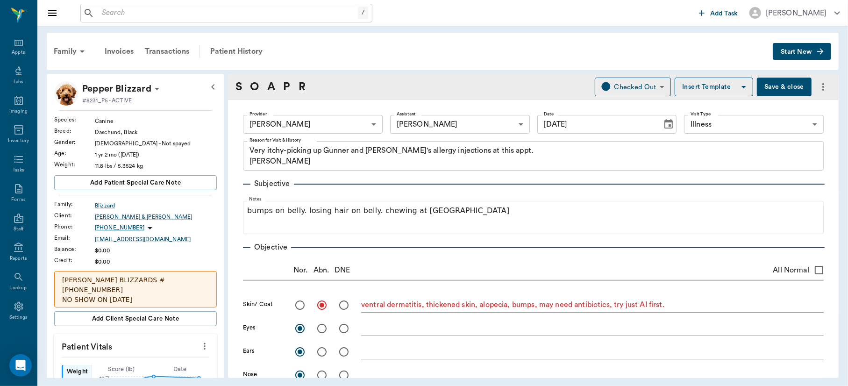
click at [771, 85] on button "Save & close" at bounding box center [784, 87] width 55 height 19
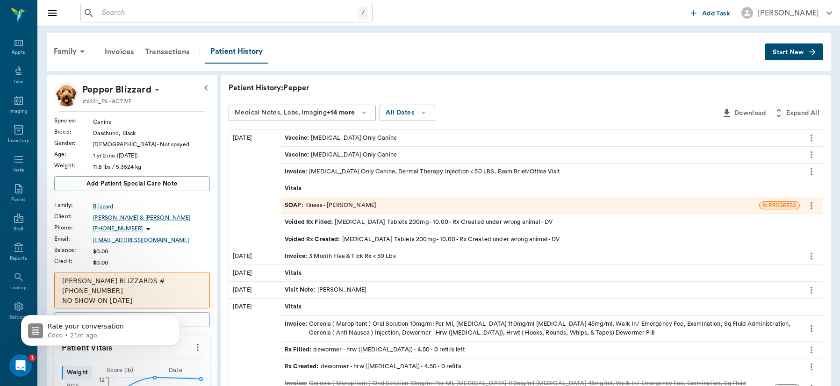
click at [170, 17] on input "text" at bounding box center [228, 13] width 260 height 13
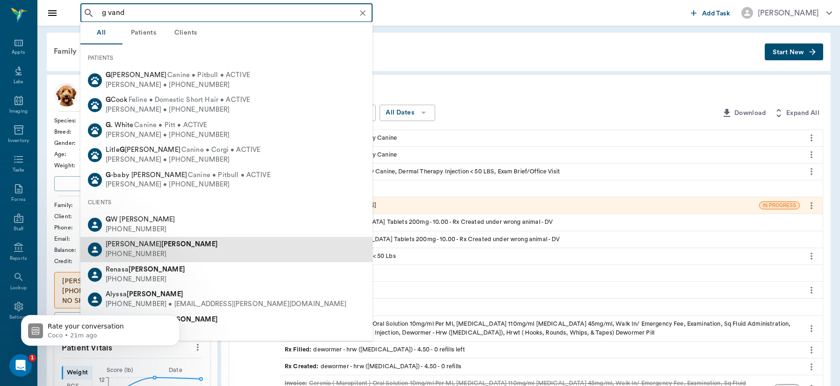
click at [161, 246] on b "Vandevender" at bounding box center [189, 244] width 57 height 7
type input "g vand"
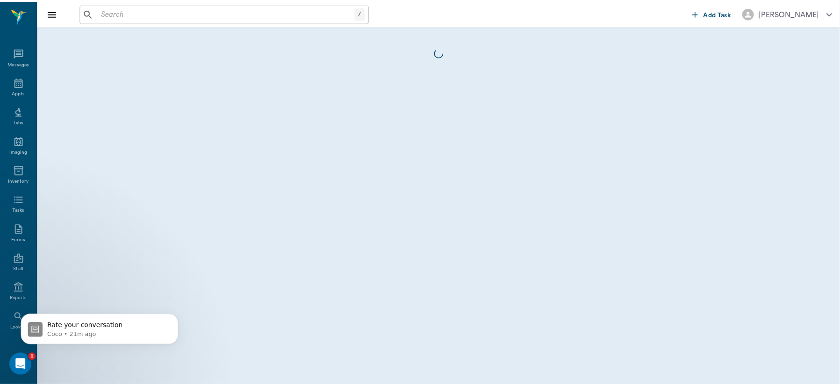
scroll to position [41, 0]
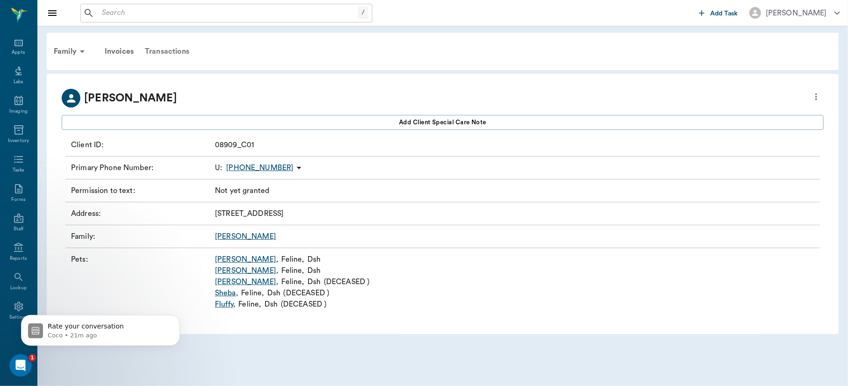
click at [169, 49] on div "Transactions" at bounding box center [167, 51] width 56 height 22
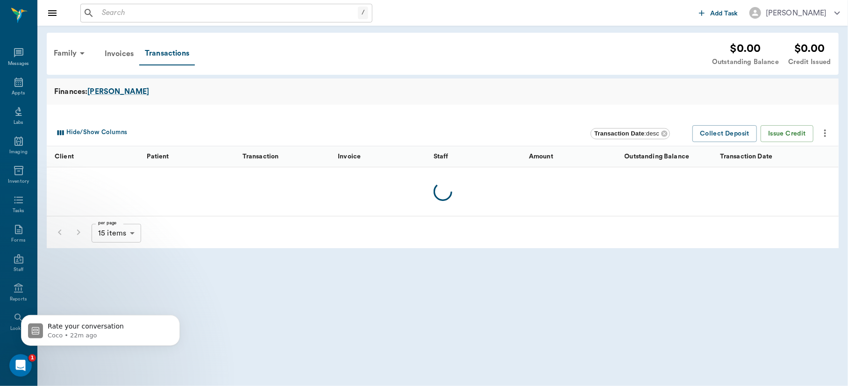
scroll to position [41, 0]
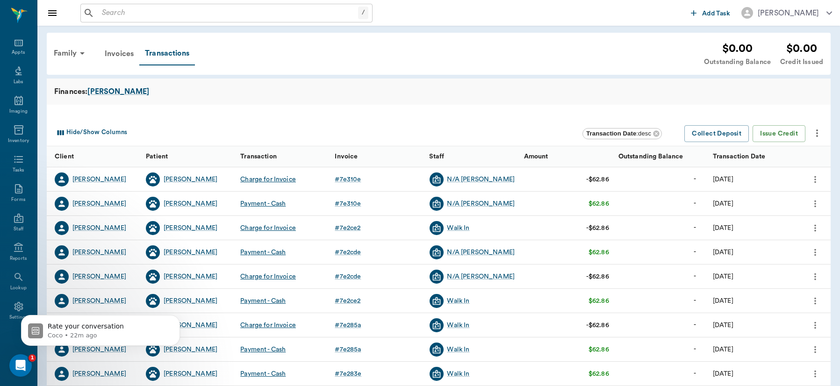
click at [154, 15] on input "text" at bounding box center [228, 13] width 260 height 13
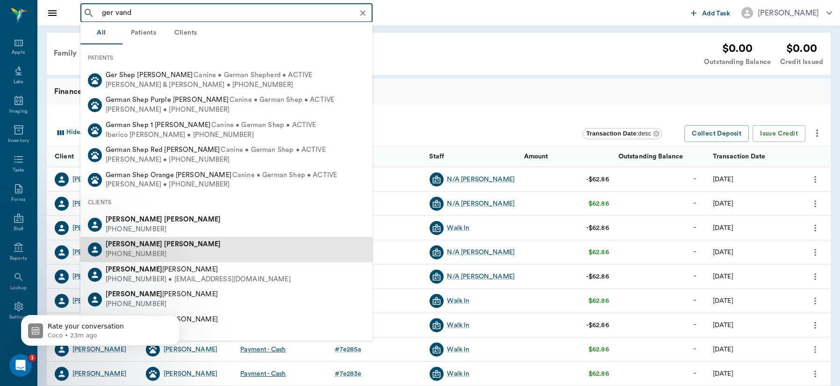
click at [164, 243] on b "Vandevender" at bounding box center [192, 244] width 57 height 7
type input "ger vand"
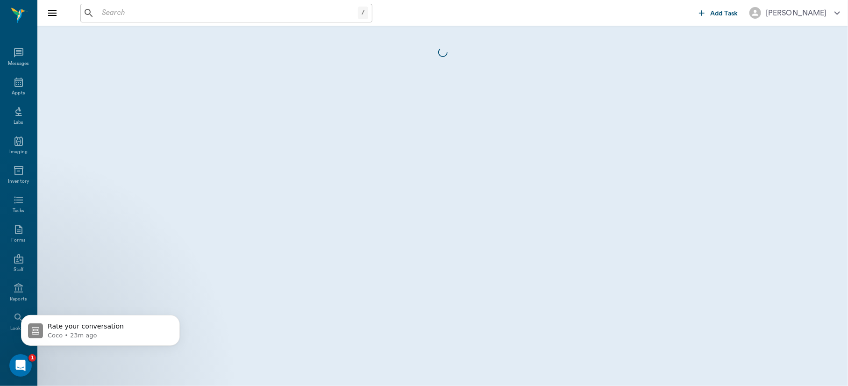
scroll to position [41, 0]
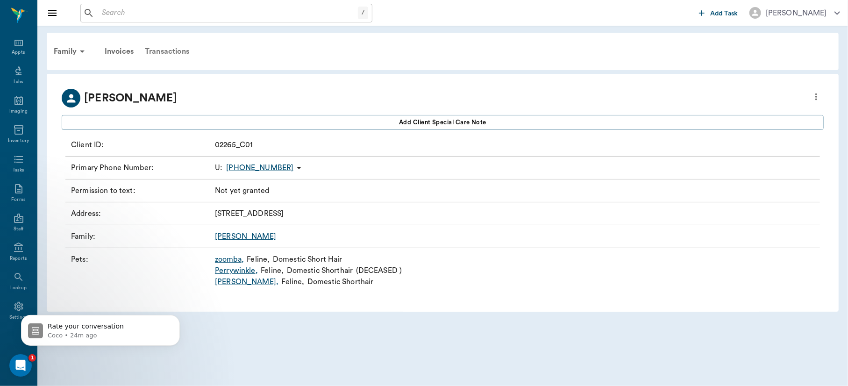
click at [160, 50] on div "Transactions" at bounding box center [167, 51] width 56 height 22
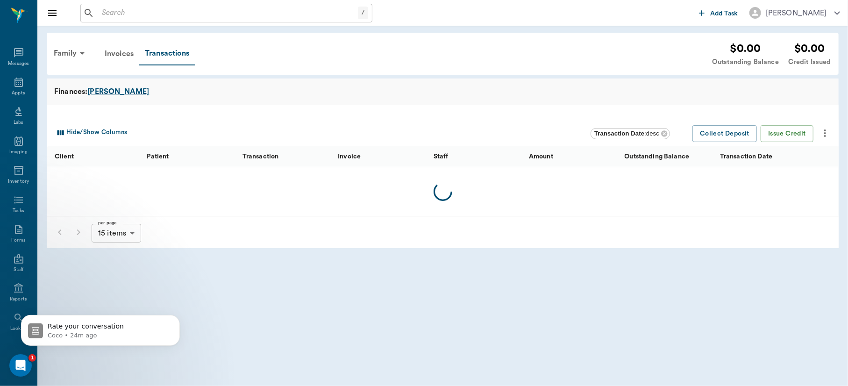
scroll to position [41, 0]
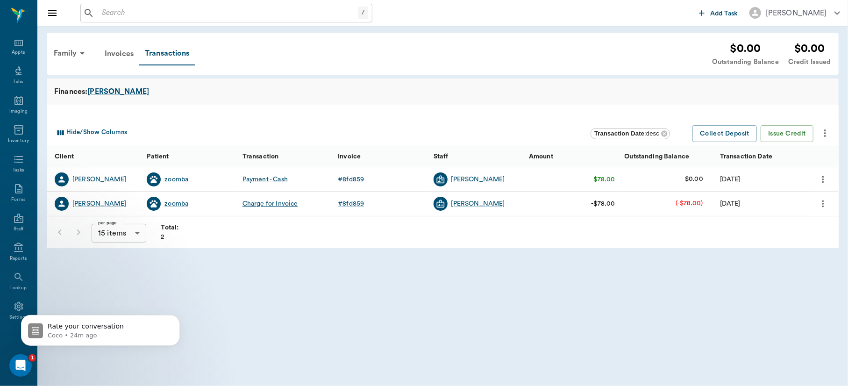
click at [822, 206] on icon "more" at bounding box center [823, 203] width 10 height 11
click at [796, 216] on span "Cancel Payments & Void Invoice" at bounding box center [775, 220] width 95 height 10
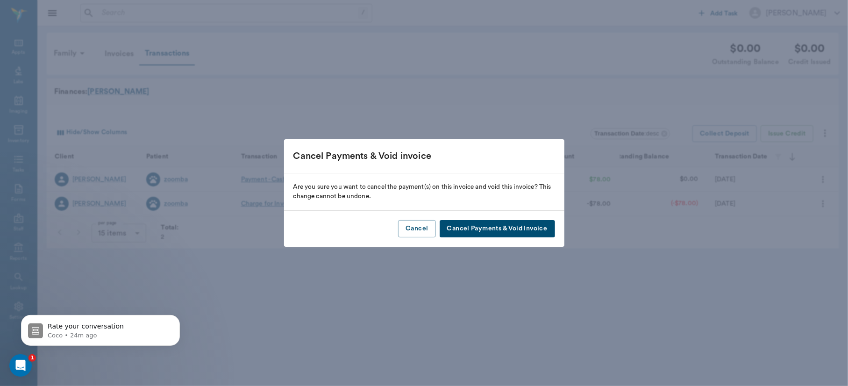
click at [530, 228] on button "Cancel Payments & Void Invoice" at bounding box center [497, 228] width 115 height 17
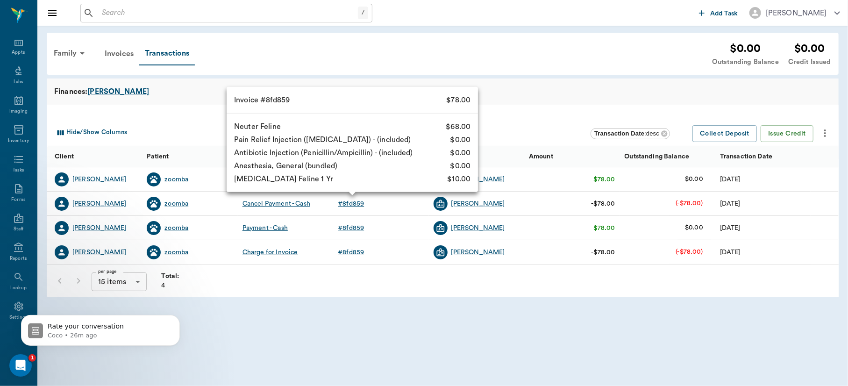
click at [355, 202] on div "# 8fd859" at bounding box center [351, 203] width 26 height 9
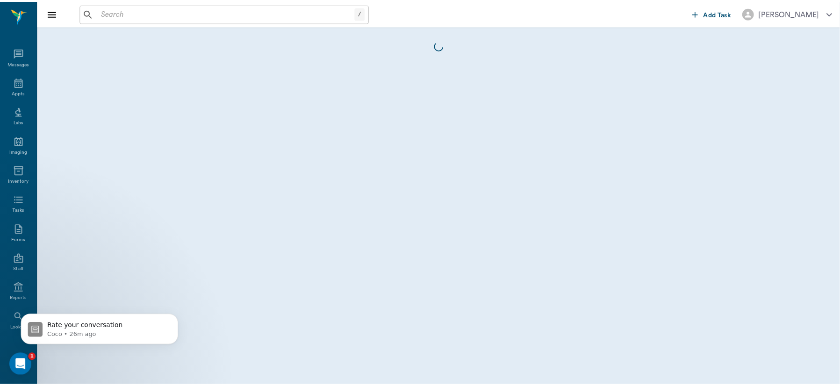
scroll to position [41, 0]
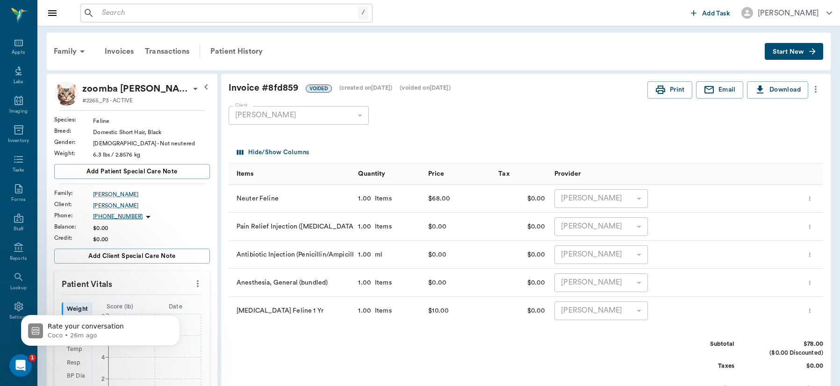
click at [815, 88] on icon "more" at bounding box center [815, 89] width 10 height 11
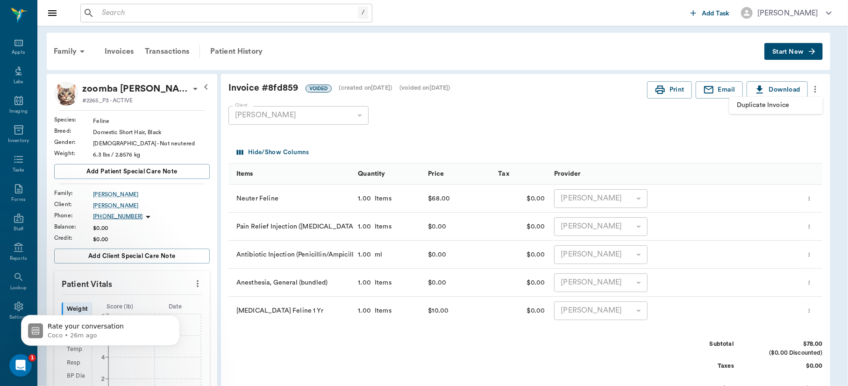
click at [779, 102] on span "Duplicate Invoice" at bounding box center [776, 105] width 79 height 10
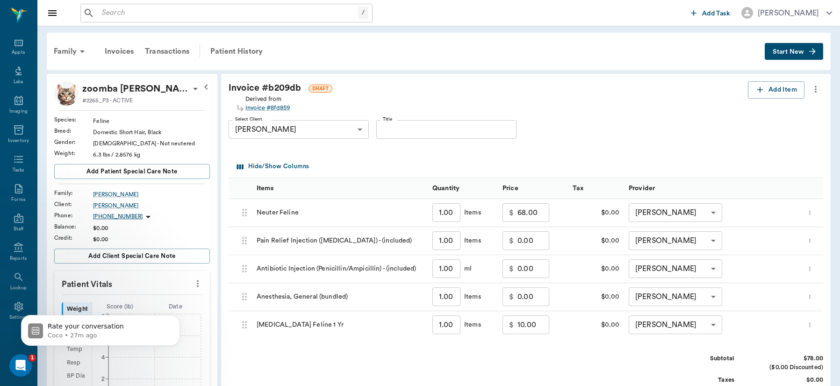
click at [545, 215] on input "68.00" at bounding box center [533, 212] width 32 height 19
type input "0.00"
click at [542, 322] on input "10.00" at bounding box center [533, 324] width 32 height 19
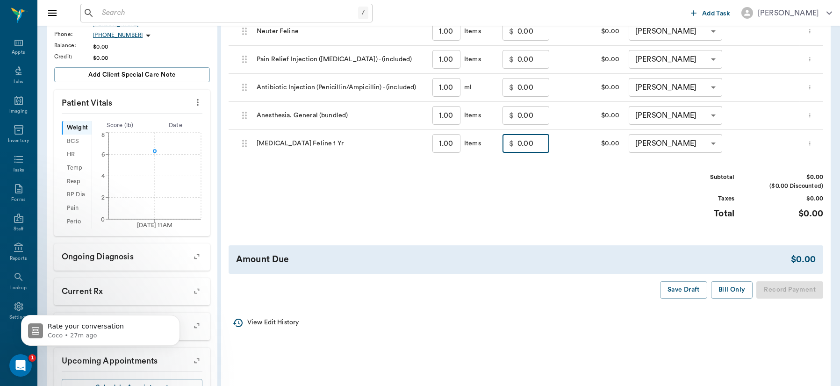
scroll to position [187, 0]
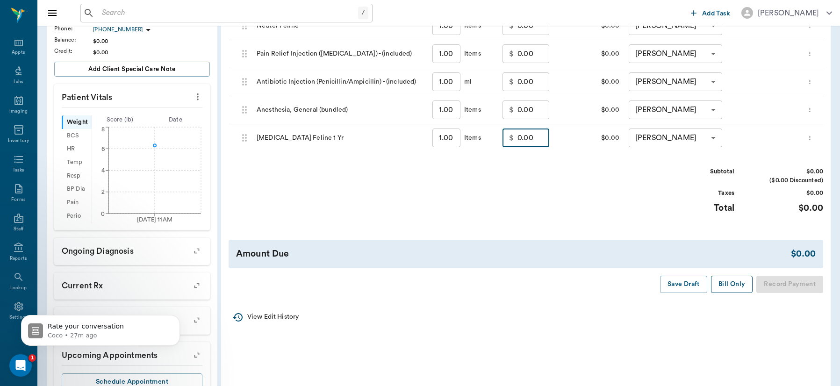
type input "0.00"
click at [733, 280] on button "Bill Only" at bounding box center [732, 284] width 42 height 17
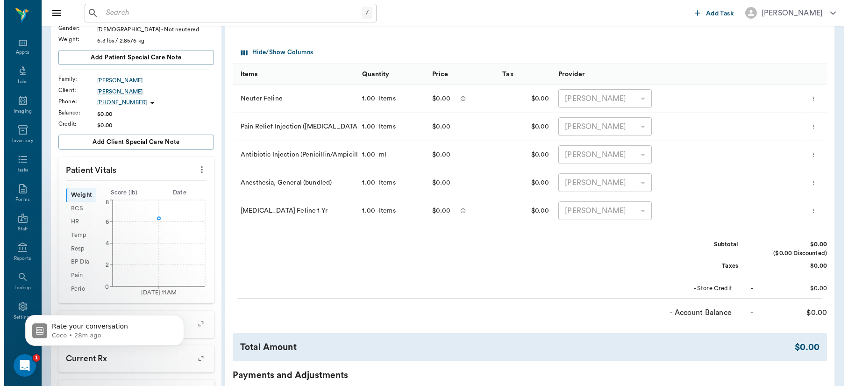
scroll to position [0, 0]
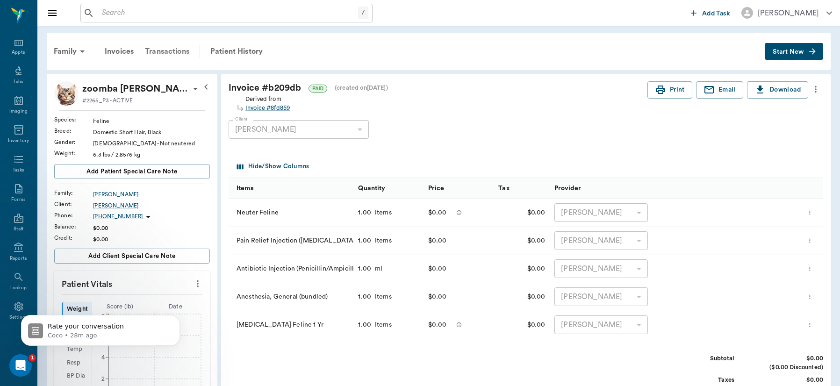
click at [164, 50] on div "Transactions" at bounding box center [167, 51] width 56 height 22
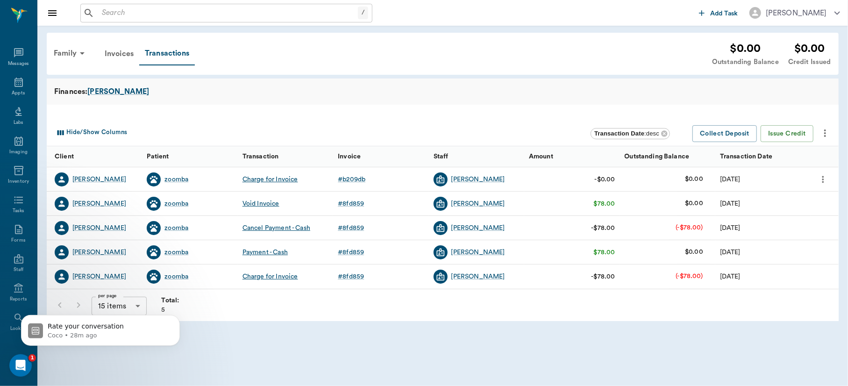
scroll to position [41, 0]
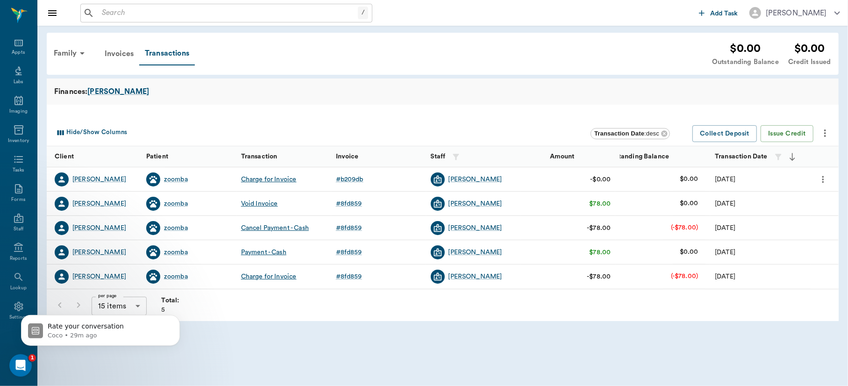
click at [156, 15] on input "text" at bounding box center [228, 13] width 260 height 13
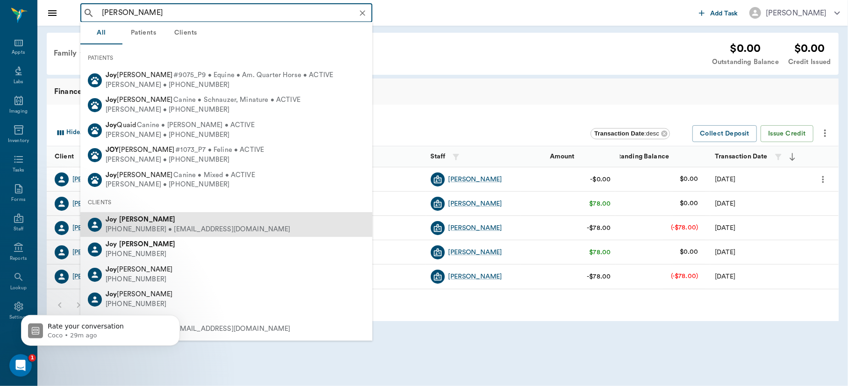
click at [150, 221] on div "Joy Stroud" at bounding box center [198, 220] width 185 height 10
type input "joy stroud"
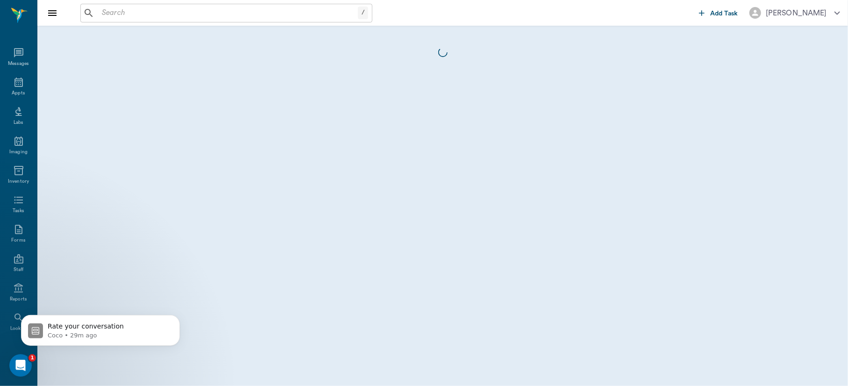
scroll to position [41, 0]
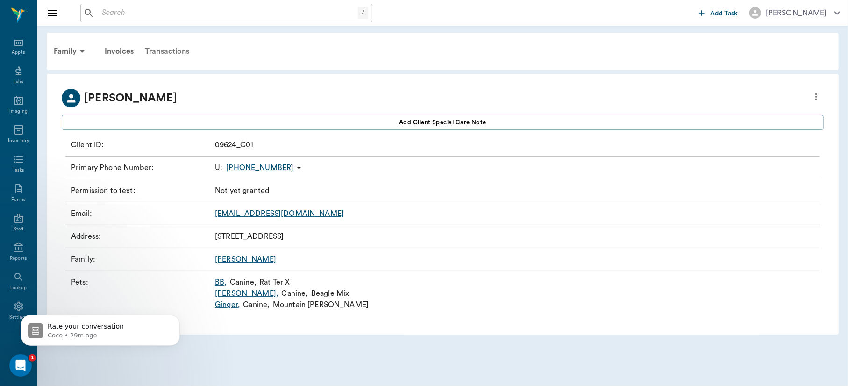
click at [175, 50] on div "Transactions" at bounding box center [167, 51] width 56 height 22
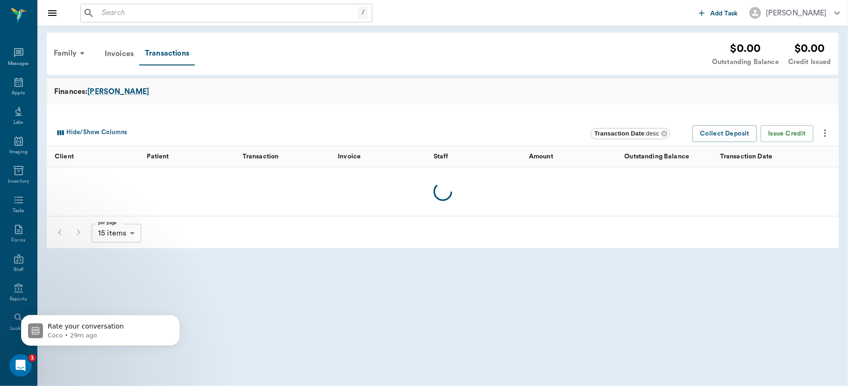
scroll to position [41, 0]
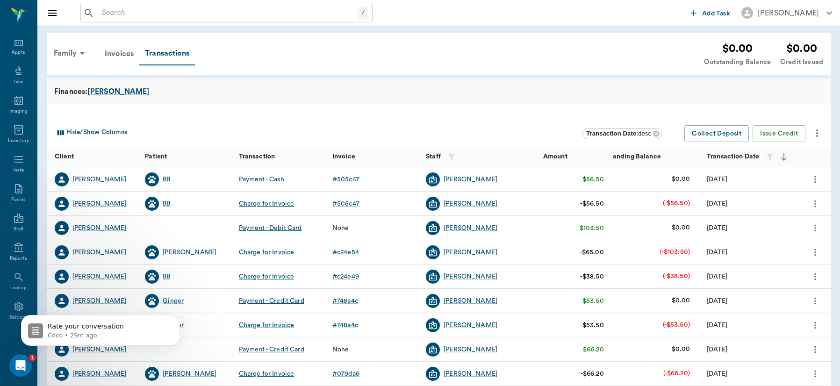
click at [815, 202] on icon "more" at bounding box center [815, 203] width 10 height 11
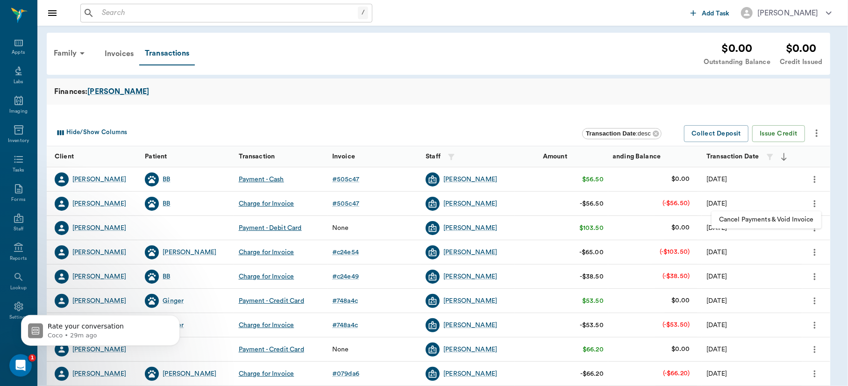
click at [787, 218] on span "Cancel Payments & Void Invoice" at bounding box center [766, 220] width 95 height 10
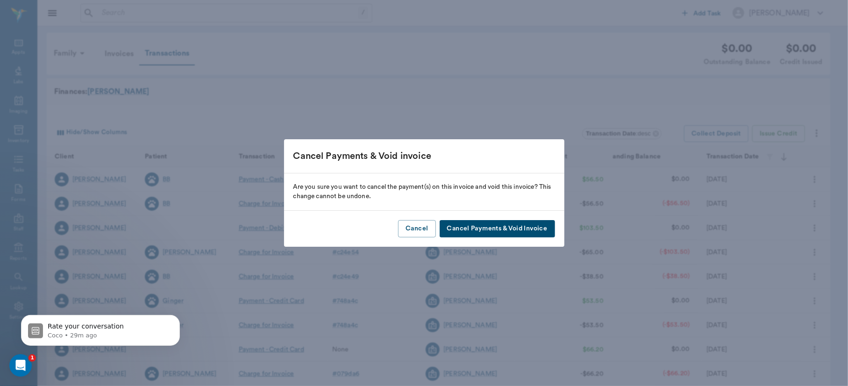
click at [528, 229] on button "Cancel Payments & Void Invoice" at bounding box center [497, 228] width 115 height 17
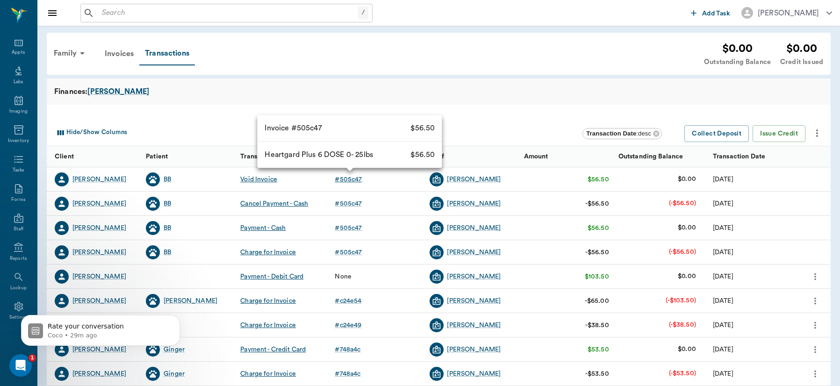
click at [355, 179] on div "# 505c47" at bounding box center [348, 179] width 27 height 9
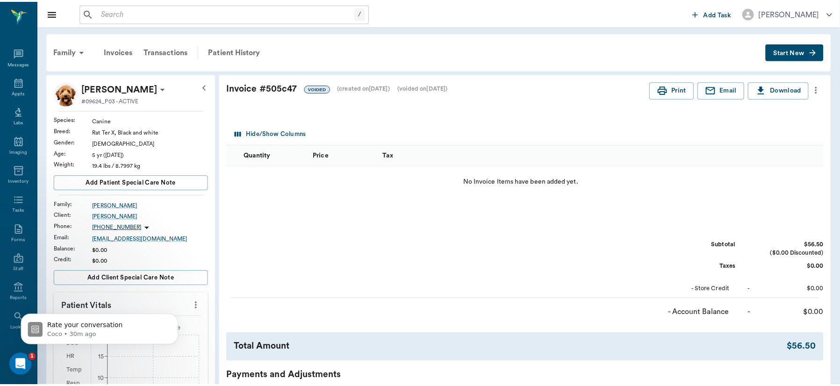
scroll to position [41, 0]
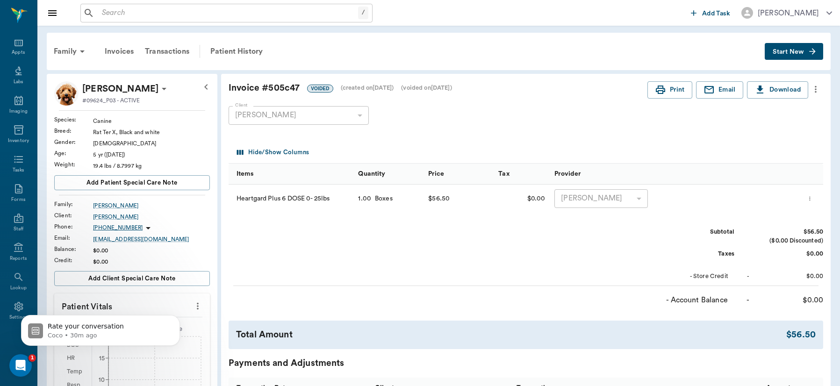
click at [816, 88] on icon "more" at bounding box center [815, 89] width 10 height 11
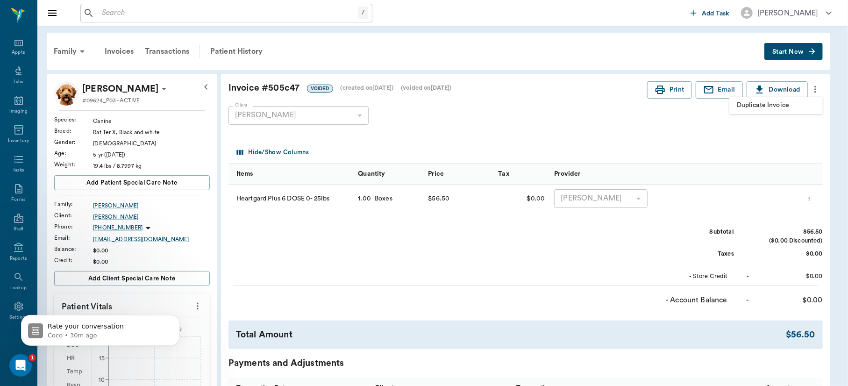
click at [775, 106] on span "Duplicate Invoice" at bounding box center [776, 105] width 79 height 10
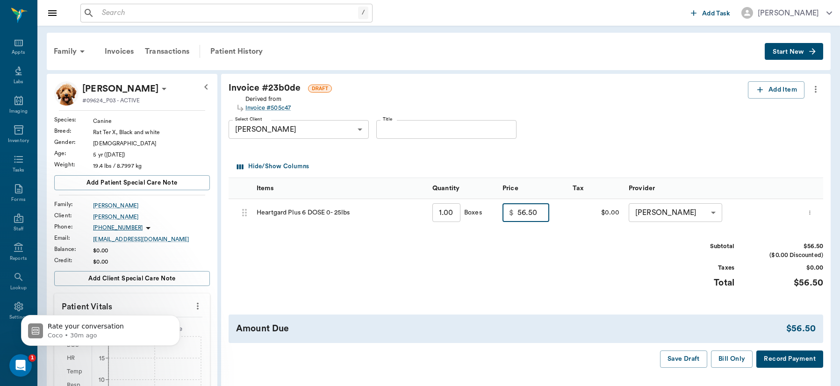
click at [539, 217] on input "56.50" at bounding box center [533, 212] width 32 height 19
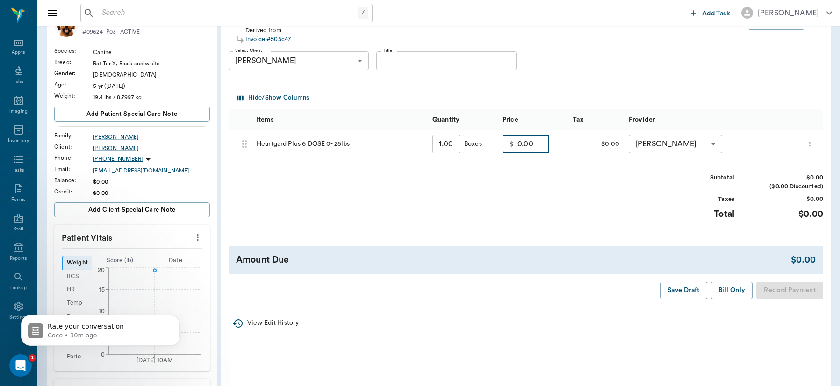
scroll to position [93, 0]
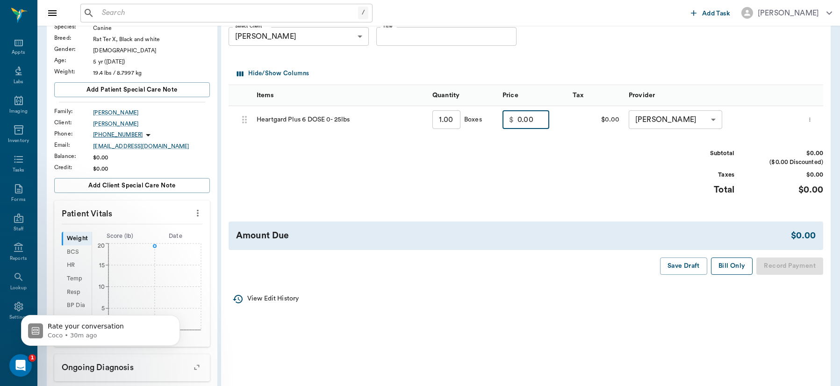
type input "0.00"
click at [727, 263] on button "Bill Only" at bounding box center [732, 265] width 42 height 17
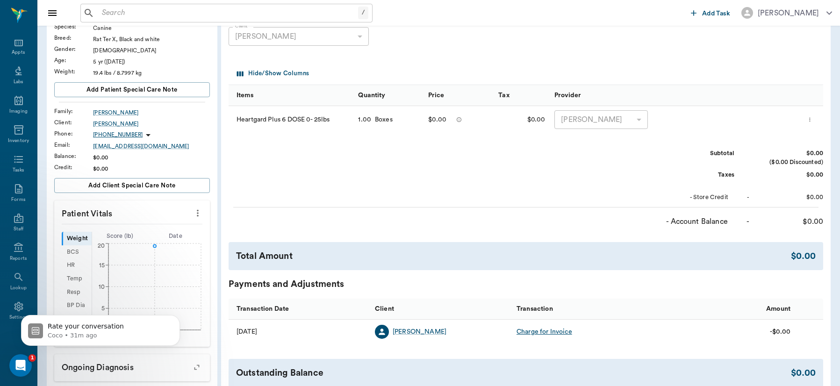
scroll to position [0, 0]
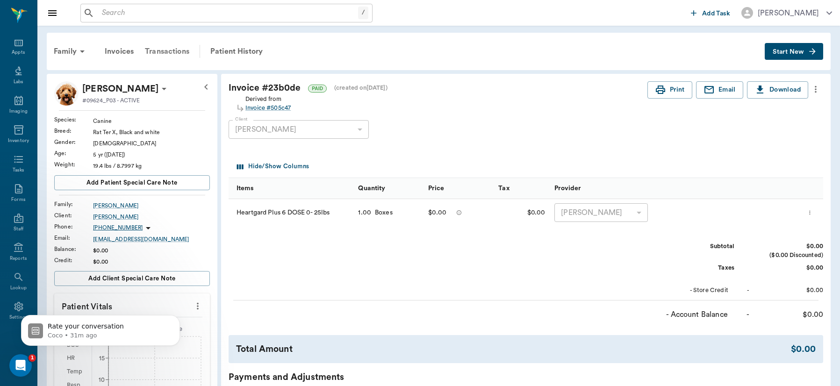
click at [164, 50] on div "Transactions" at bounding box center [167, 51] width 56 height 22
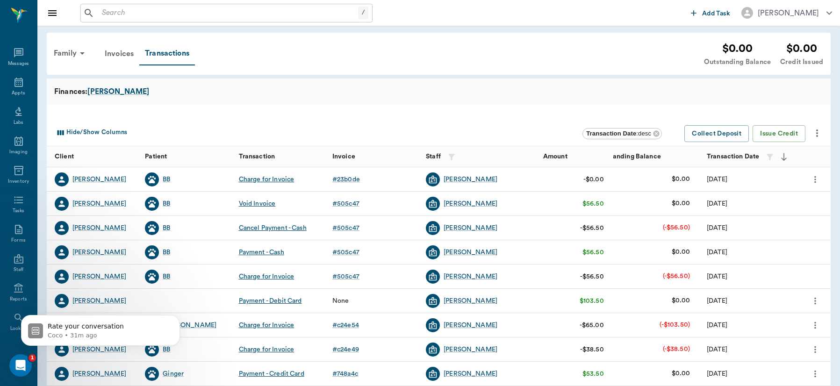
scroll to position [41, 0]
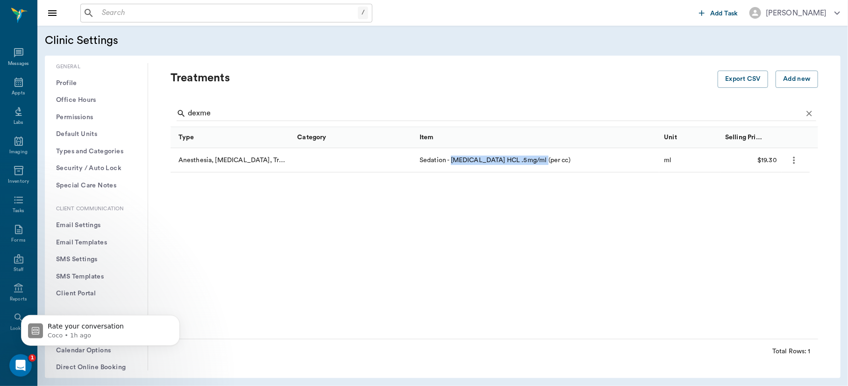
scroll to position [206, 0]
